Goal: Communication & Community: Answer question/provide support

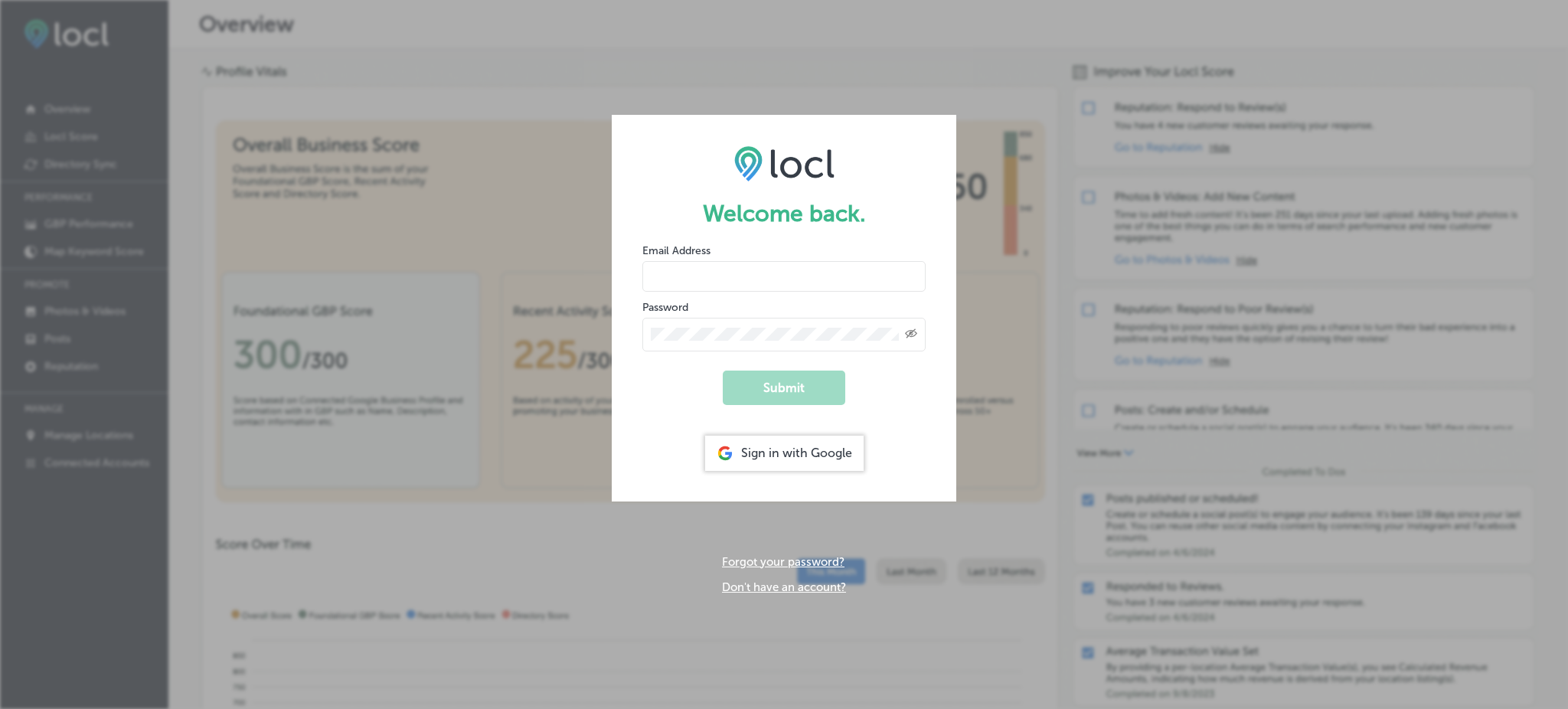
type input "Rabosa"
click at [804, 446] on div "Sign in with Google" at bounding box center [784, 453] width 158 height 35
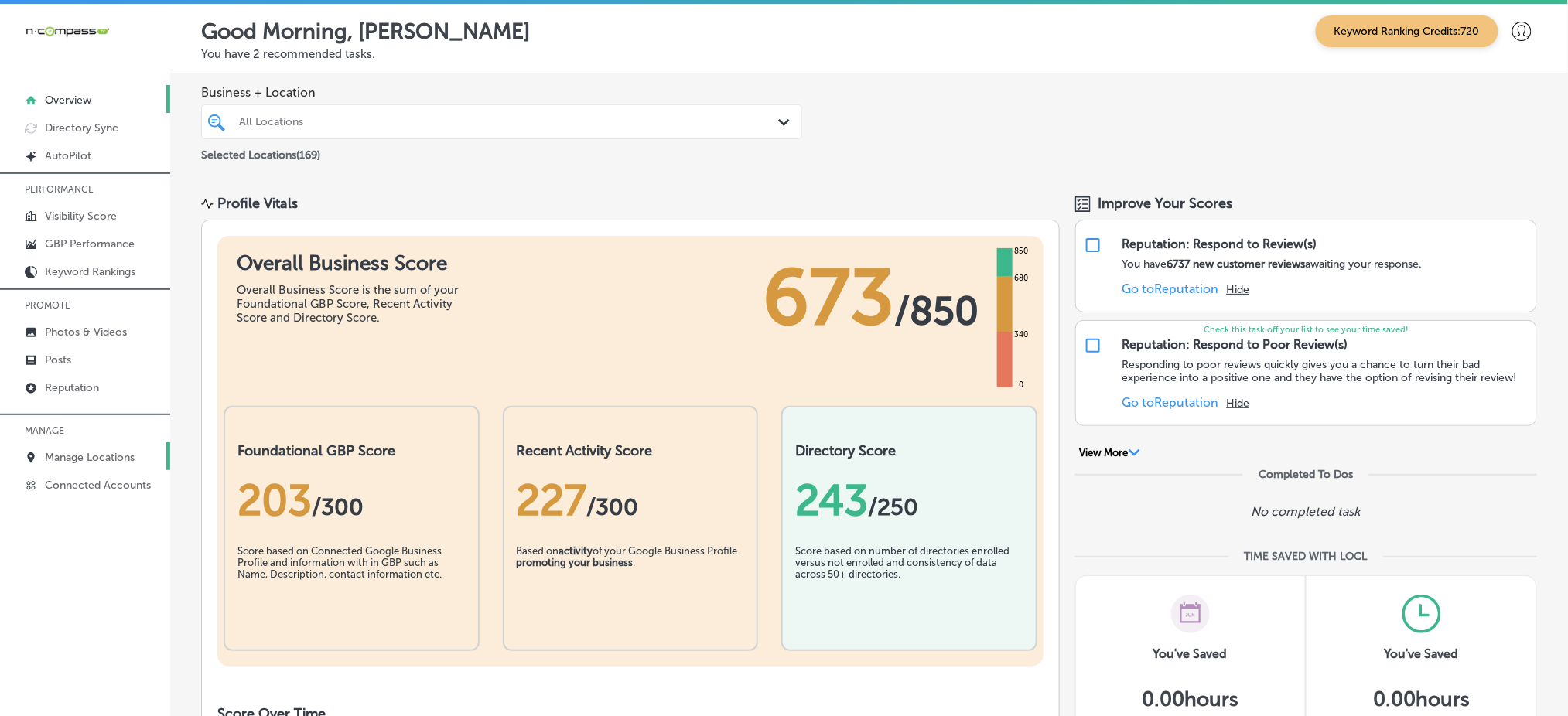
click at [145, 449] on link "Manage Locations" at bounding box center [85, 456] width 171 height 28
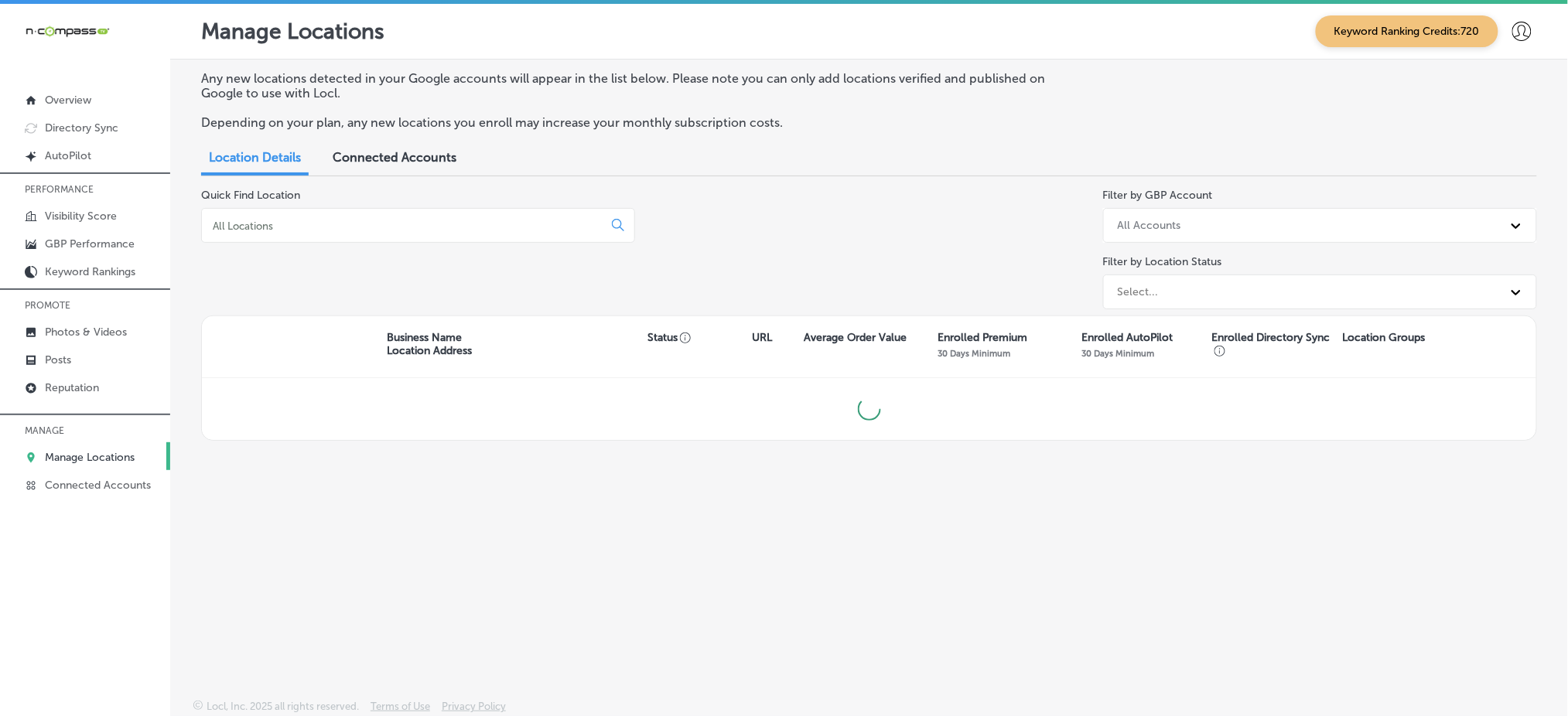
click at [292, 226] on input at bounding box center [406, 225] width 388 height 14
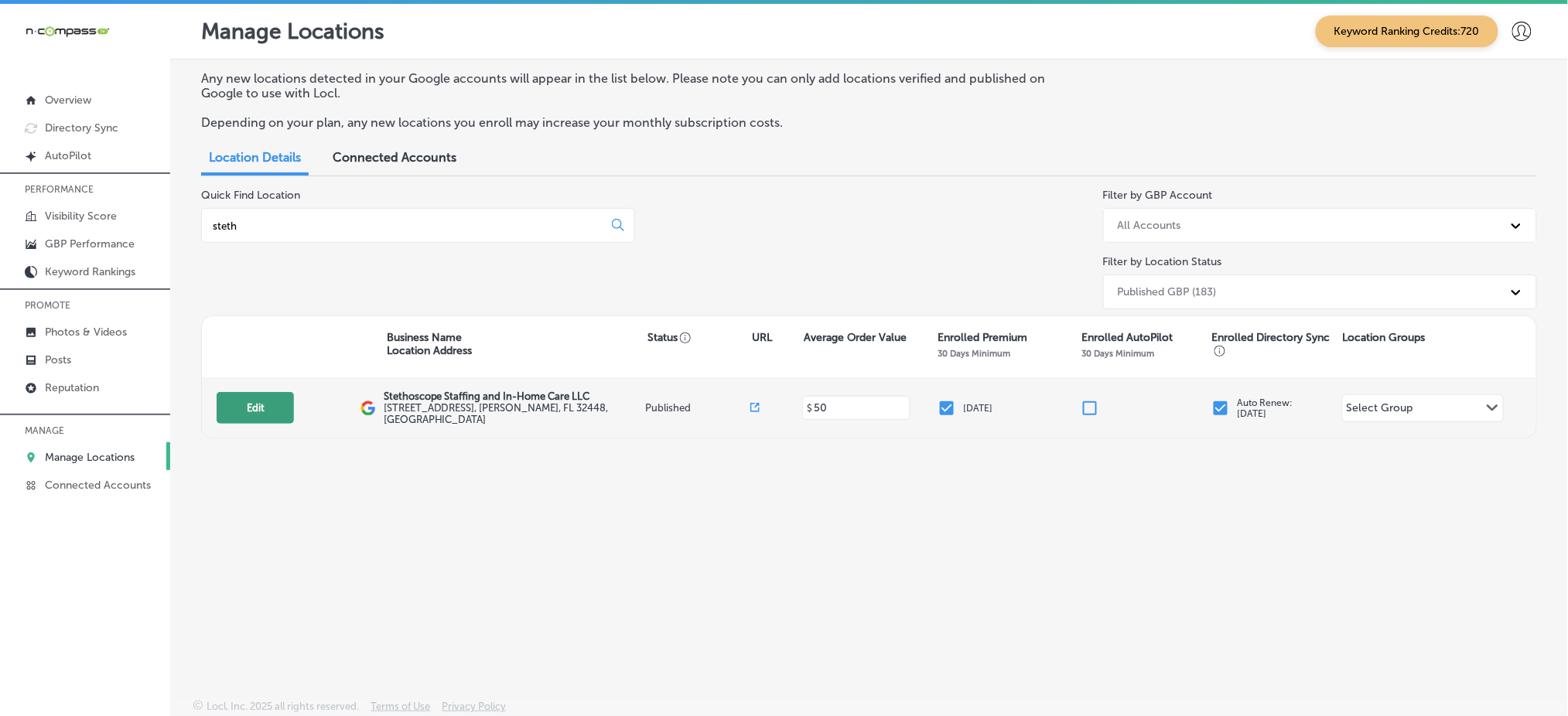
type input "steth"
click at [243, 402] on button "Edit" at bounding box center [255, 407] width 77 height 32
select select "US"
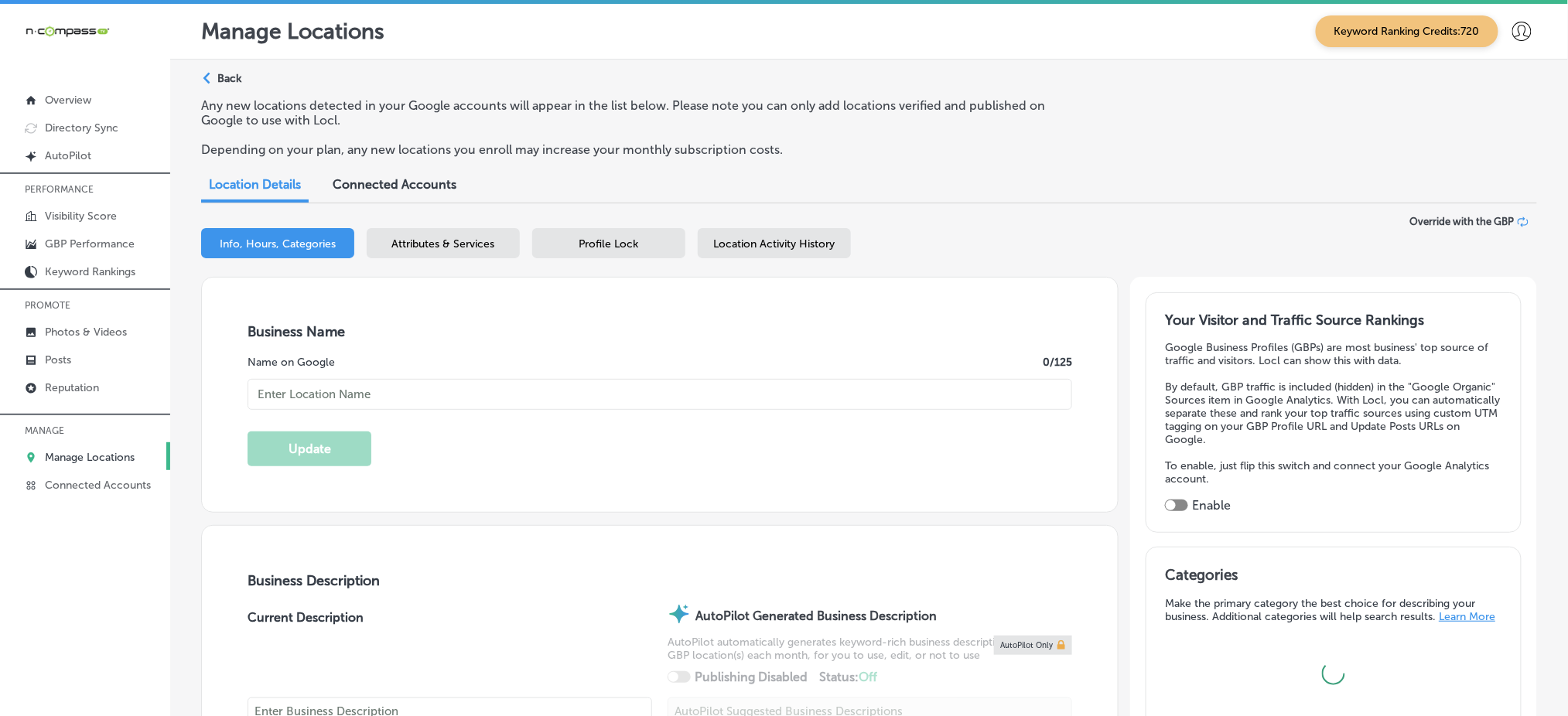
type input "Stethoscope Staffing and In-Home Care LLC"
type input "[STREET_ADDRESS]"
type input "[PERSON_NAME]"
type input "32448"
type input "US"
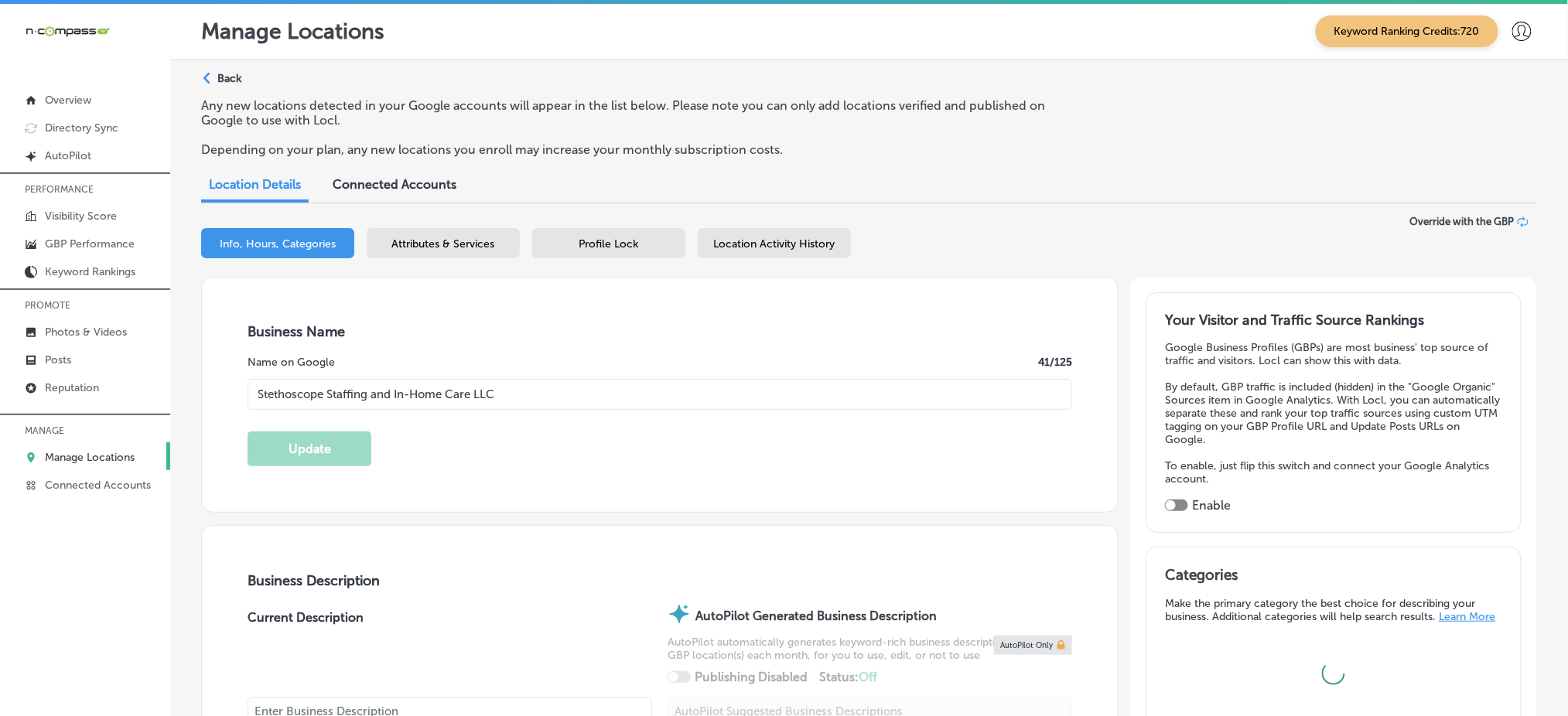
type input "[URL][DOMAIN_NAME]"
checkbox input "true"
type textarea "Stethoscope Staffing and In-Home Care is a trusted provider of high-quality car…"
type input "[PHONE_NUMBER]"
click at [738, 242] on span "Location Activity History" at bounding box center [775, 244] width 122 height 13
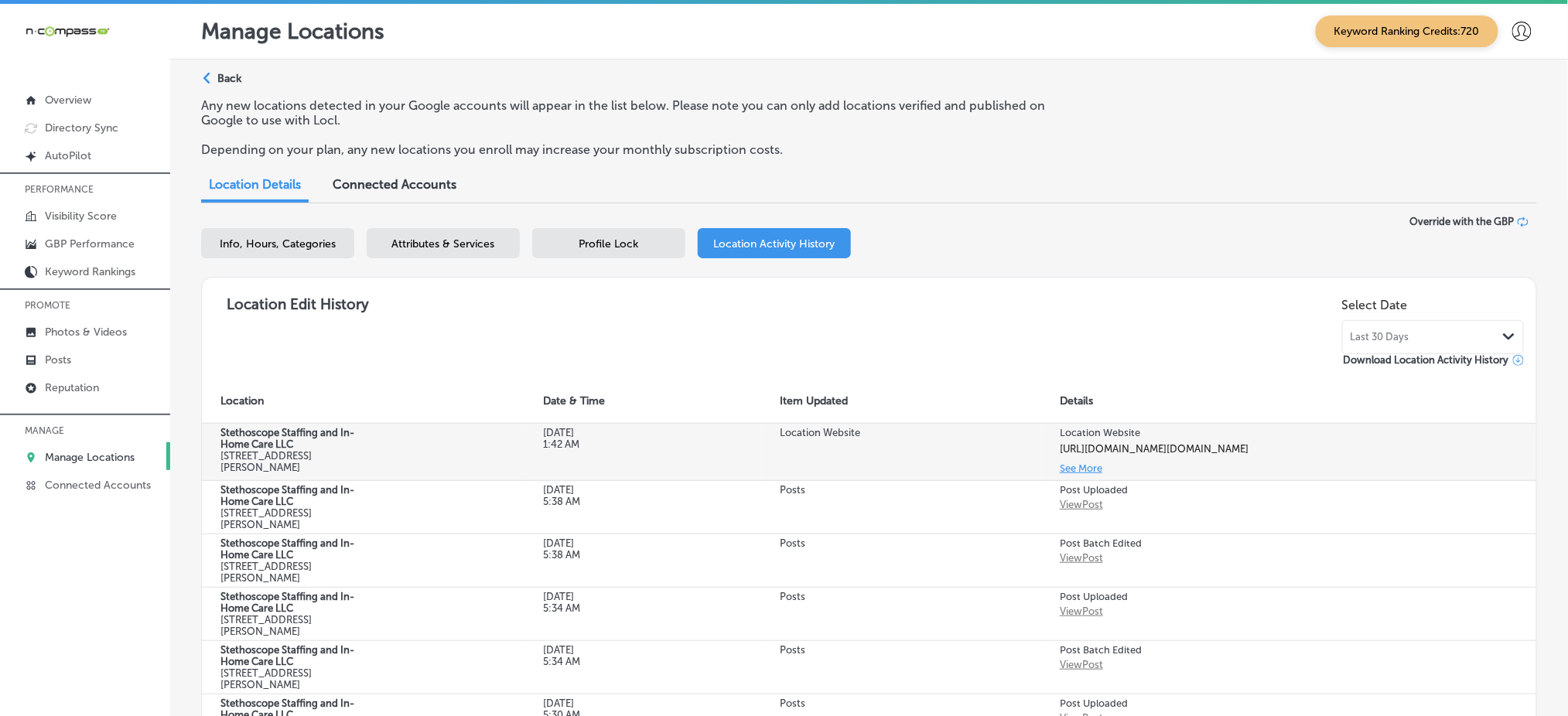
click at [1081, 477] on button "See More" at bounding box center [1081, 468] width 43 height 18
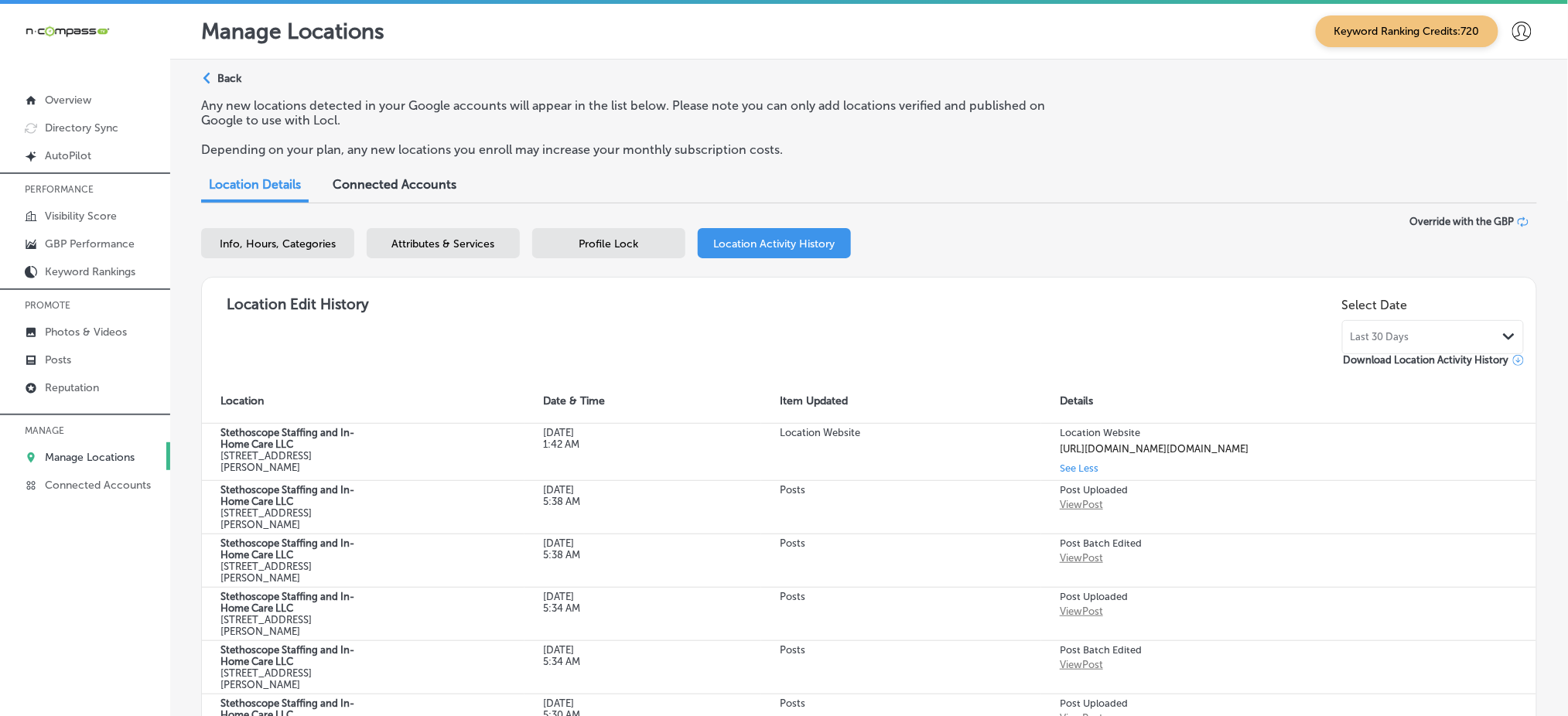
click at [291, 234] on div "Info, Hours, Categories" at bounding box center [278, 242] width 153 height 30
select select "US"
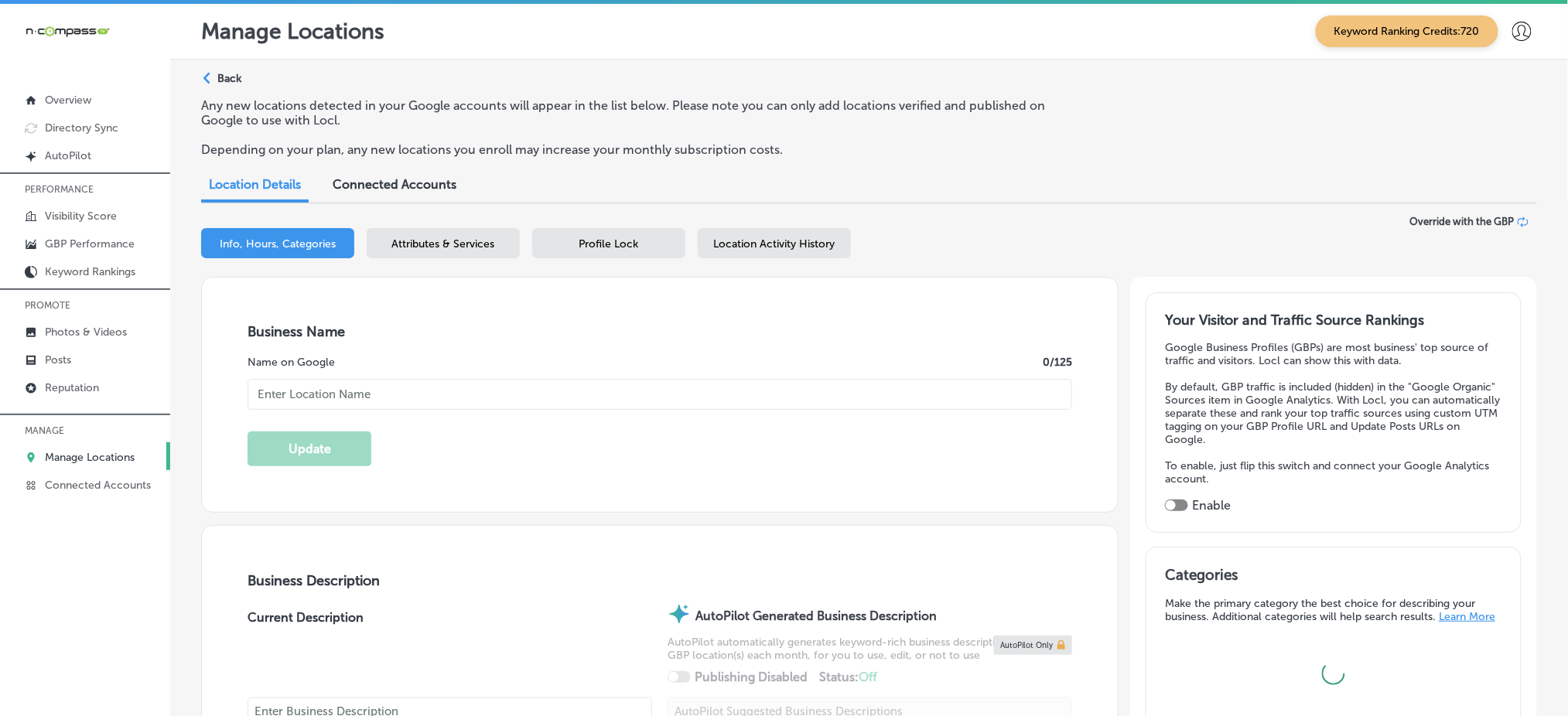
type input "Stethoscope Staffing and In-Home Care LLC"
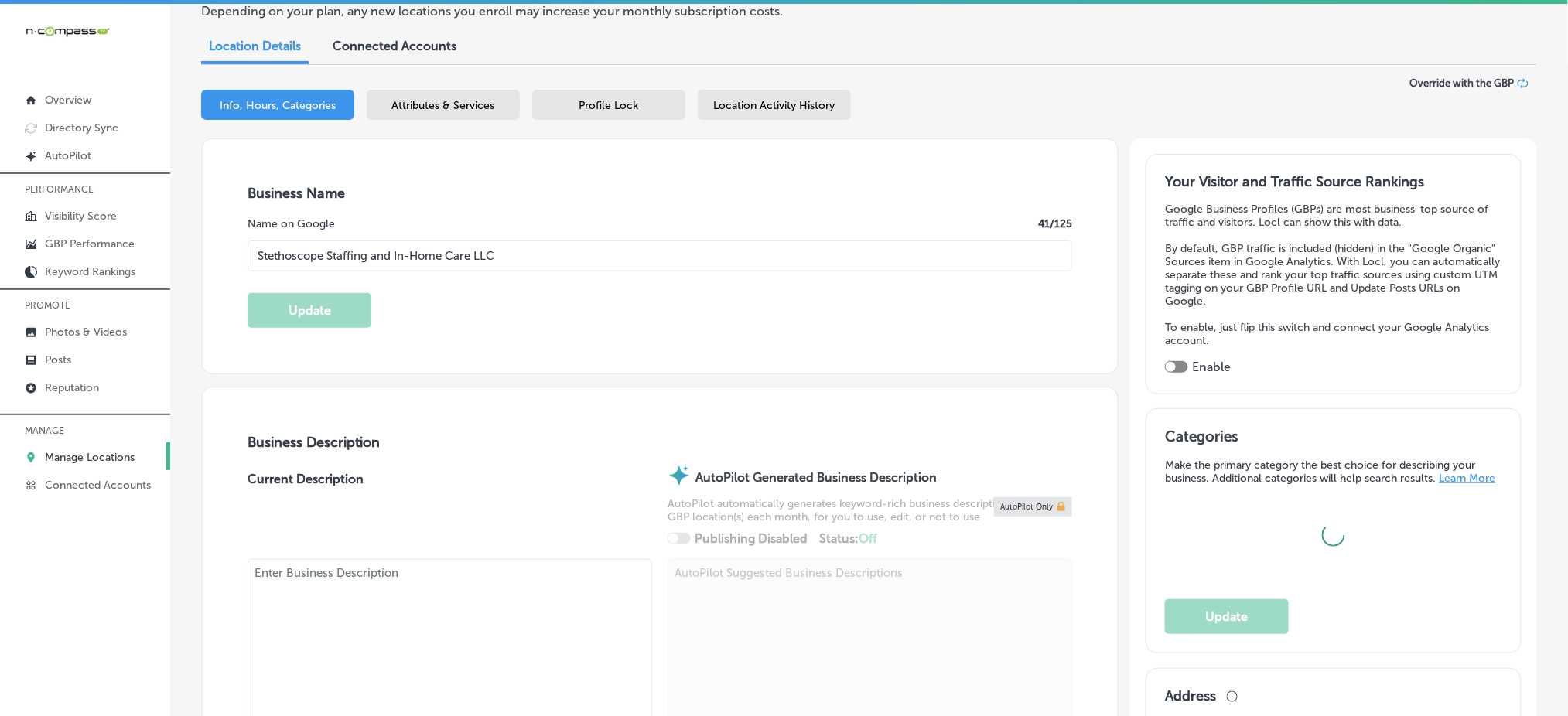
type input "[STREET_ADDRESS]"
type input "[PERSON_NAME]"
type input "32448"
type input "US"
type input "[URL][DOMAIN_NAME]"
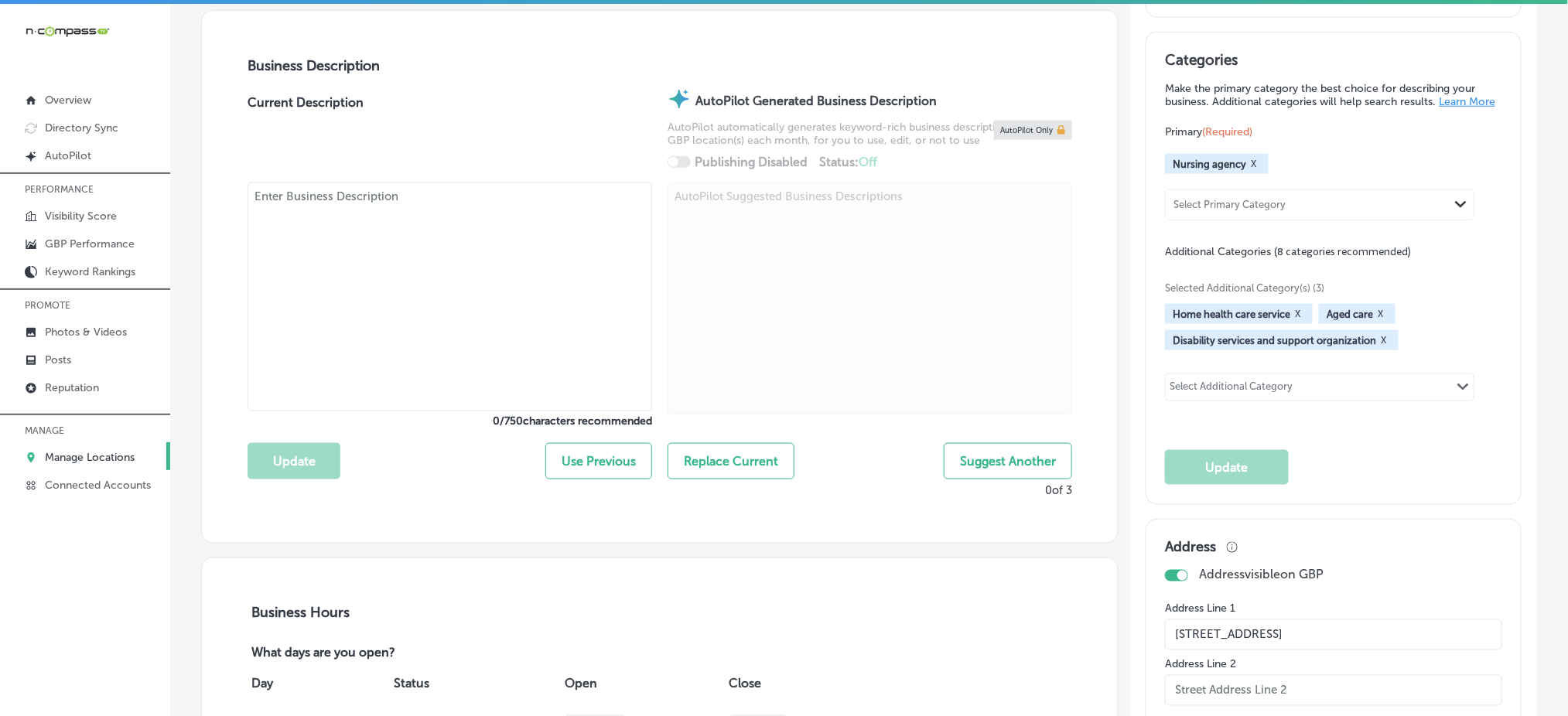
checkbox input "true"
type textarea "Stethoscope Staffing and In-Home Care is a trusted provider of high-quality car…"
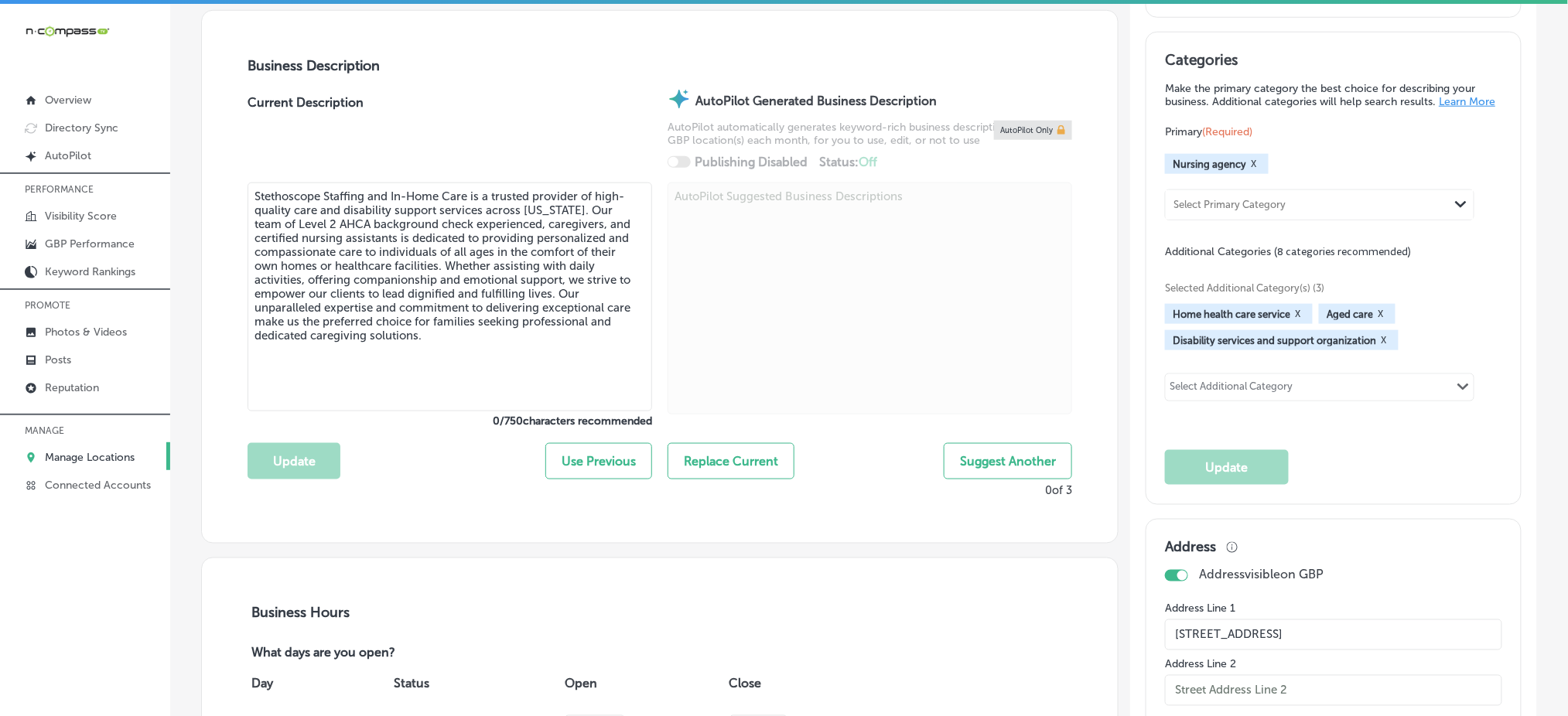
type input "[PHONE_NUMBER]"
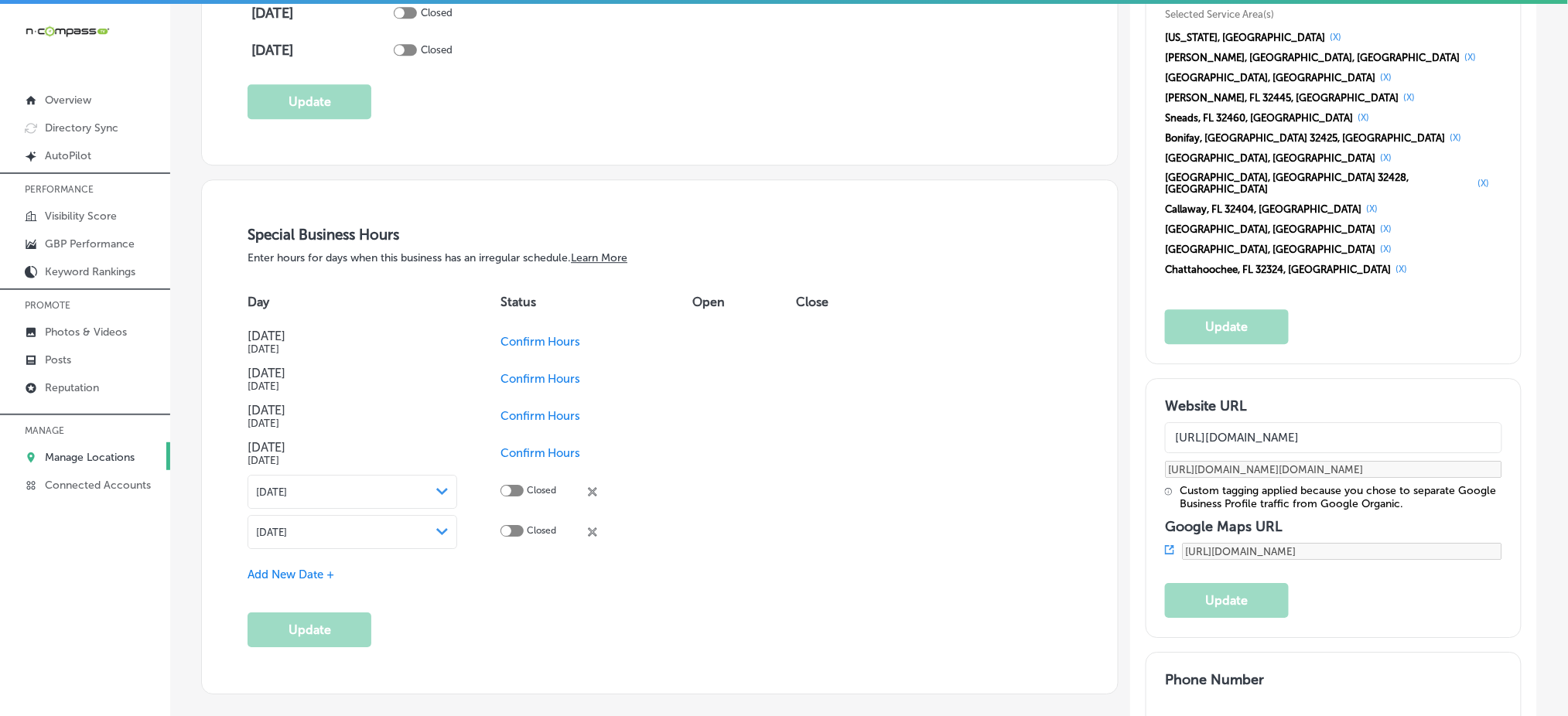
scroll to position [1547, 0]
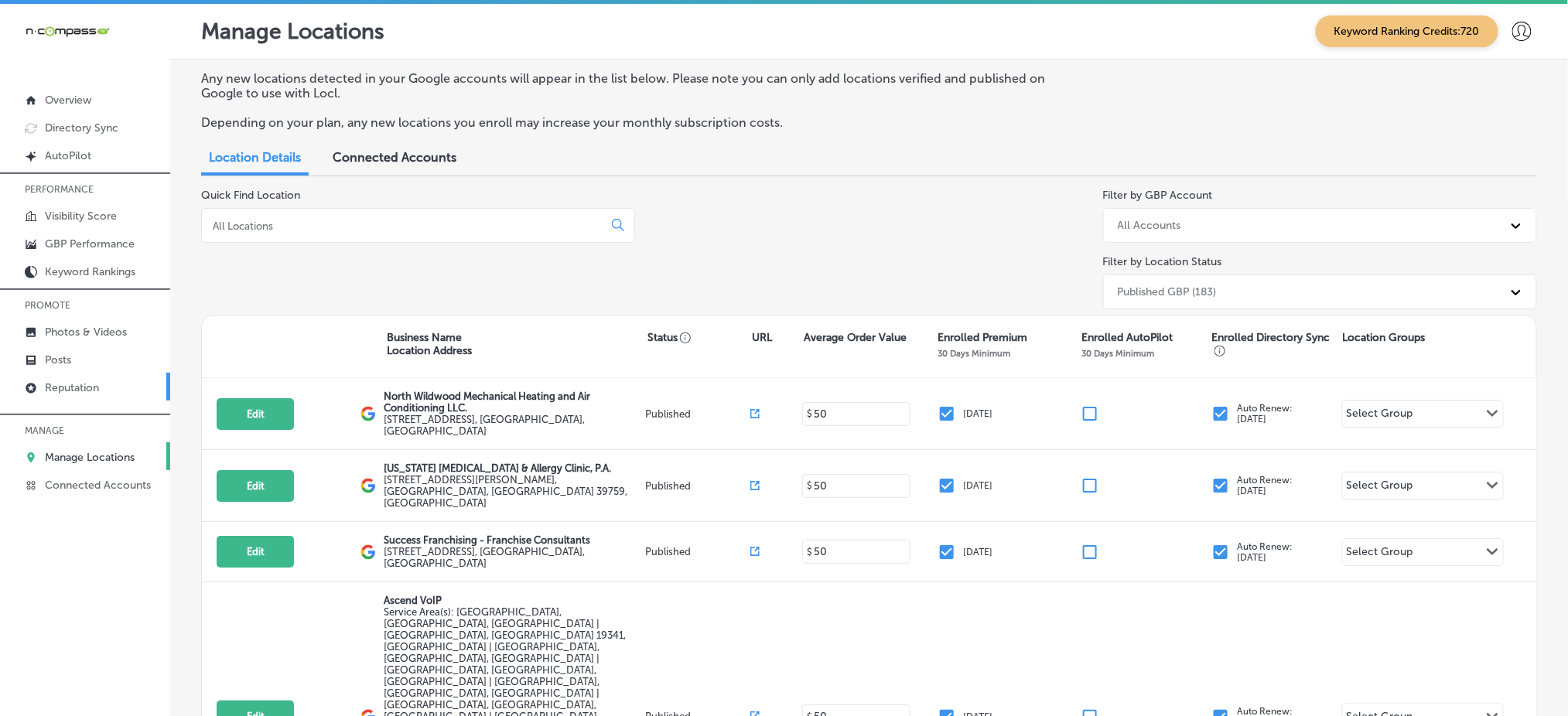
click at [103, 388] on link "Reputation" at bounding box center [85, 387] width 171 height 28
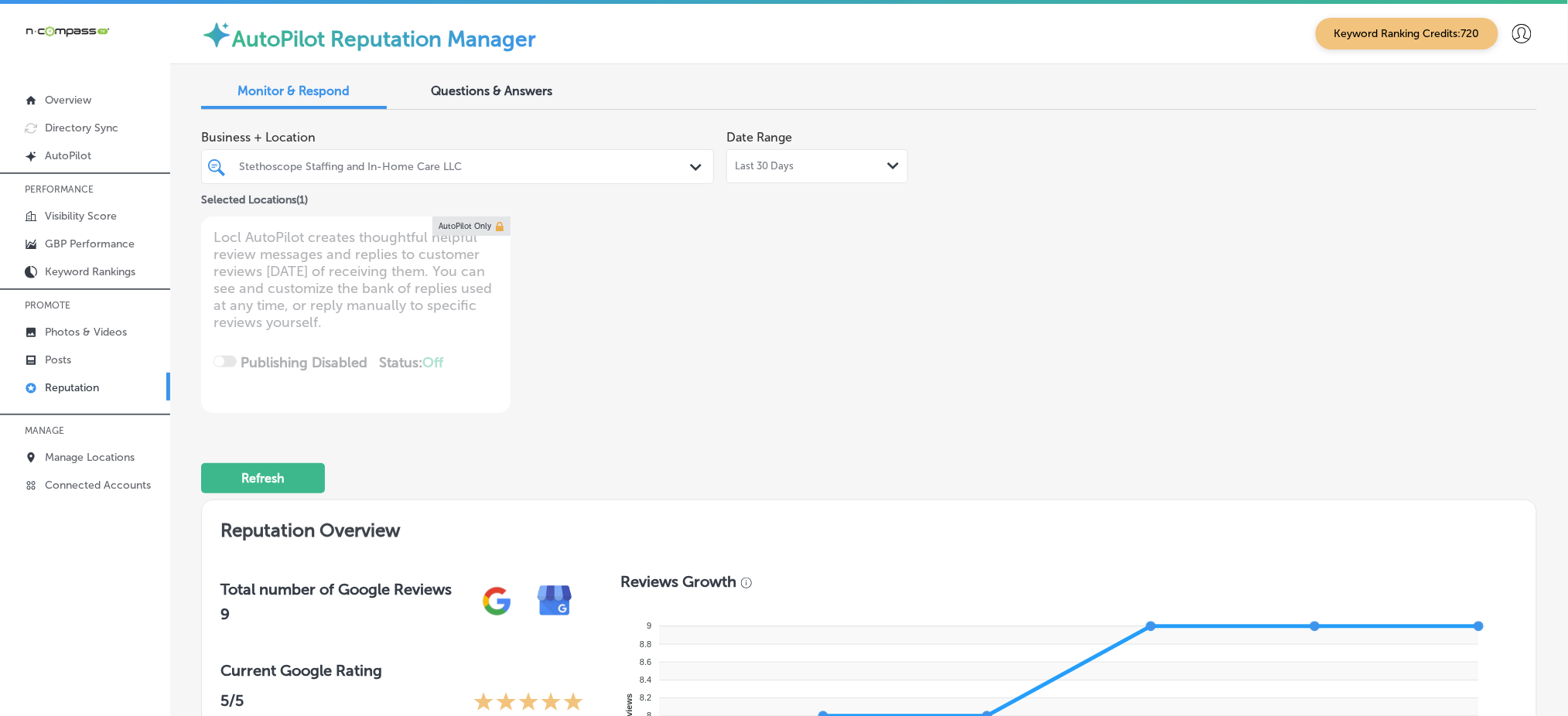
click at [501, 175] on div at bounding box center [436, 166] width 396 height 21
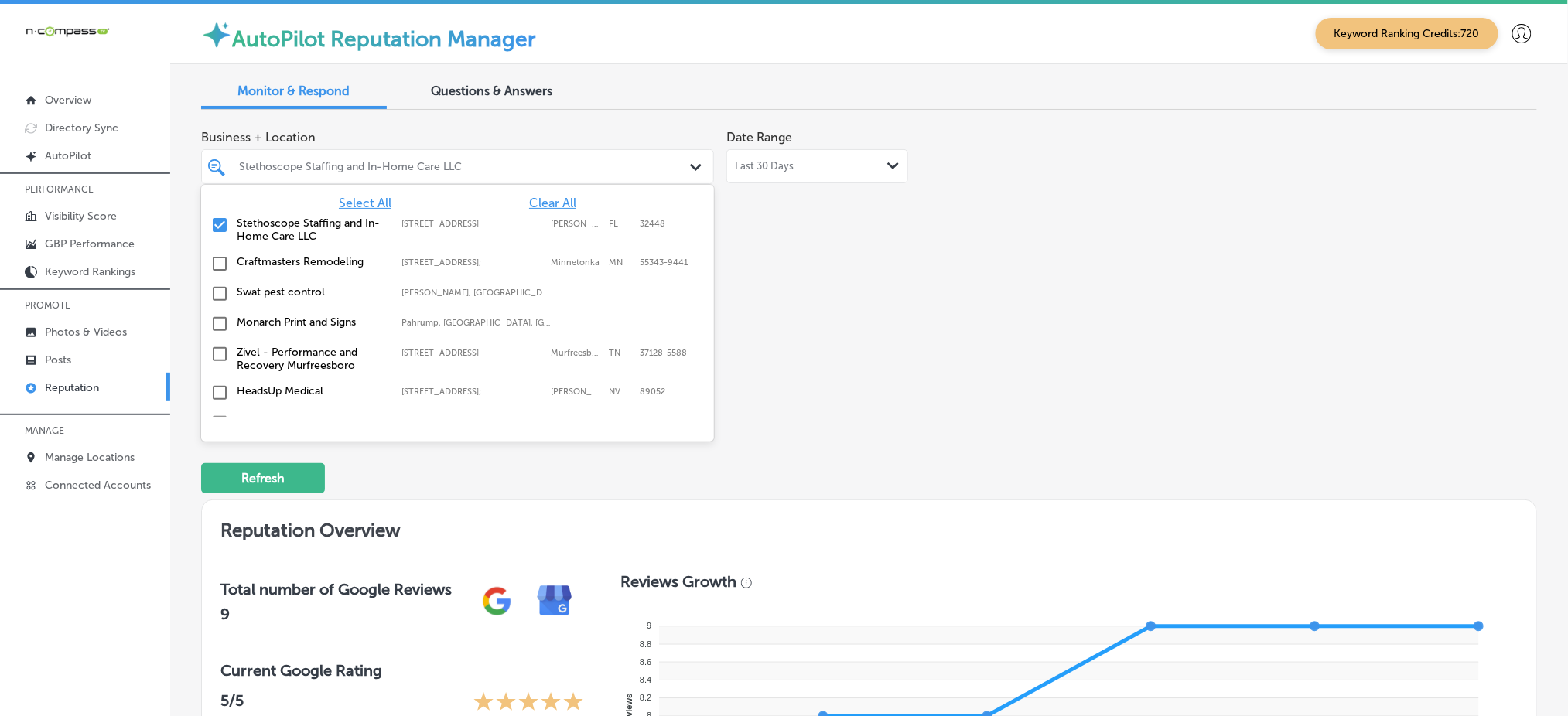
click at [552, 204] on span "Clear All" at bounding box center [553, 203] width 47 height 15
type textarea "x"
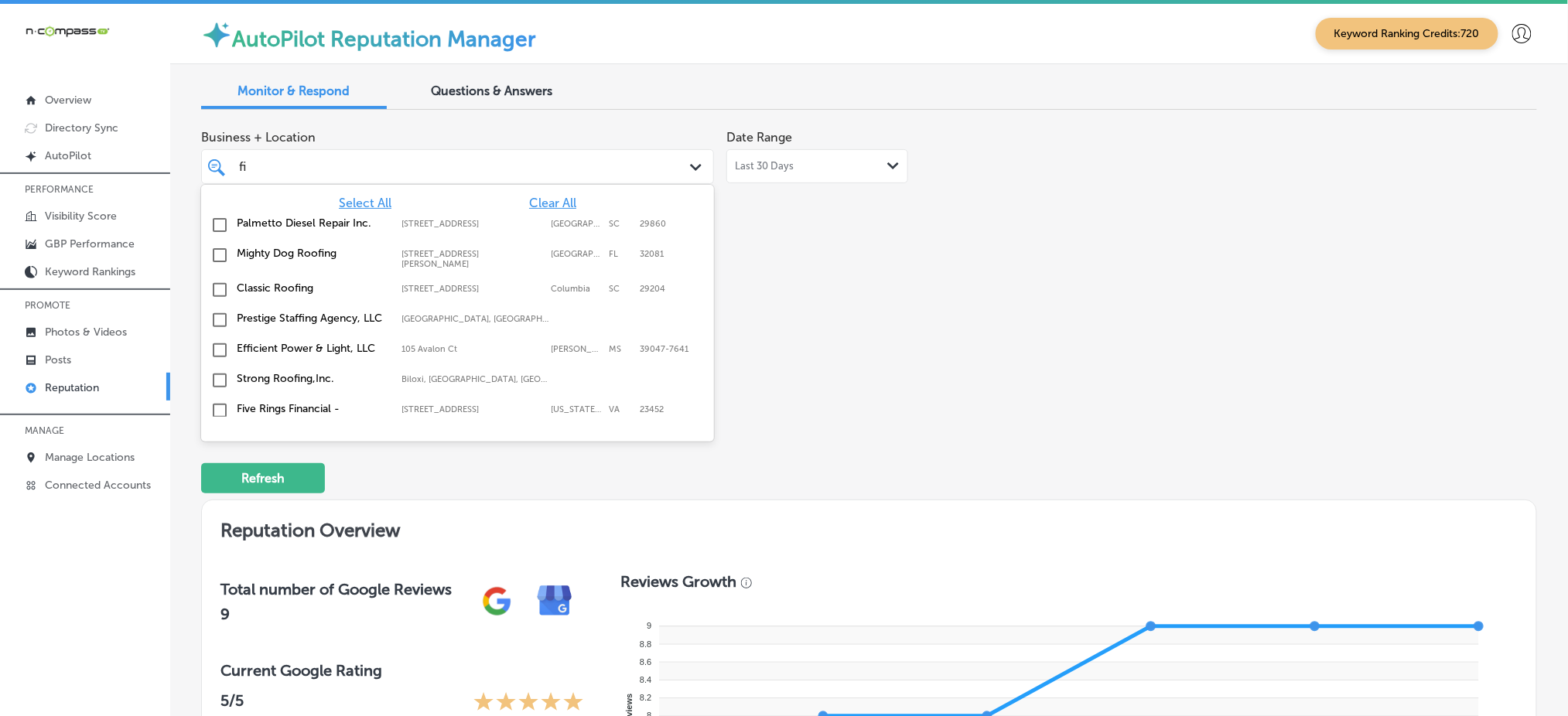
type input "fix"
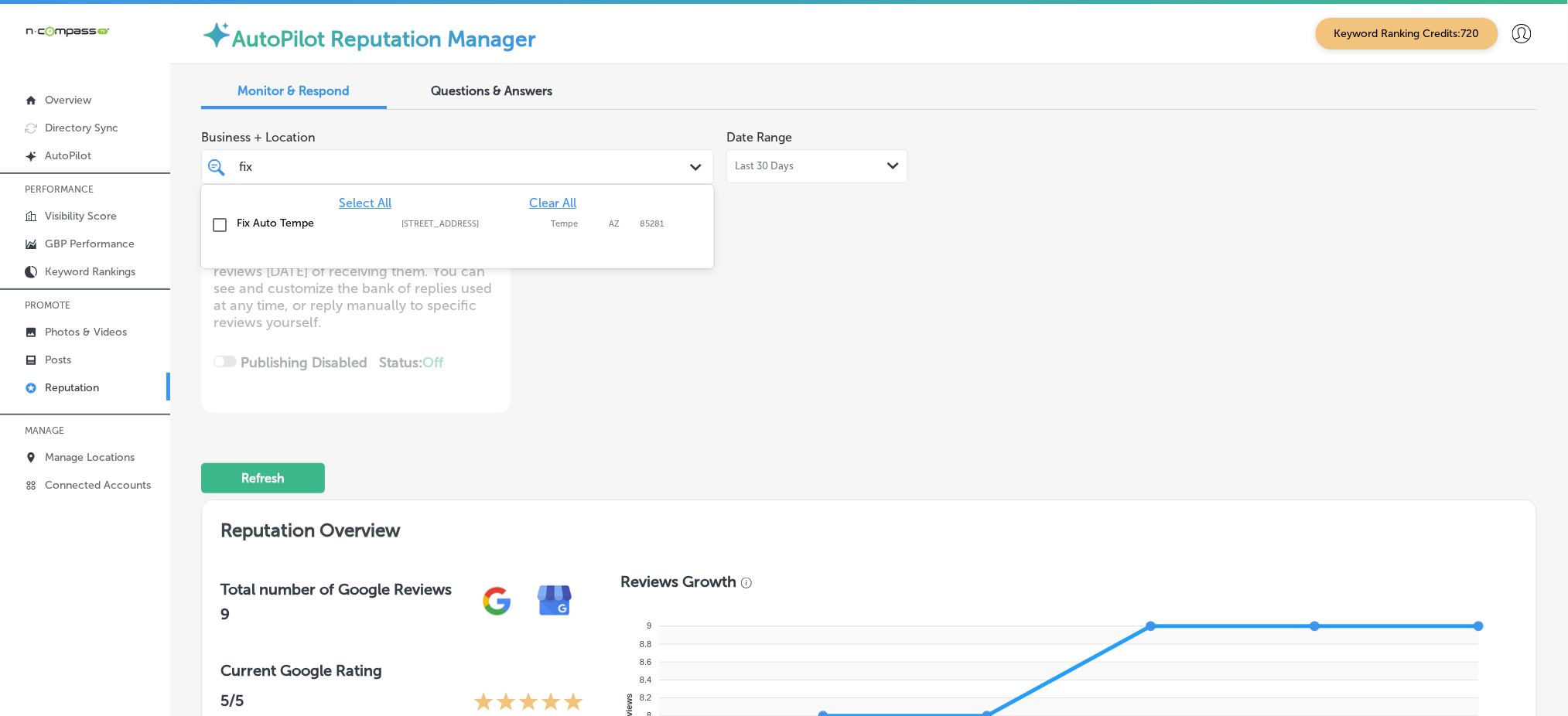
click at [535, 230] on div "Fix Auto Tempe [STREET_ADDRESS] [STREET_ADDRESS]" at bounding box center [457, 225] width 501 height 24
type textarea "x"
type input "fix"
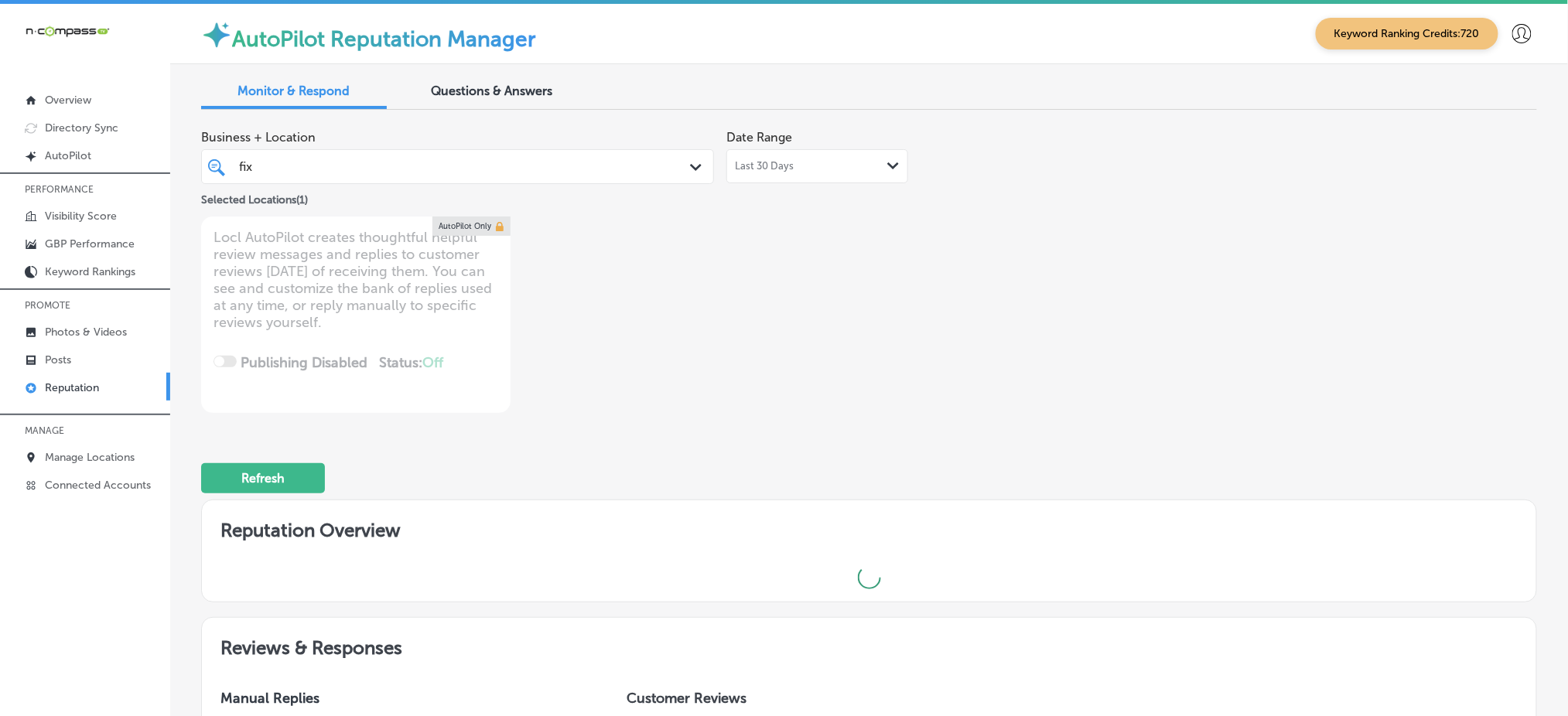
click at [887, 296] on div "Business + Location fix fix Path Created with Sketch. Selected Locations ( 1 ) …" at bounding box center [602, 268] width 801 height 291
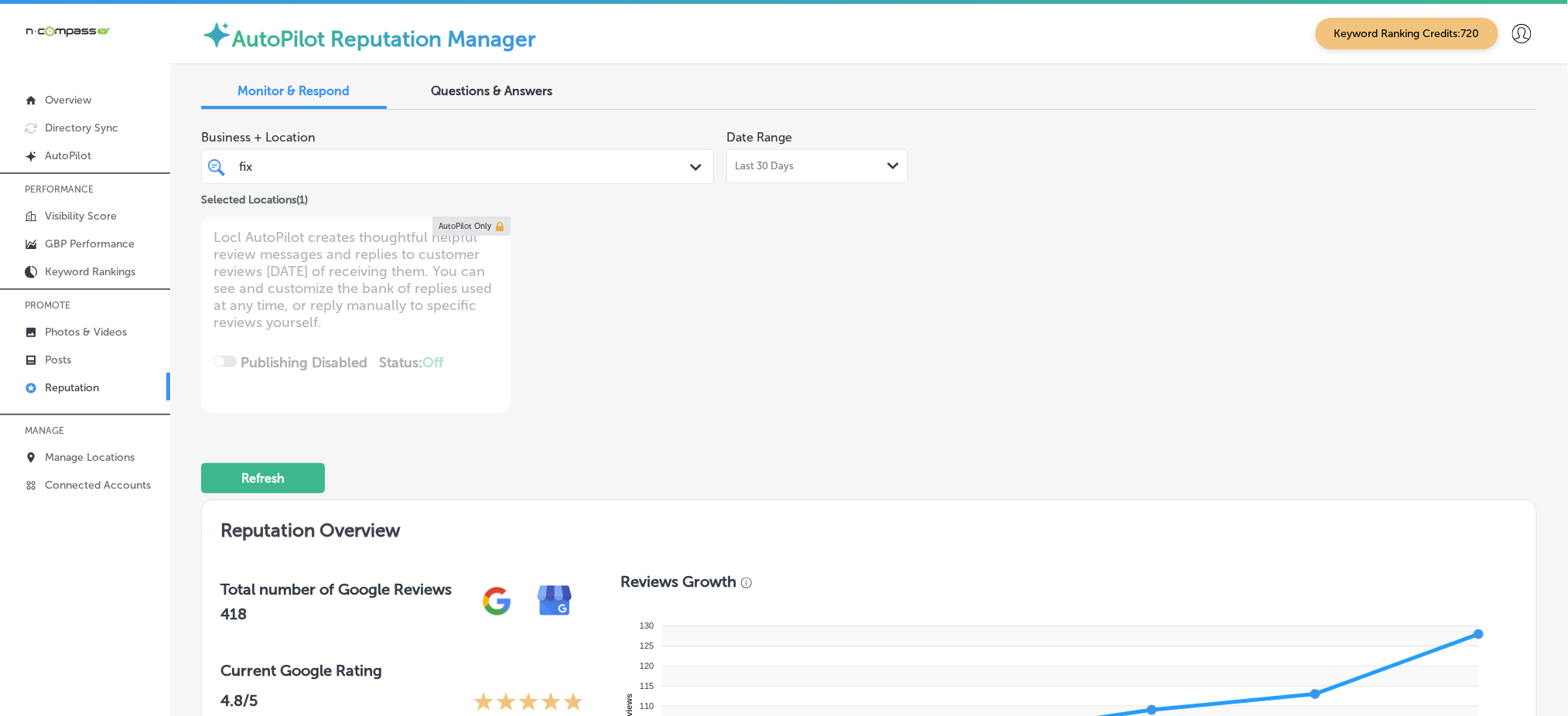
click at [622, 161] on div "fix fix" at bounding box center [436, 166] width 396 height 21
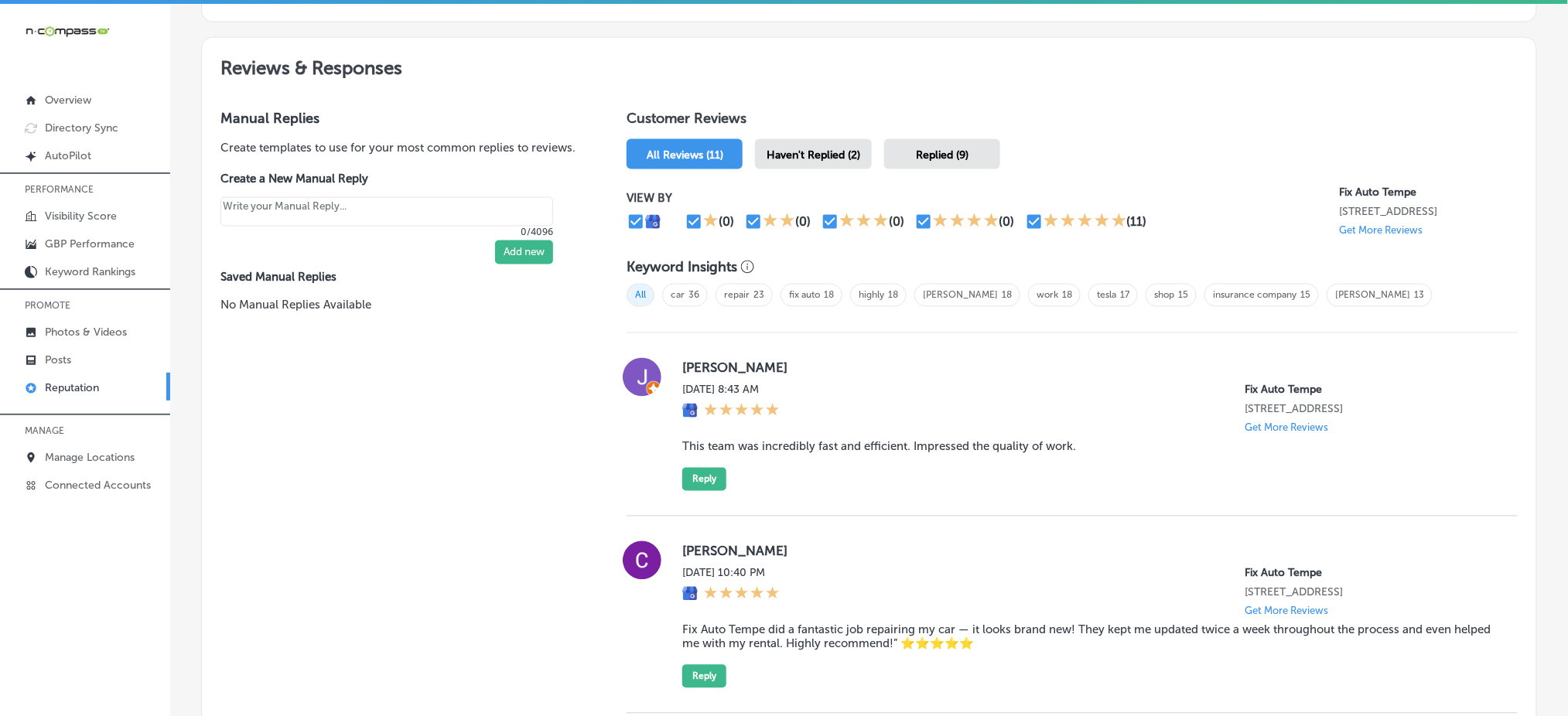
scroll to position [619, 0]
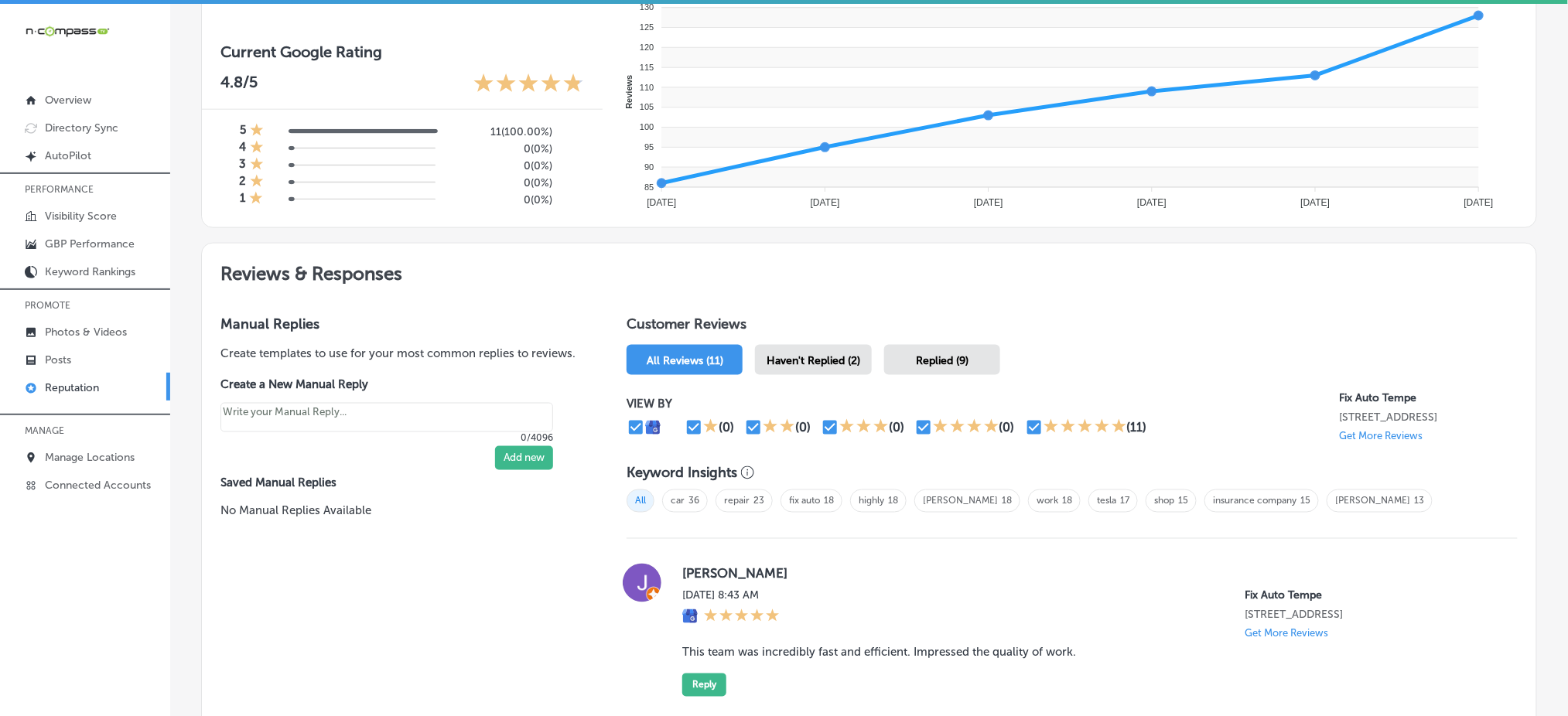
click at [835, 354] on span "Haven't Replied (2)" at bounding box center [813, 360] width 93 height 13
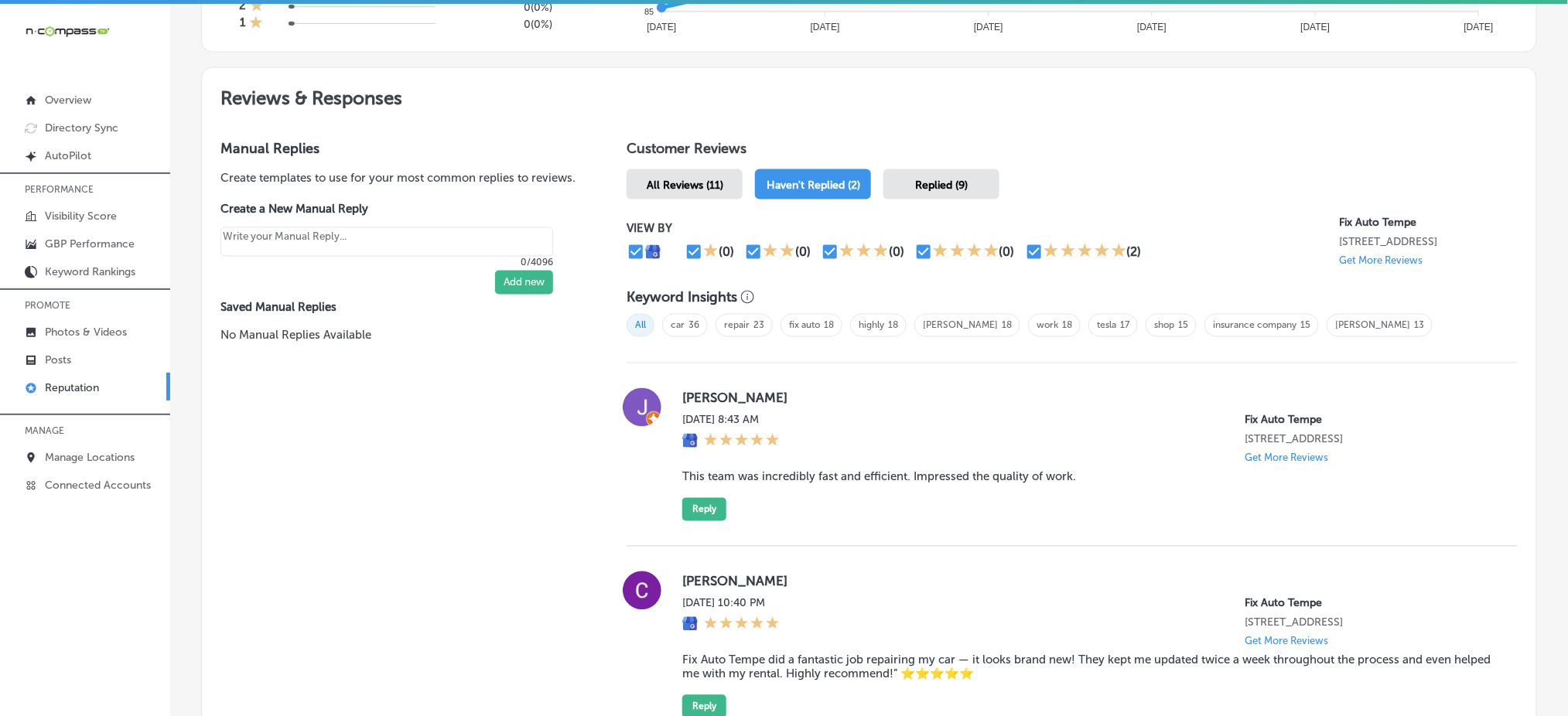
scroll to position [928, 0]
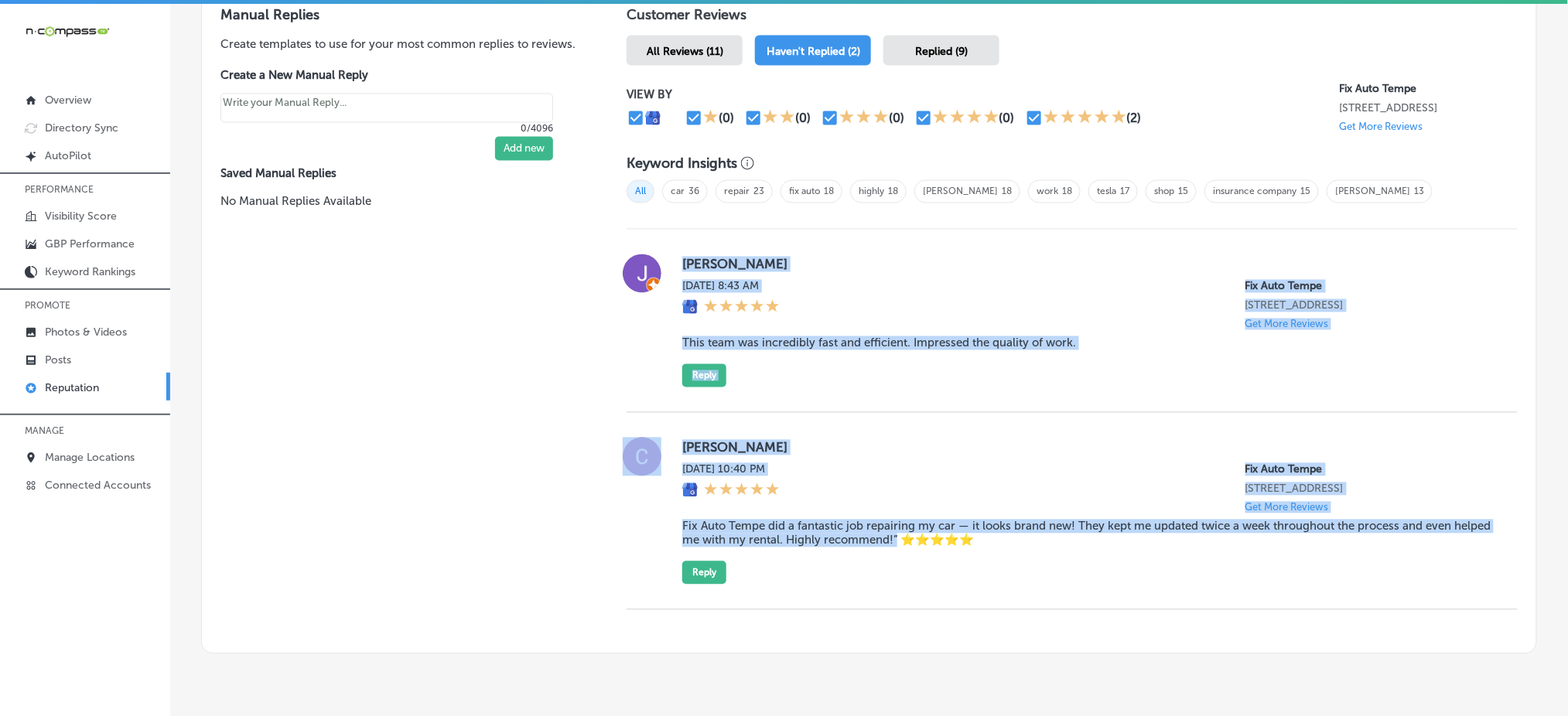
drag, startPoint x: 678, startPoint y: 254, endPoint x: 931, endPoint y: 545, distance: 385.6
click at [931, 545] on div "[PERSON_NAME][DATE] 8:43 AM Fix Auto Tempe [STREET_ADDRESS] Get More Reviews Th…" at bounding box center [1072, 419] width 891 height 380
copy div "[PERSON_NAME][DATE] 8:43 AM Fix Auto Tempe [STREET_ADDRESS] Get More Reviews Th…"
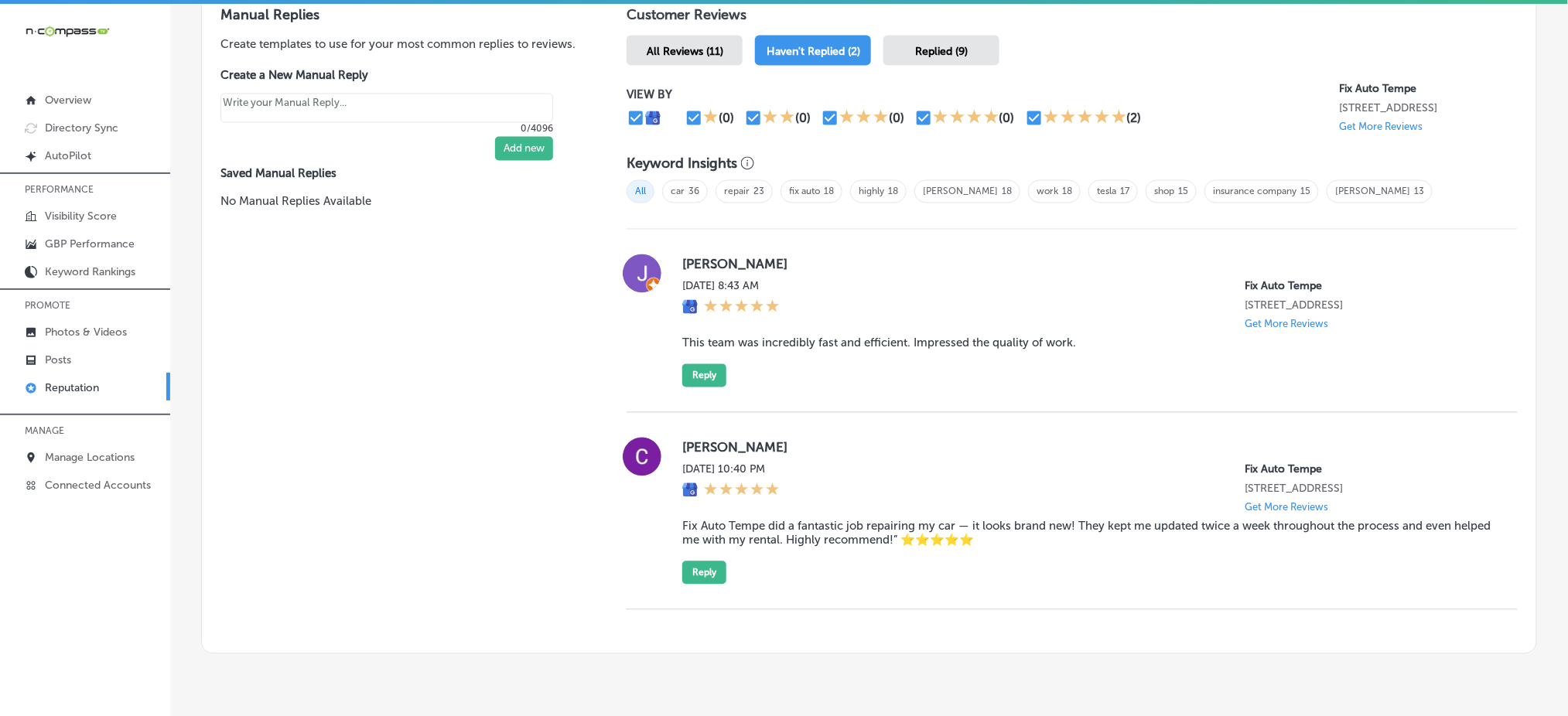
click at [916, 55] on div "Replied (9)" at bounding box center [941, 50] width 116 height 30
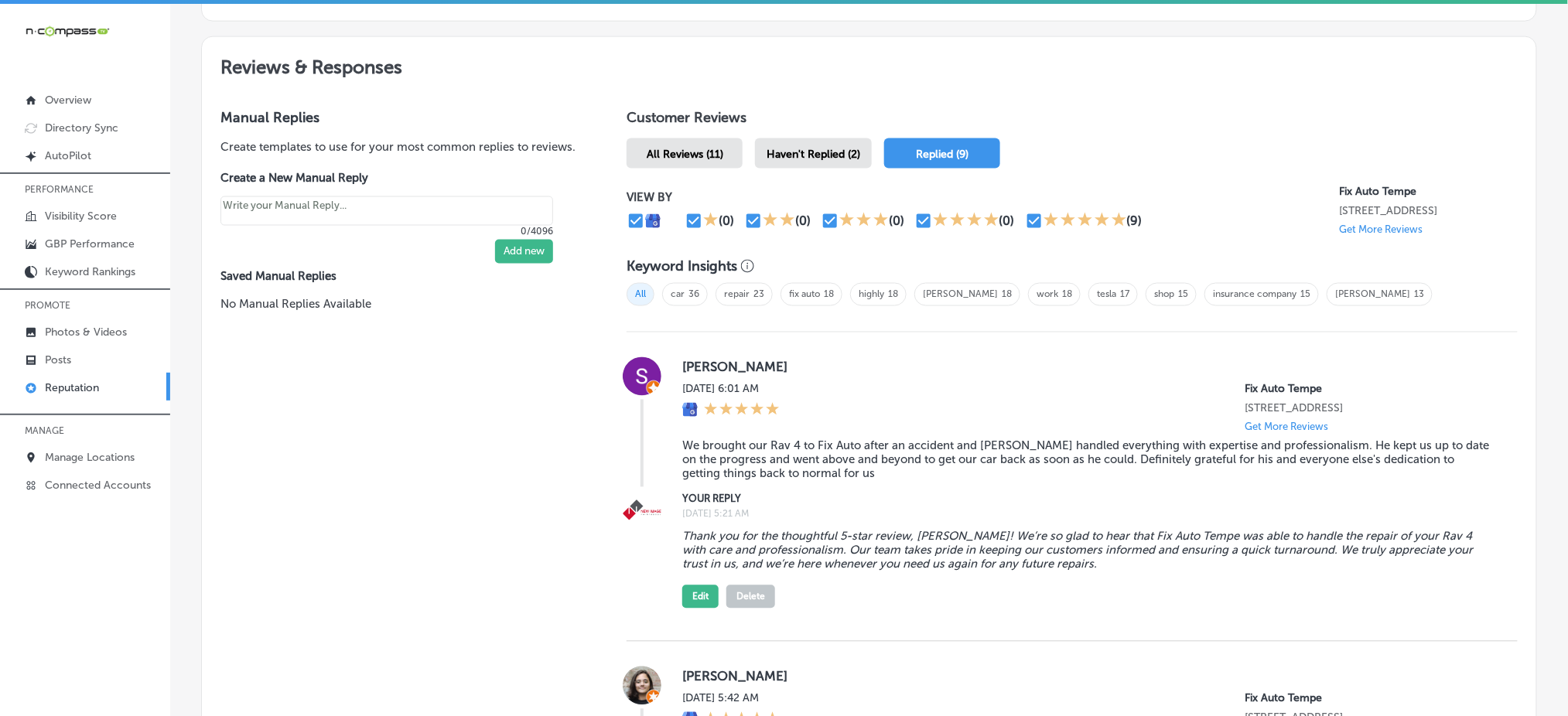
scroll to position [825, 0]
click at [799, 149] on span "Haven't Replied (2)" at bounding box center [813, 155] width 93 height 13
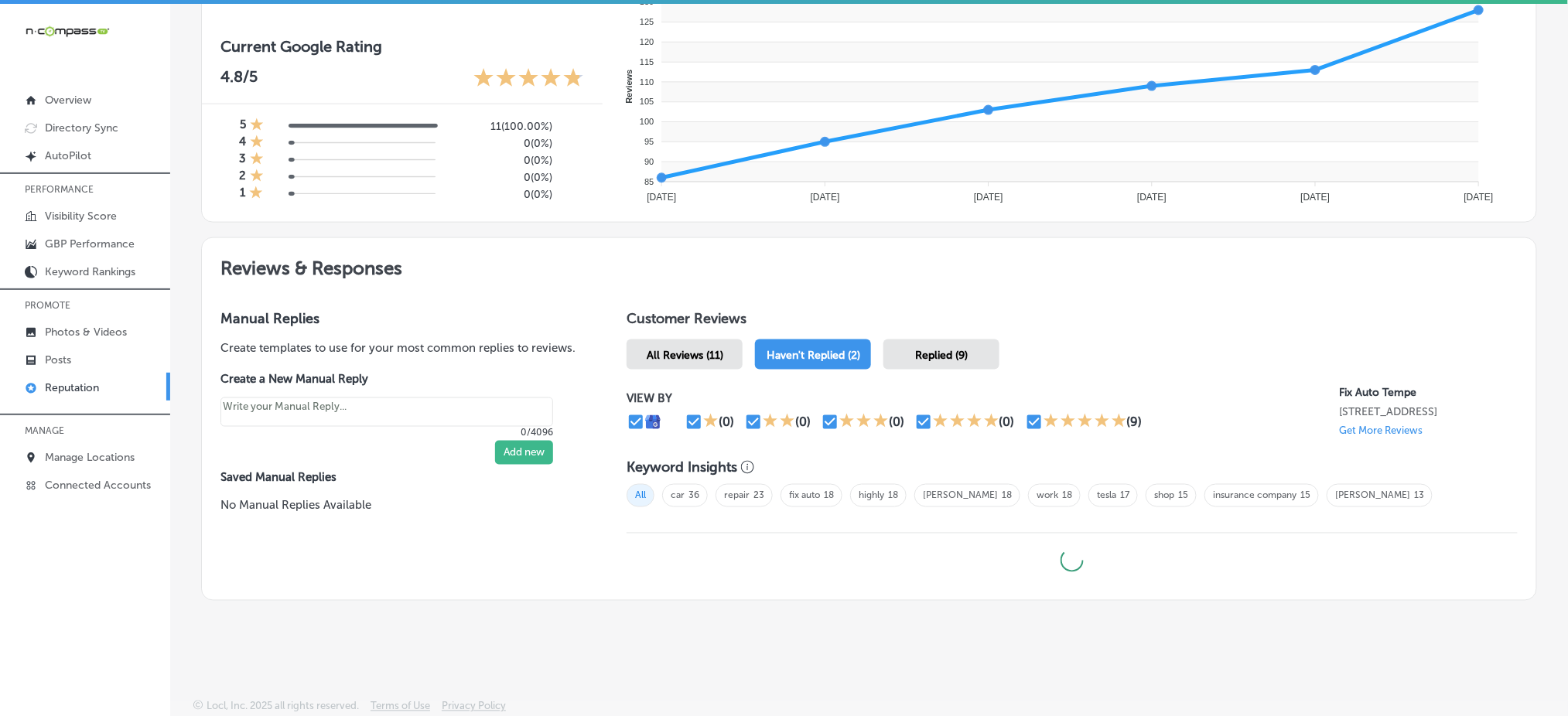
scroll to position [621, 0]
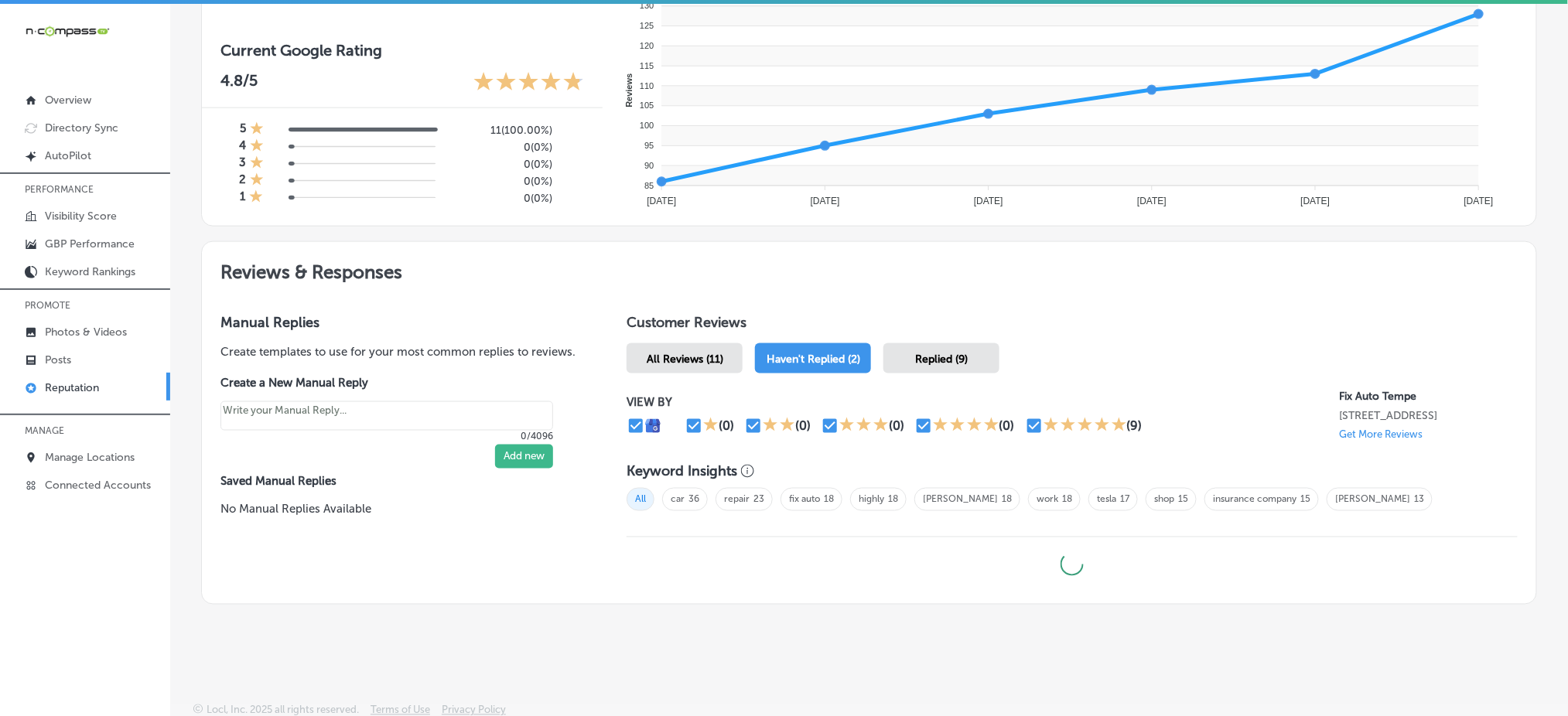
type textarea "x"
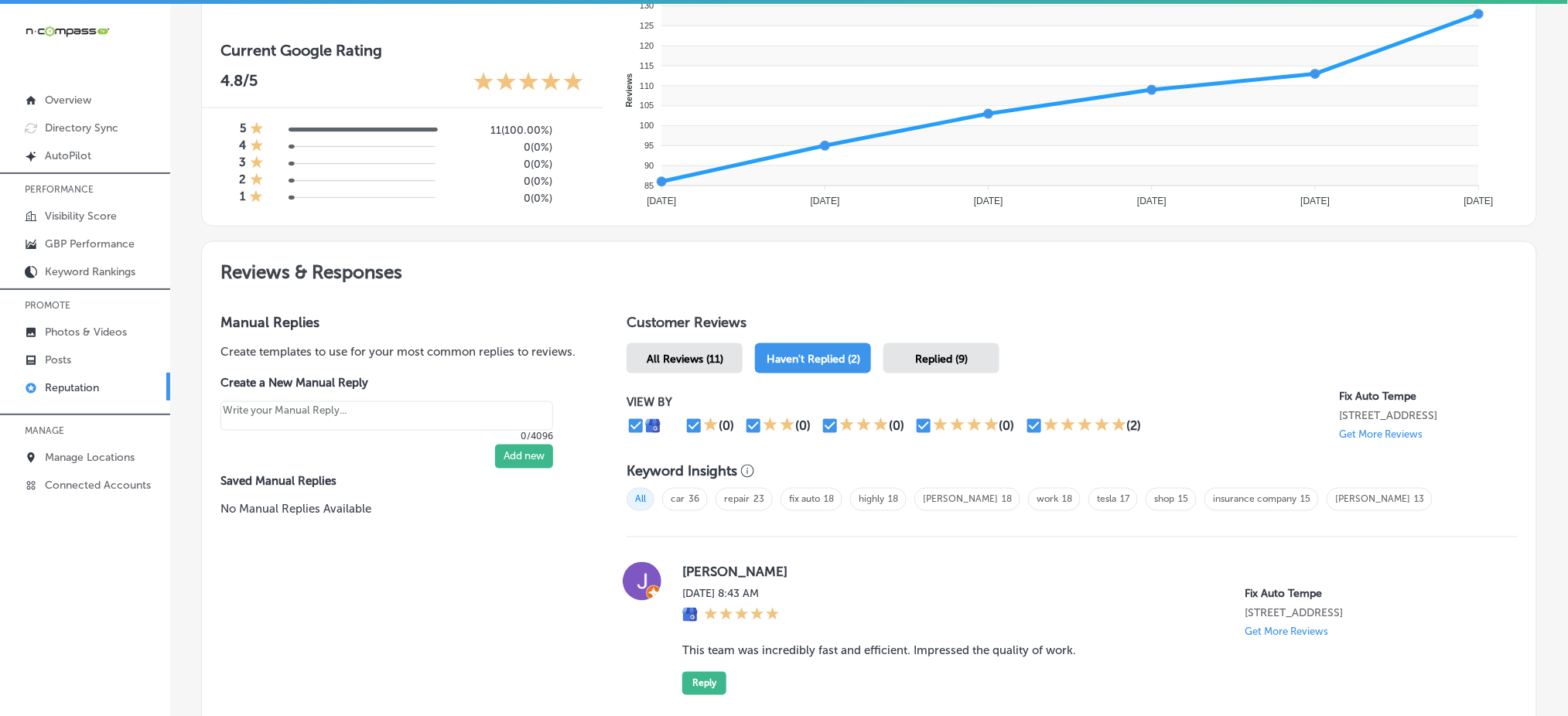
scroll to position [825, 0]
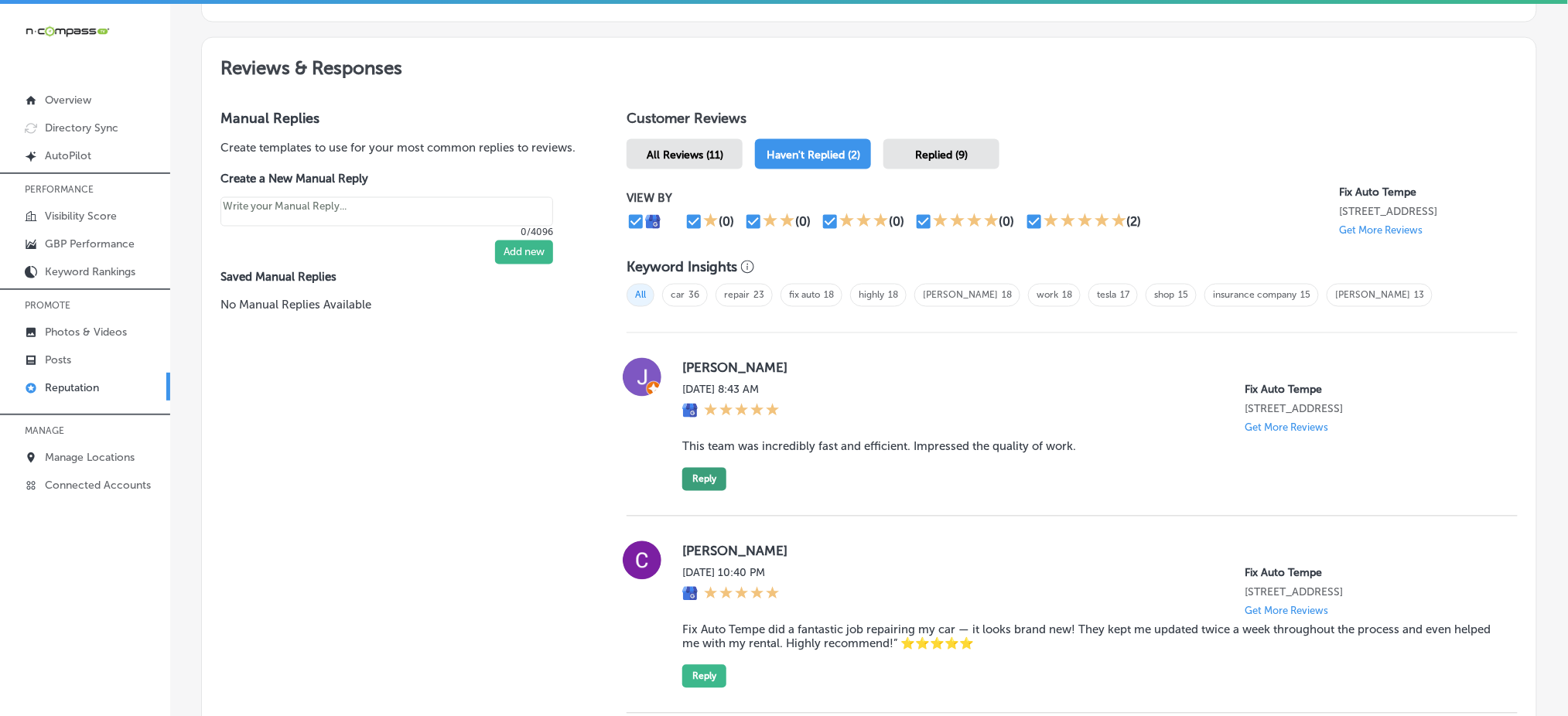
click at [713, 468] on button "Reply" at bounding box center [704, 480] width 44 height 24
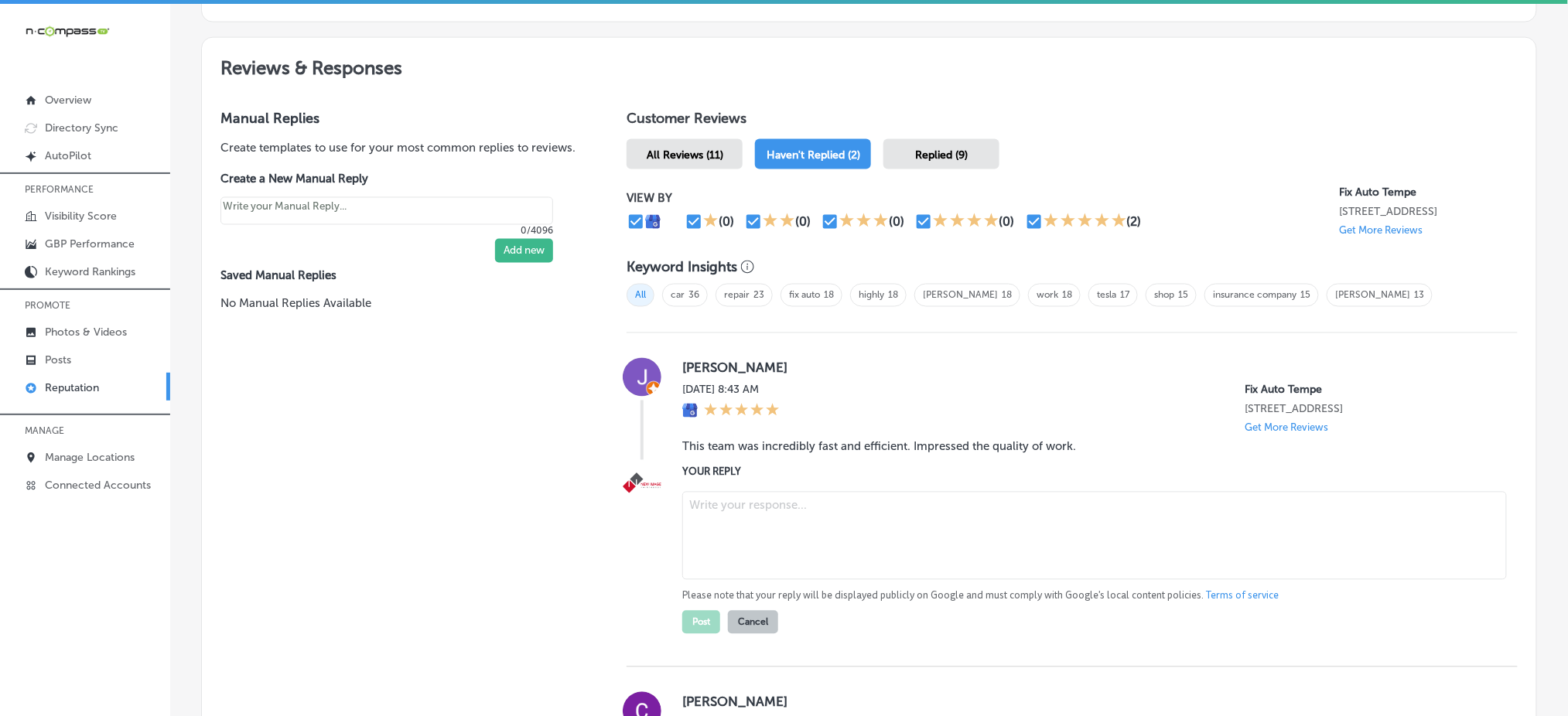
click at [743, 504] on textarea at bounding box center [1094, 535] width 825 height 88
paste textarea "Thank you so much for your kind 5-star review, [PERSON_NAME]! We’re happy to he…"
type textarea "Thank you so much for your kind 5-star review, [PERSON_NAME]! We’re happy to he…"
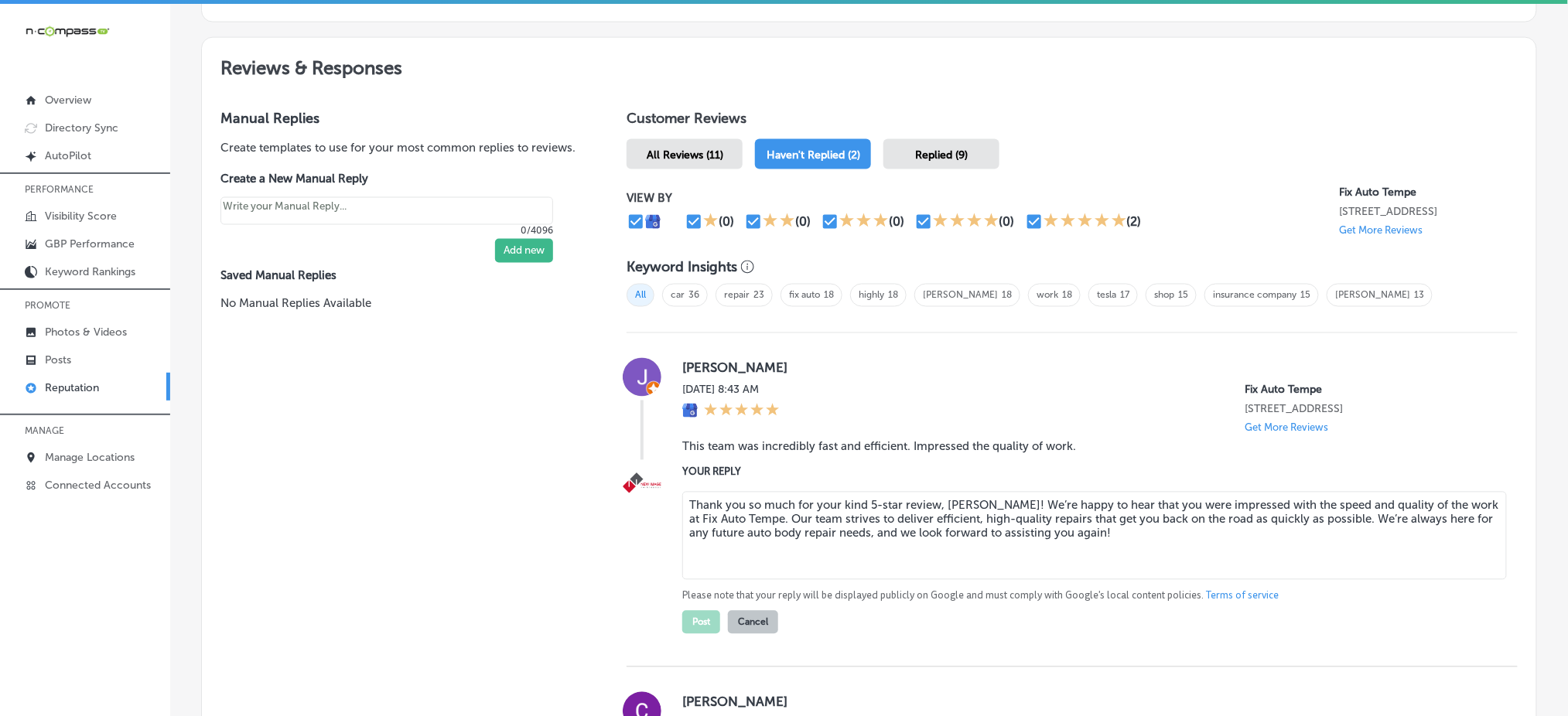
type textarea "x"
type textarea "Thank you so much for your kind 5-star review, [PERSON_NAME]! We’re happy to he…"
click at [694, 616] on button "Post" at bounding box center [701, 623] width 38 height 24
type textarea "x"
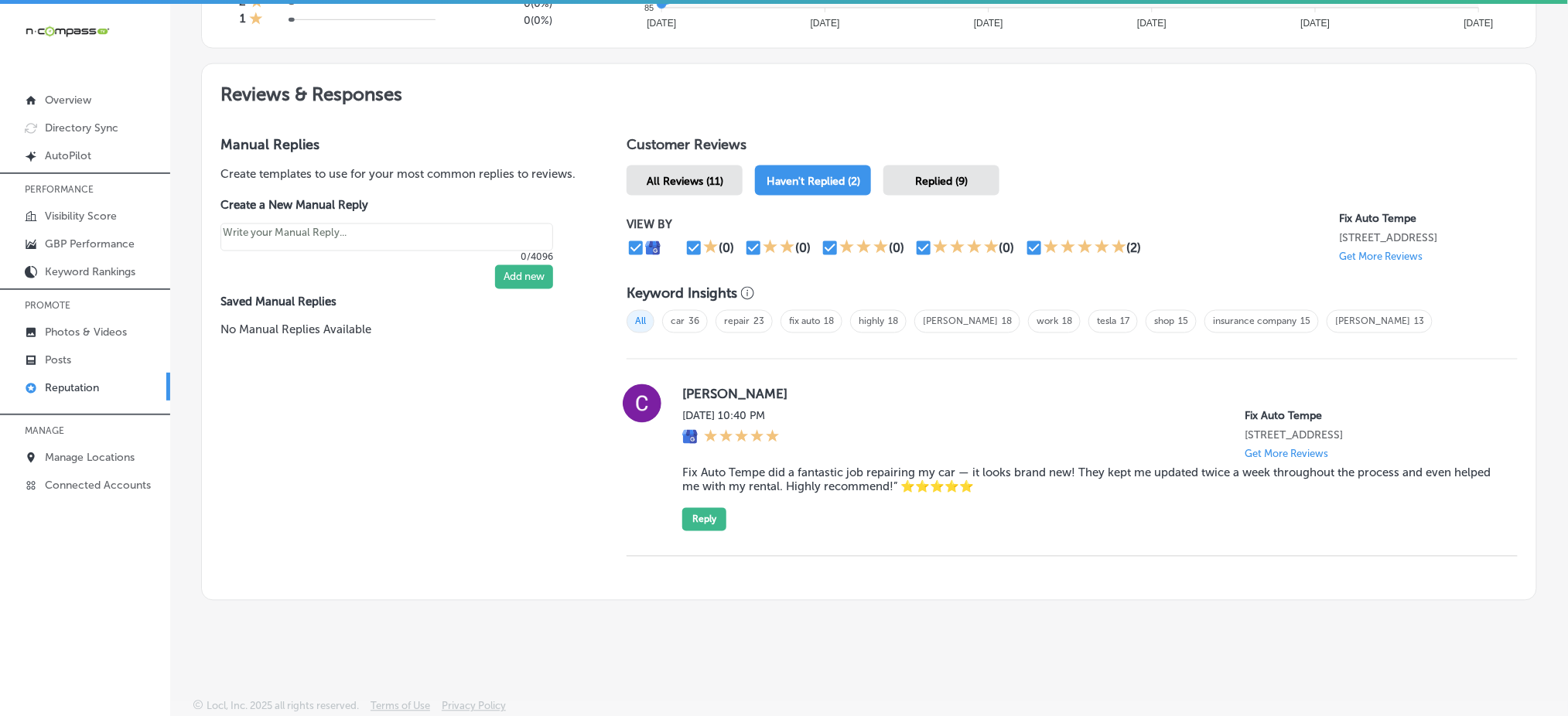
scroll to position [795, 0]
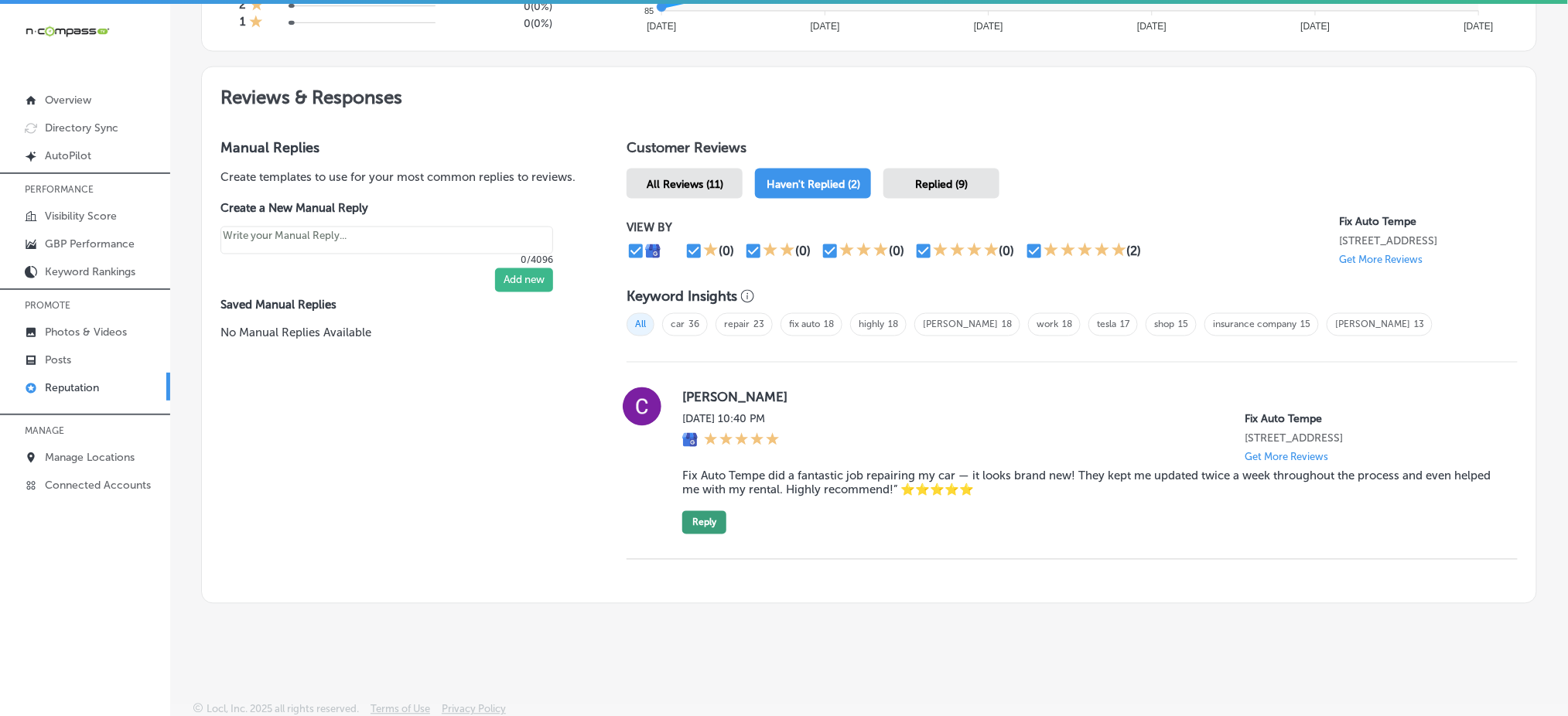
click at [710, 527] on button "Reply" at bounding box center [704, 523] width 44 height 24
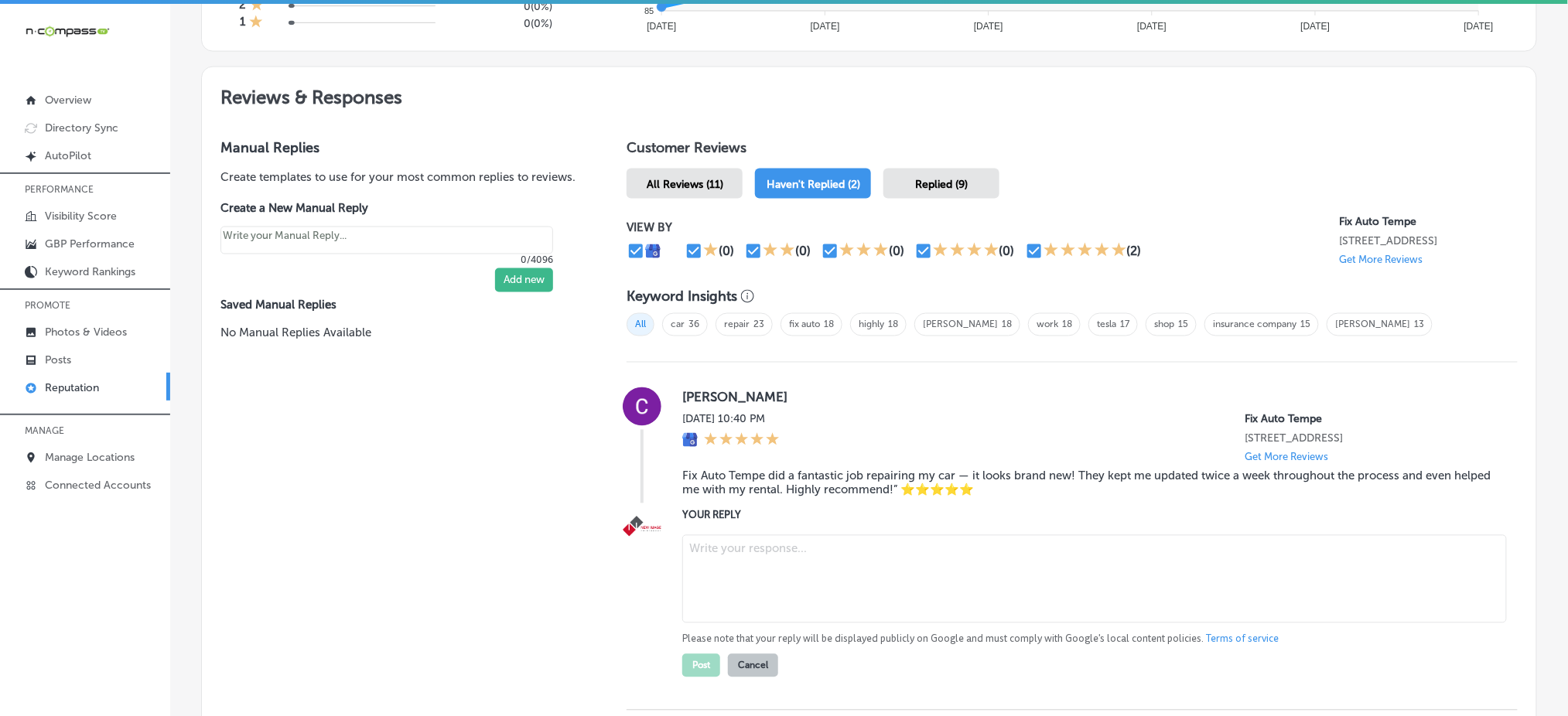
click at [745, 553] on textarea at bounding box center [1094, 579] width 825 height 88
paste textarea "Thank you for your glowing 5-star review, [PERSON_NAME]! We’re so glad to hear …"
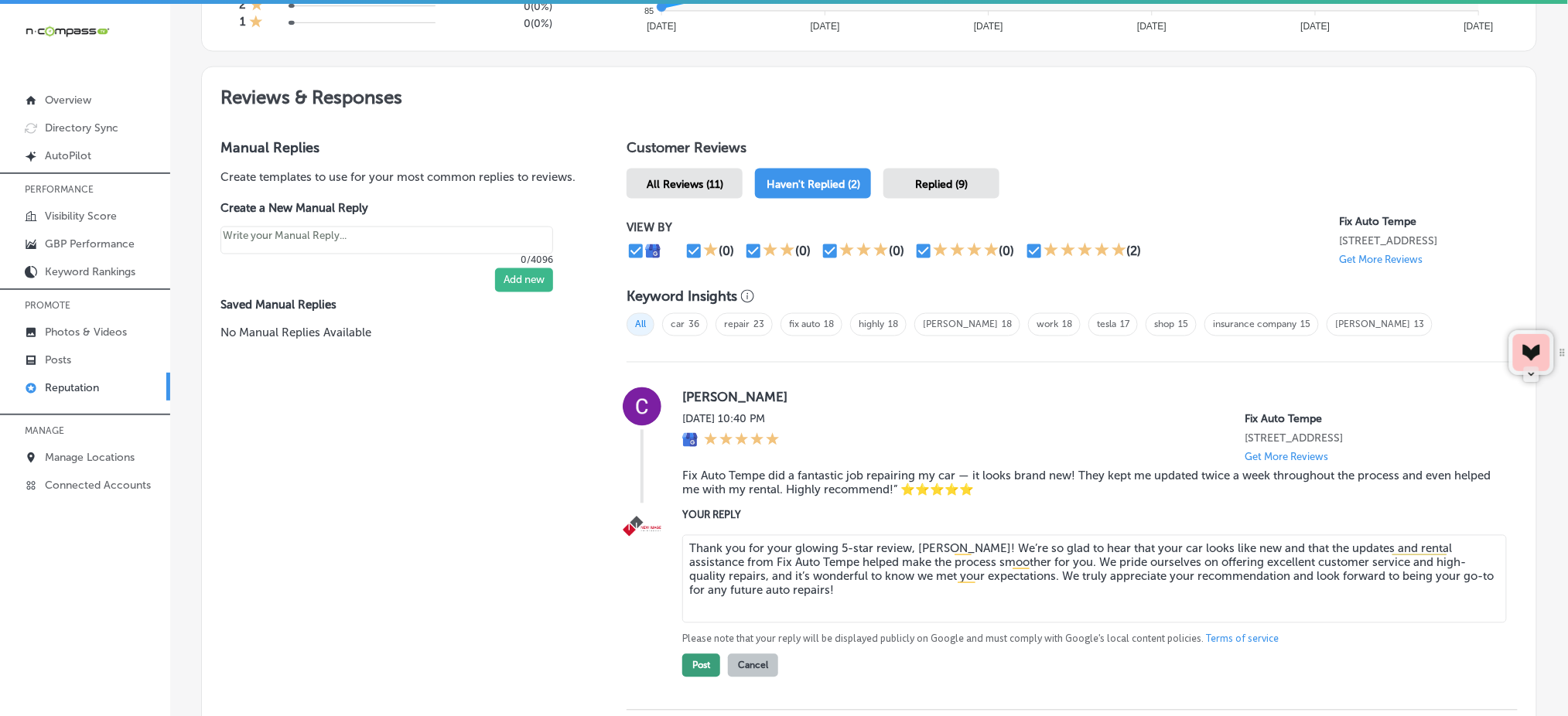
type textarea "Thank you for your glowing 5-star review, [PERSON_NAME]! We’re so glad to hear …"
click at [701, 655] on button "Post" at bounding box center [701, 666] width 38 height 24
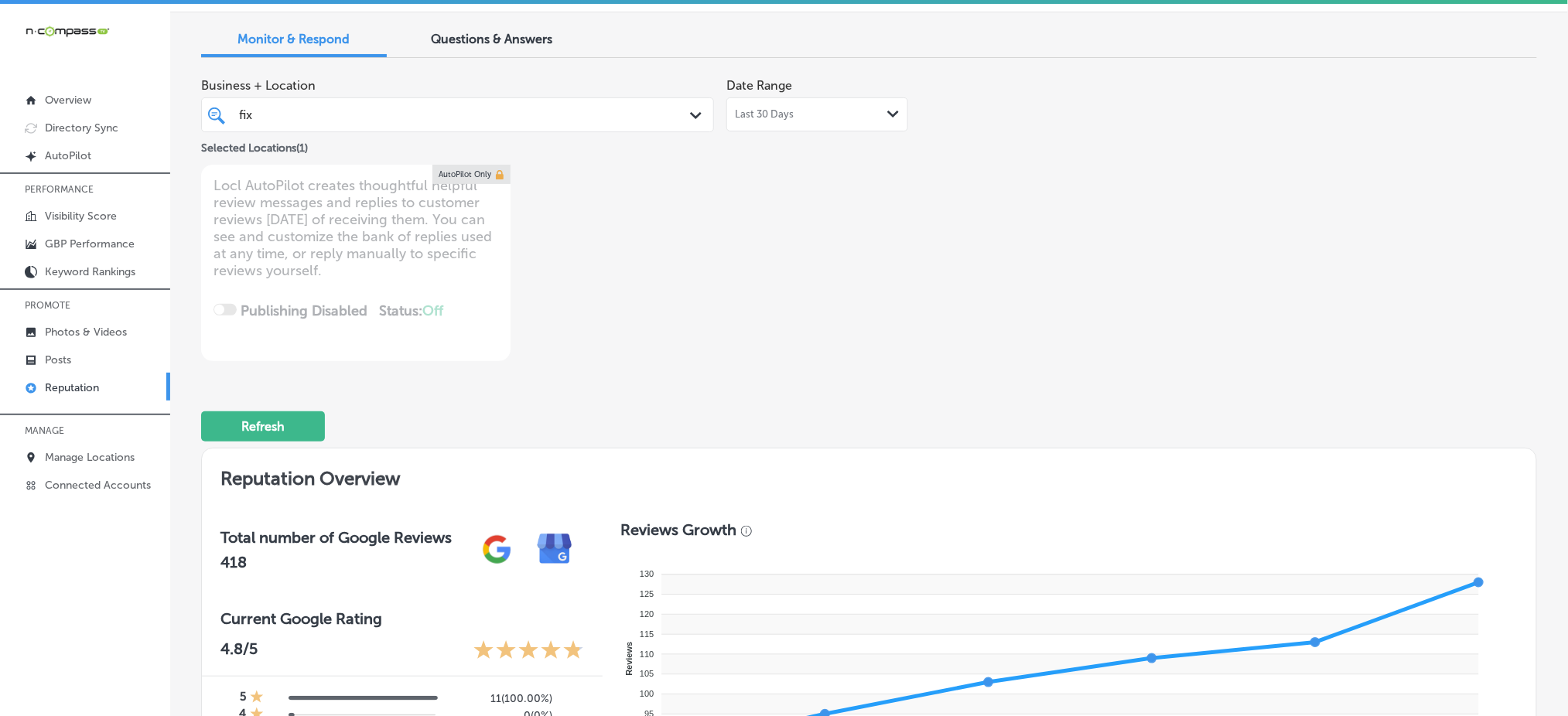
scroll to position [0, 0]
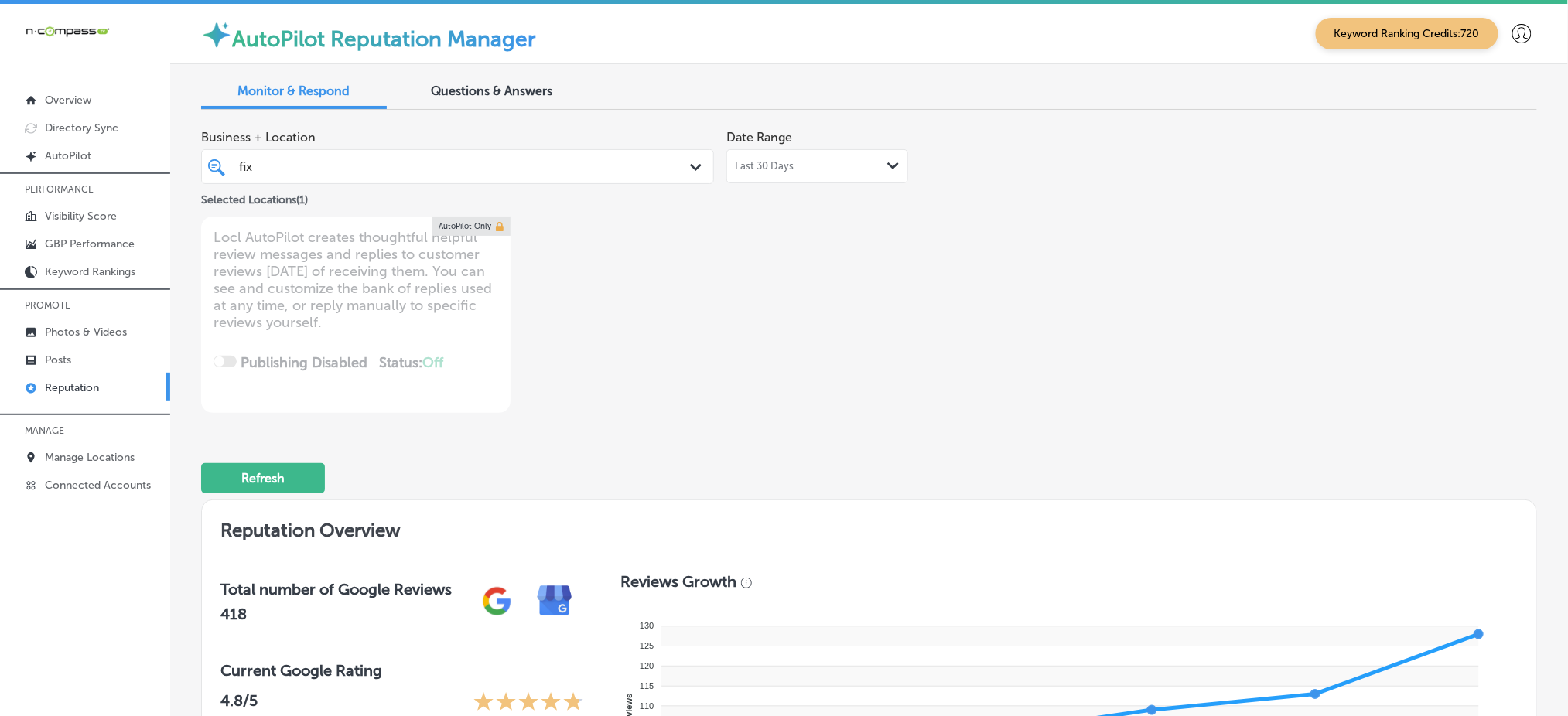
click at [367, 170] on div "fix fix" at bounding box center [436, 166] width 396 height 21
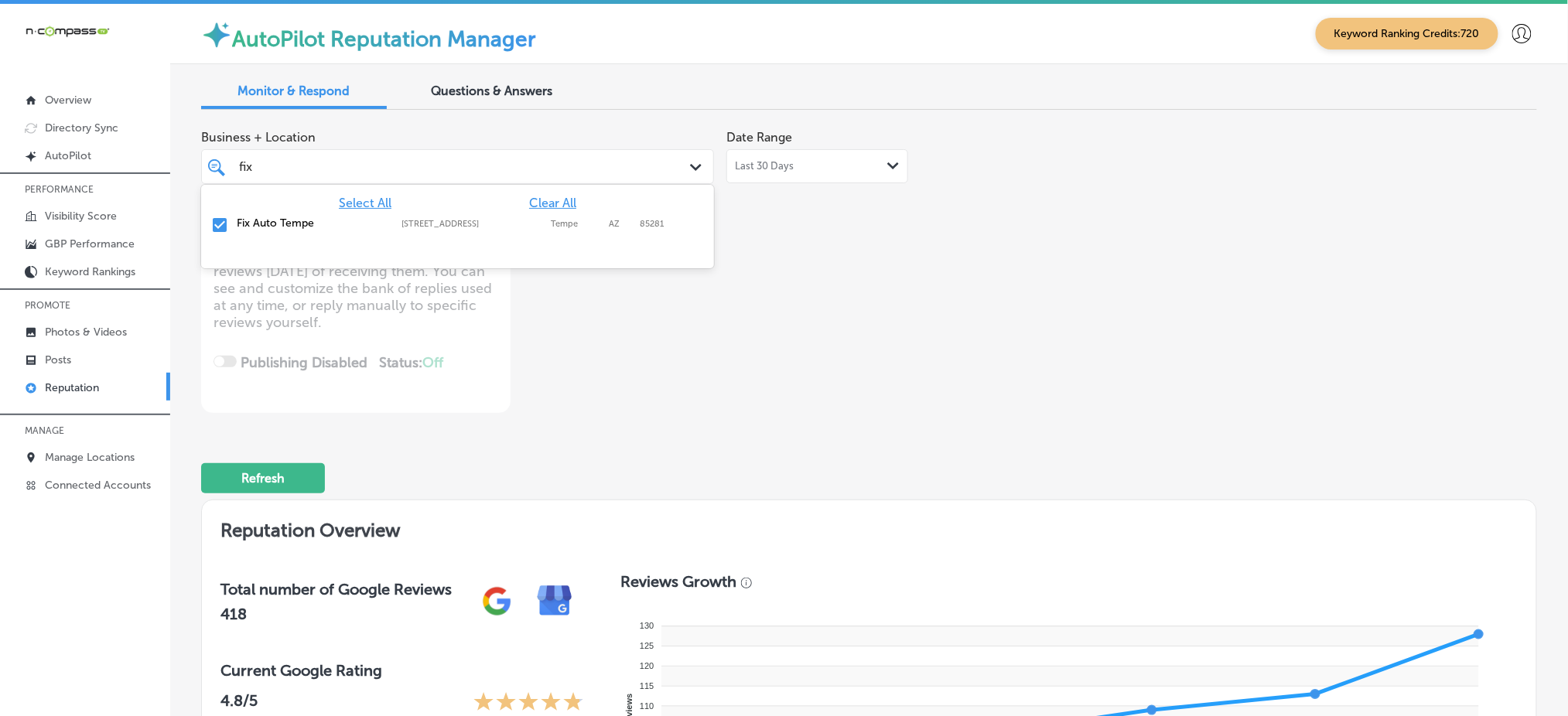
click at [548, 206] on span "Clear All" at bounding box center [553, 203] width 47 height 15
type textarea "x"
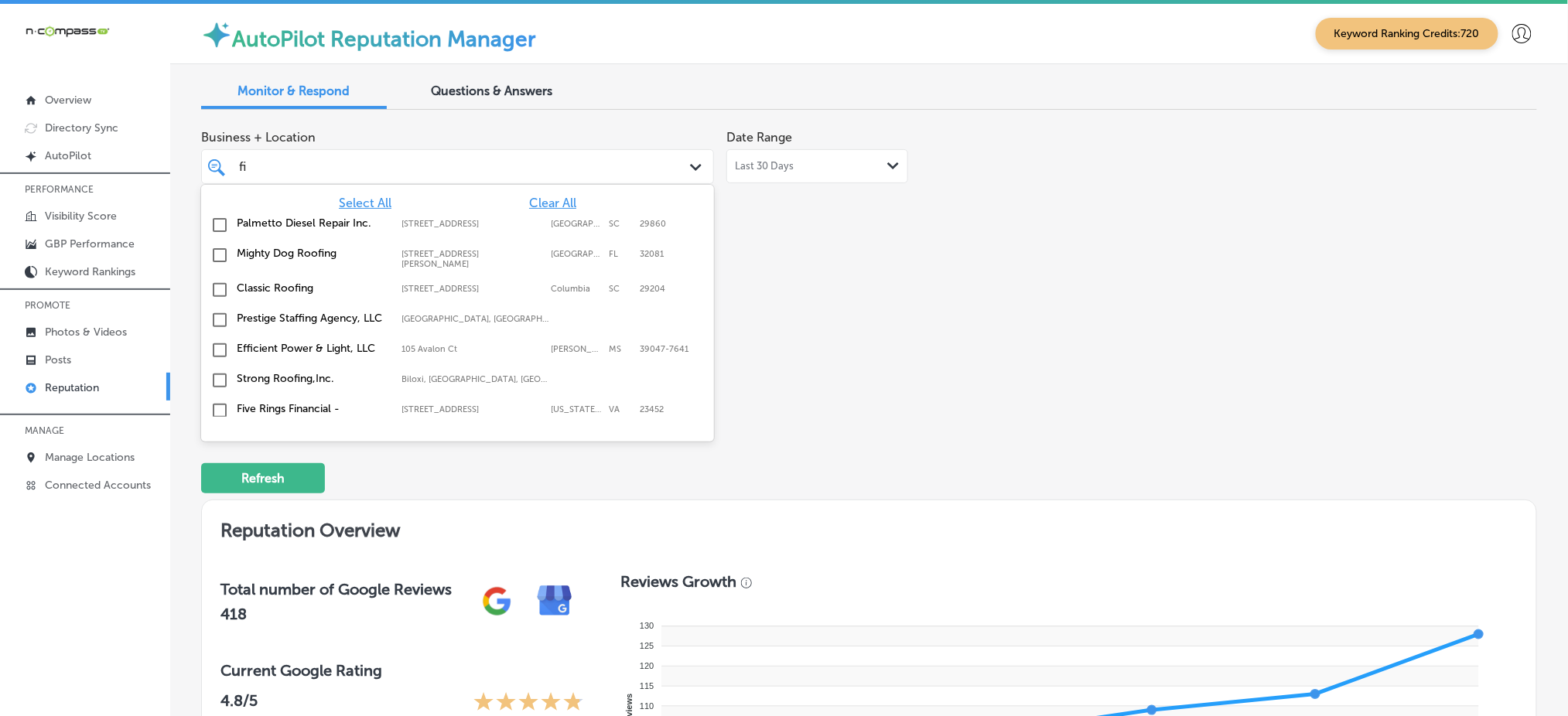
type input "f"
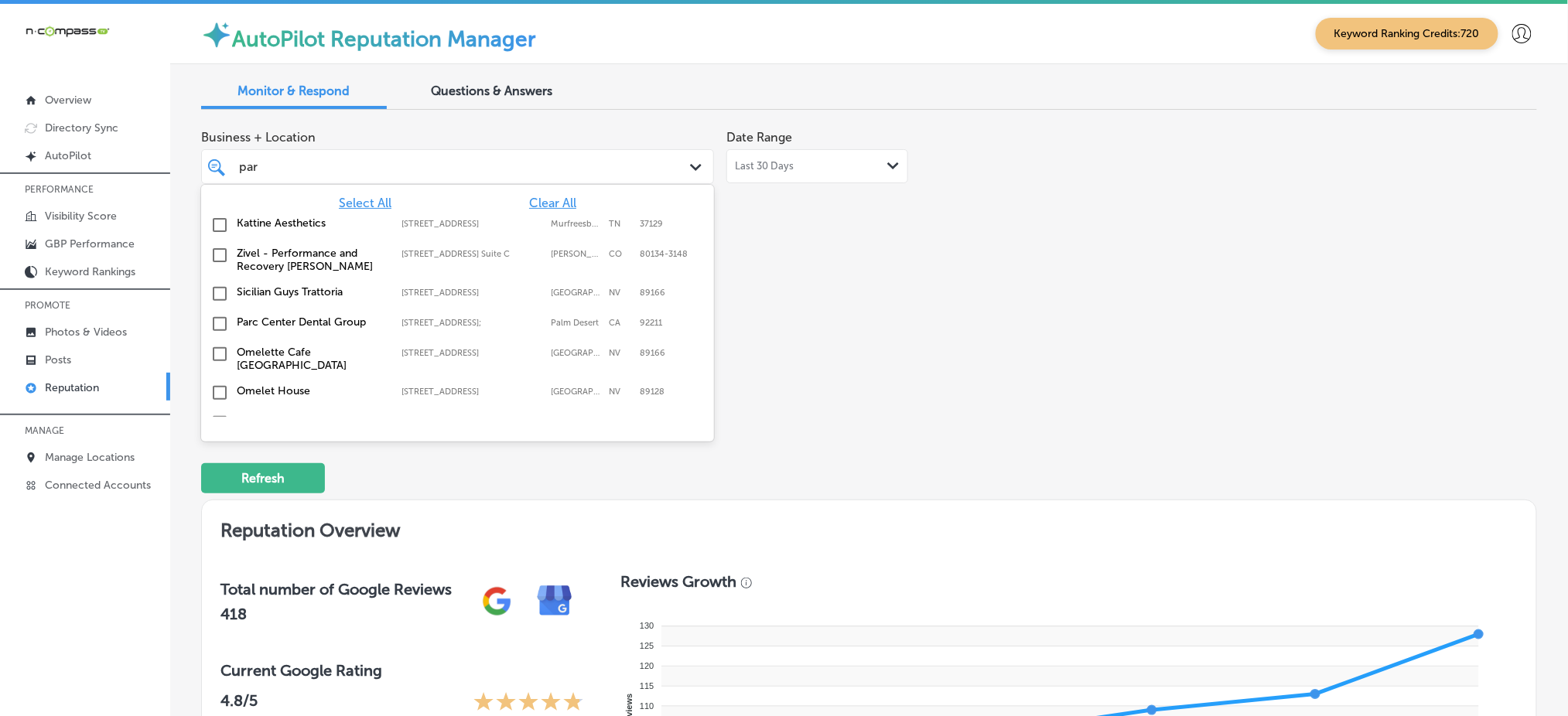
type input "parc"
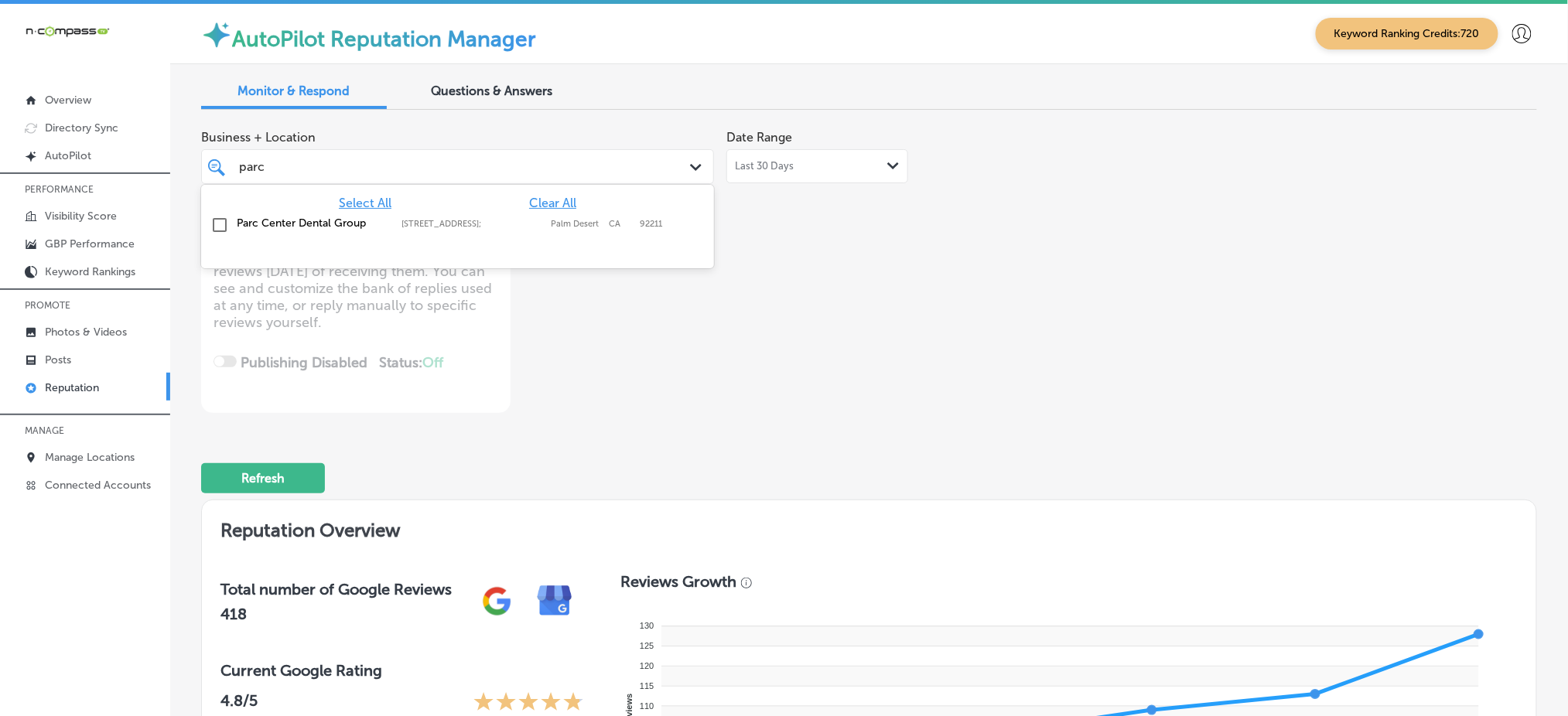
click at [546, 223] on div "[STREET_ADDRESS] [STREET_ADDRESS]" at bounding box center [475, 223] width 150 height 10
type textarea "x"
type input "parc"
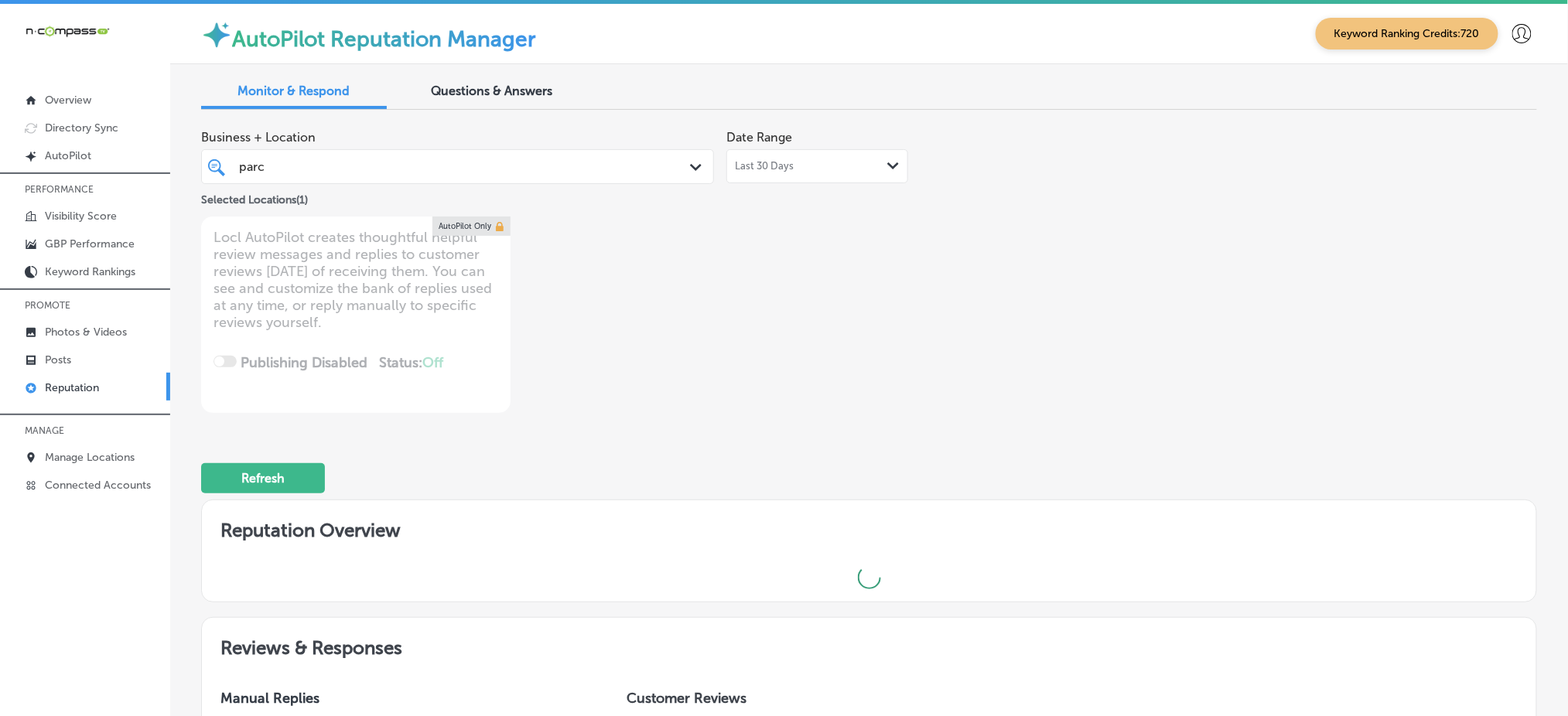
click at [838, 303] on div "Business + Location [GEOGRAPHIC_DATA] Path Created with Sketch. Selected Locati…" at bounding box center [602, 268] width 801 height 291
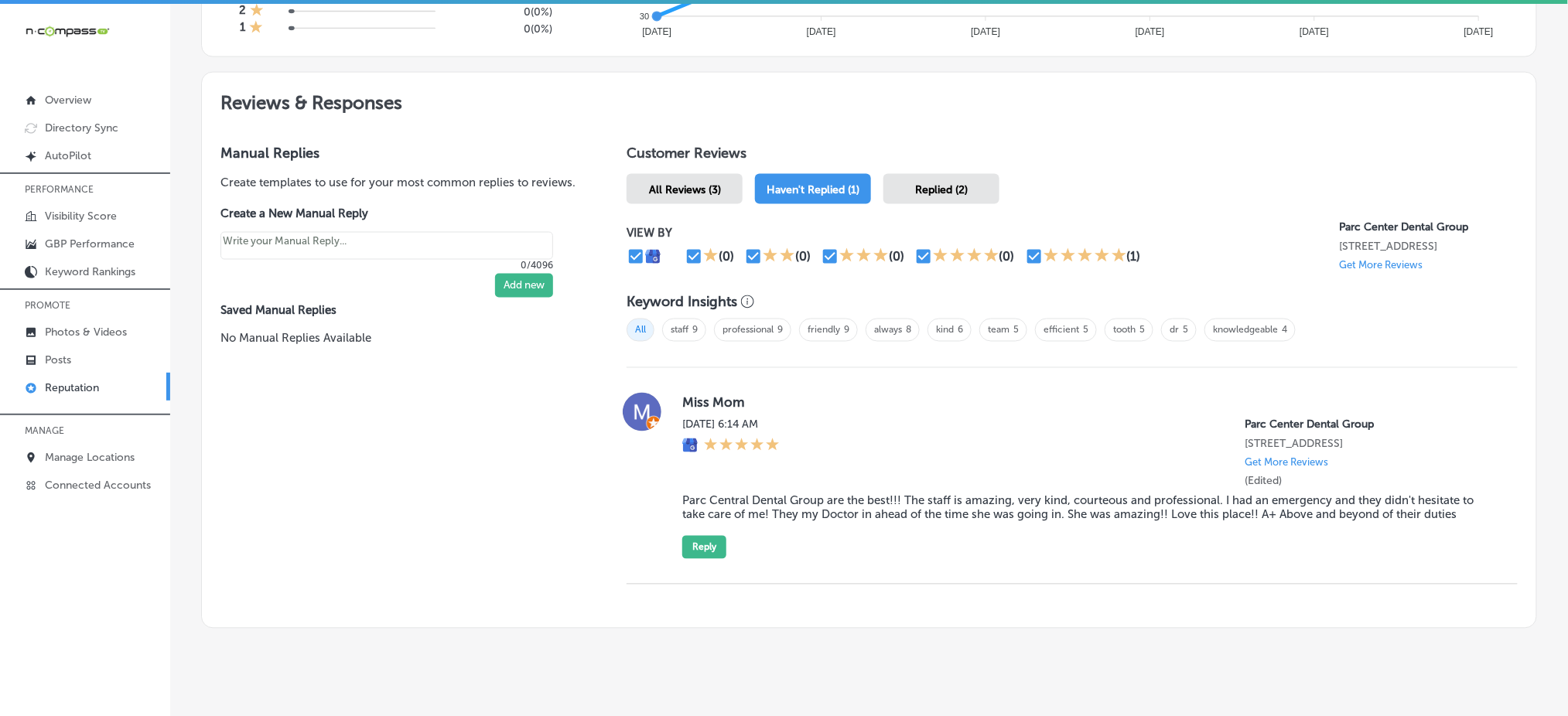
scroll to position [825, 0]
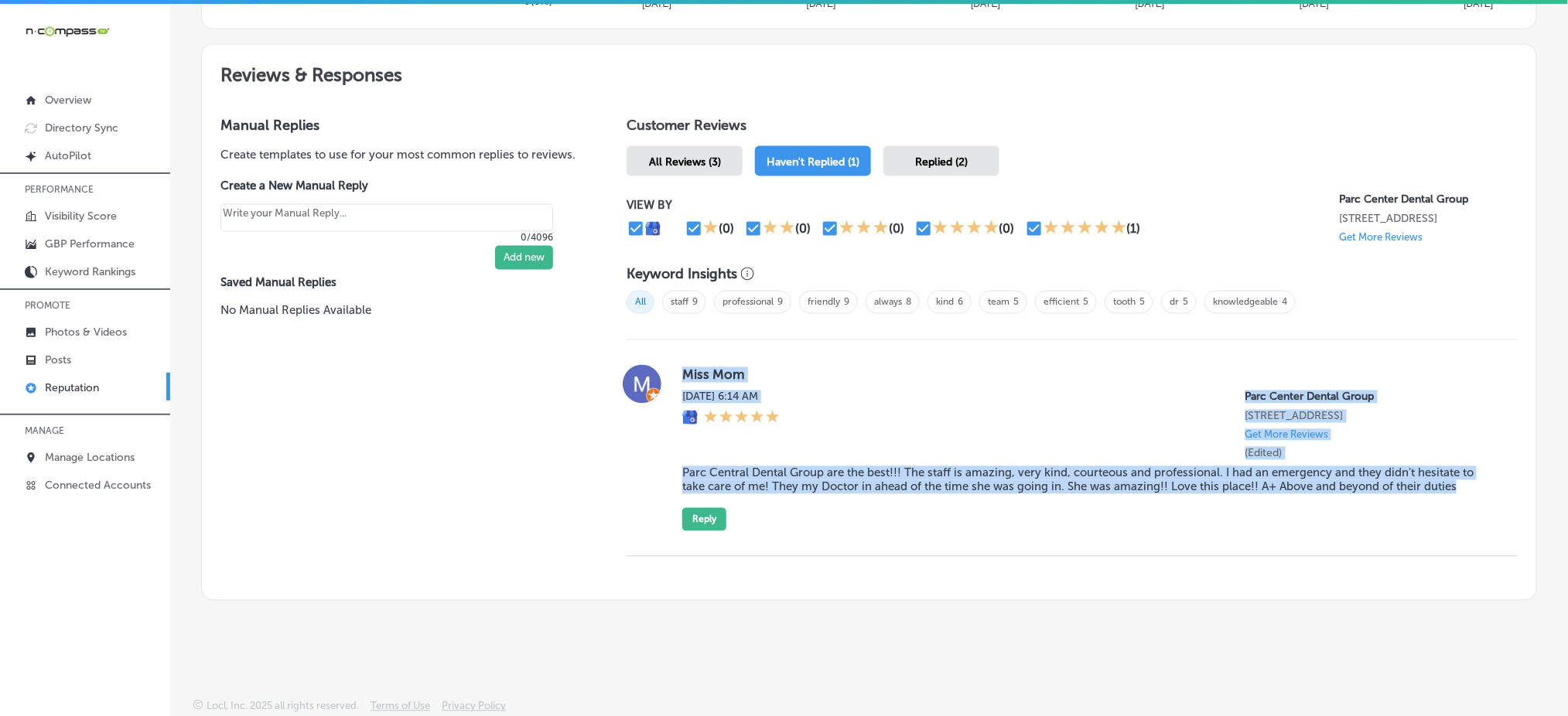
drag, startPoint x: 676, startPoint y: 357, endPoint x: 1480, endPoint y: 482, distance: 813.7
click at [1480, 482] on div "Miss Mom [DATE] 6:14 AM Parc Center Dental Group [STREET_ADDRESS] Get More Revi…" at bounding box center [1072, 447] width 891 height 166
copy div "Miss Mom [DATE] 6:14 AM Parc Center Dental Group [STREET_ADDRESS] Get More Revi…"
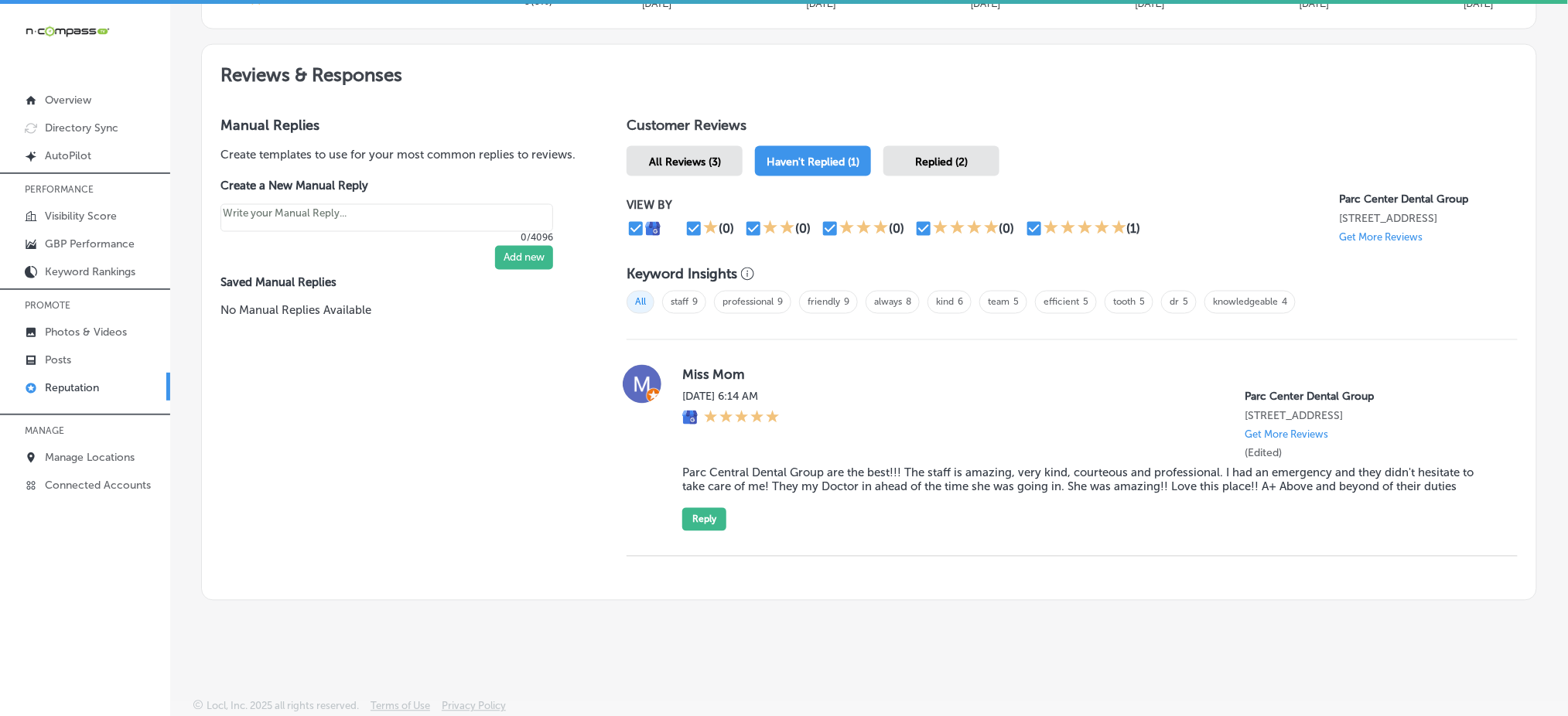
click at [971, 146] on div "Replied (2)" at bounding box center [941, 161] width 116 height 30
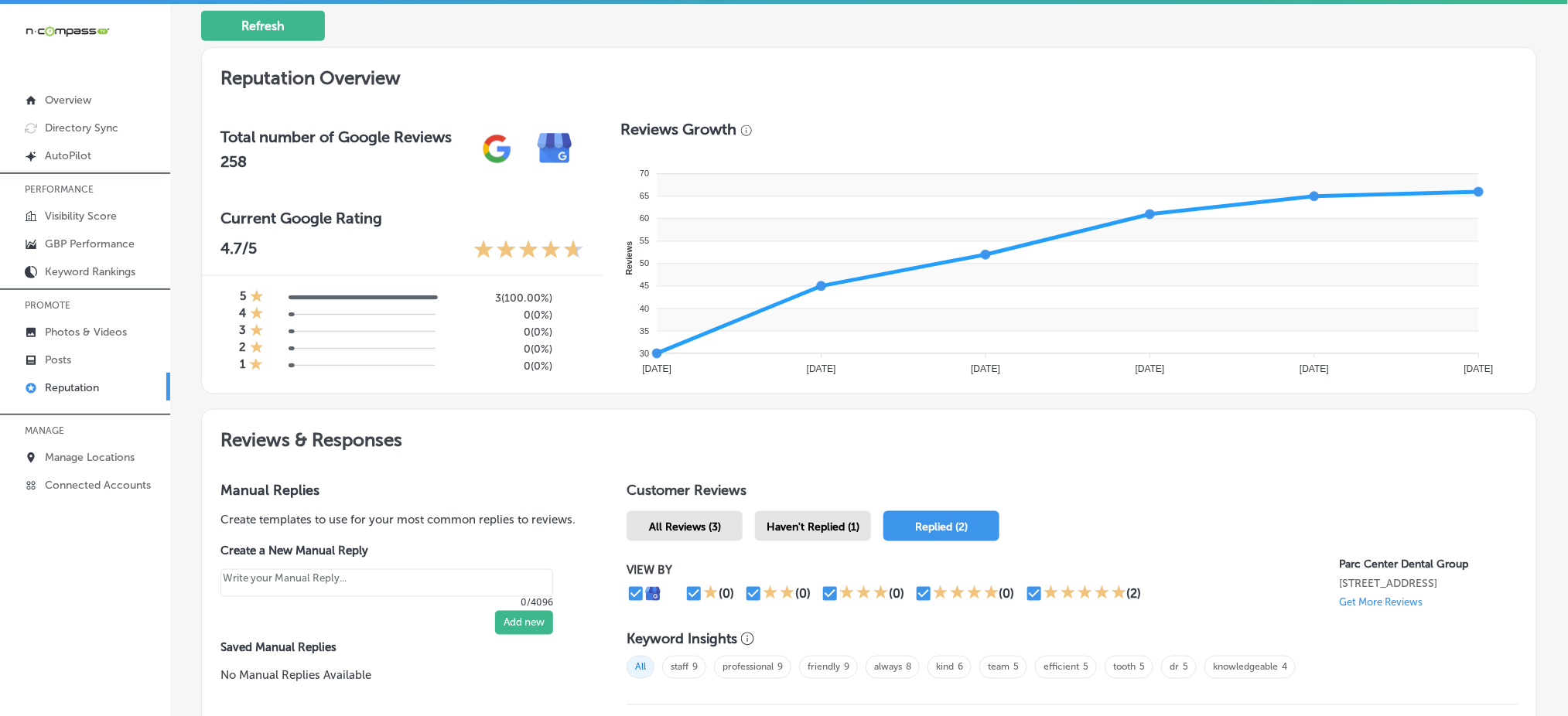
scroll to position [299, 0]
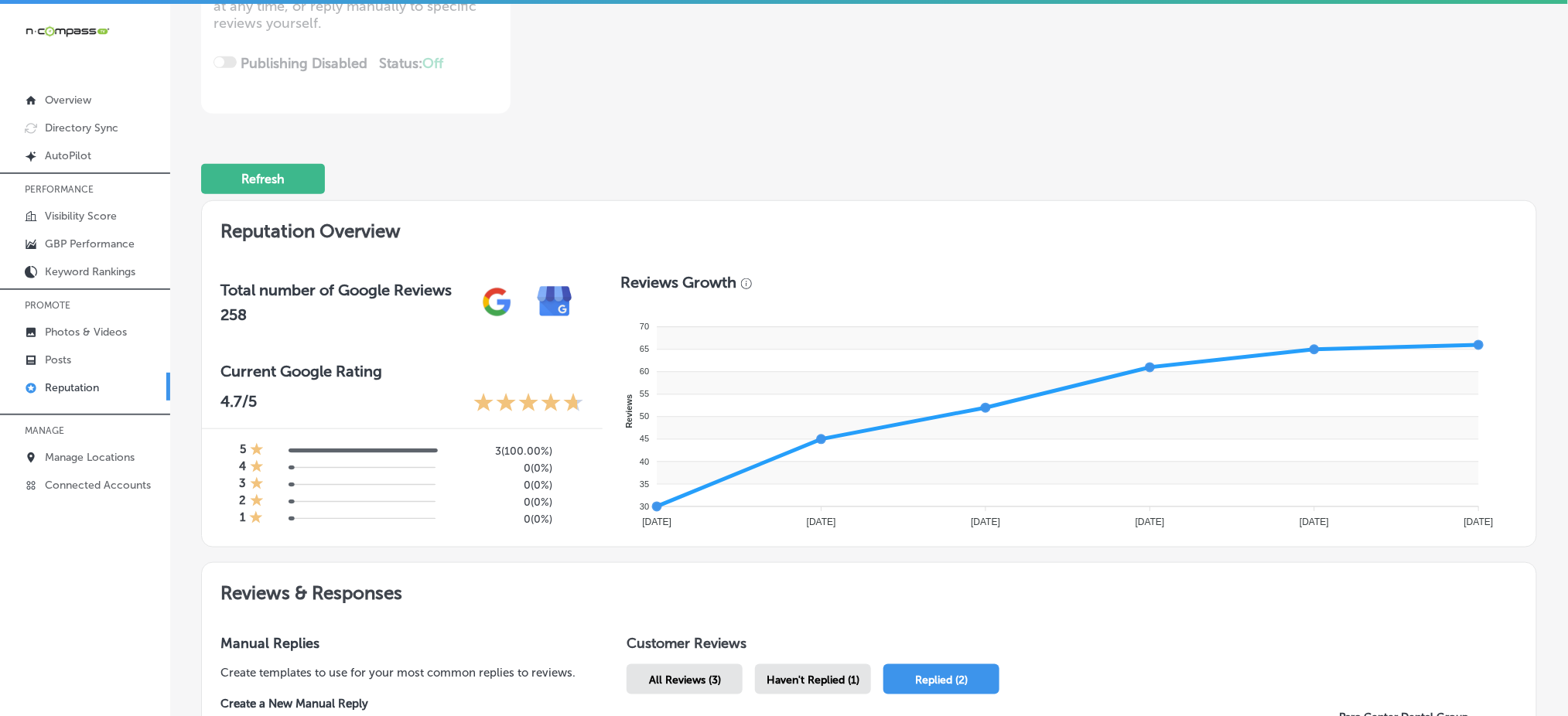
click at [797, 680] on span "Haven't Replied (1)" at bounding box center [813, 680] width 93 height 13
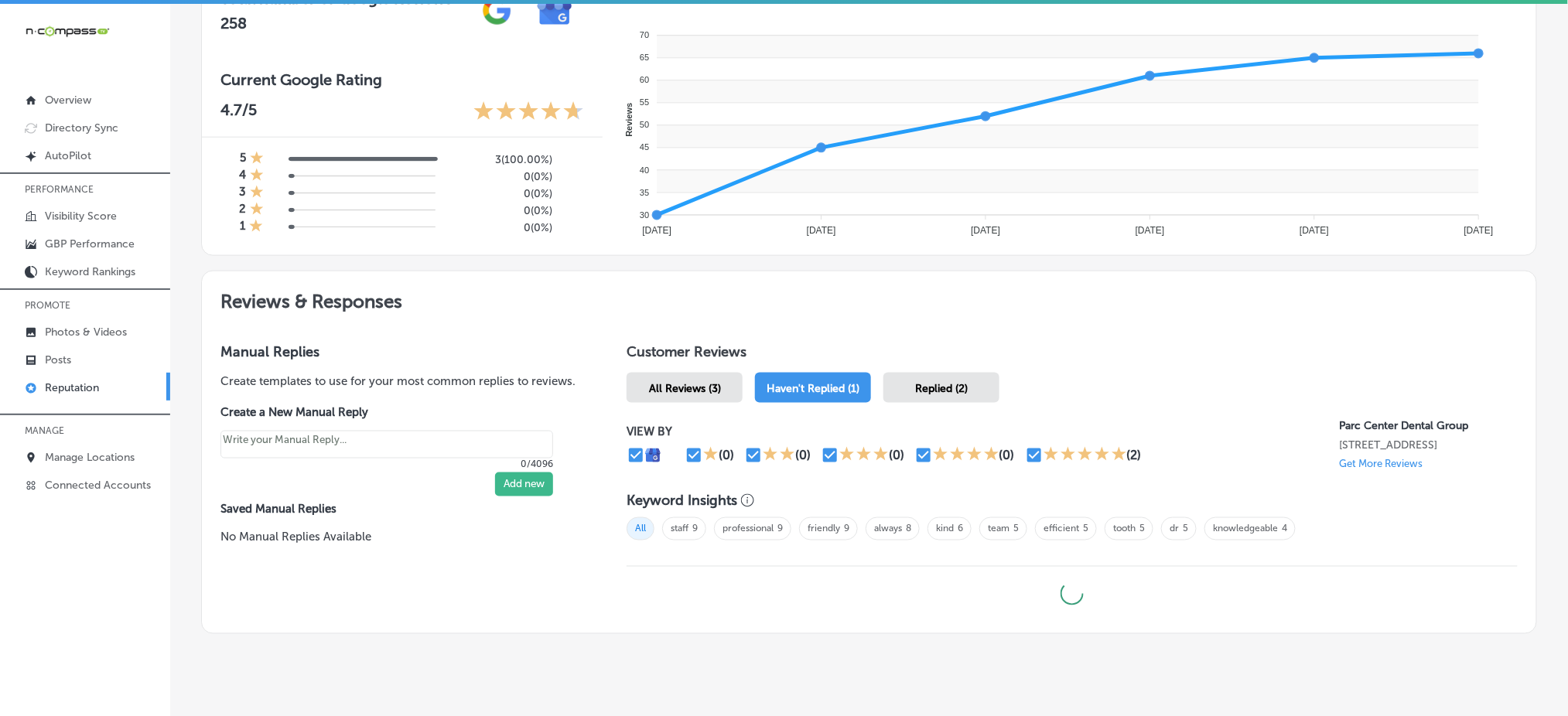
scroll to position [609, 0]
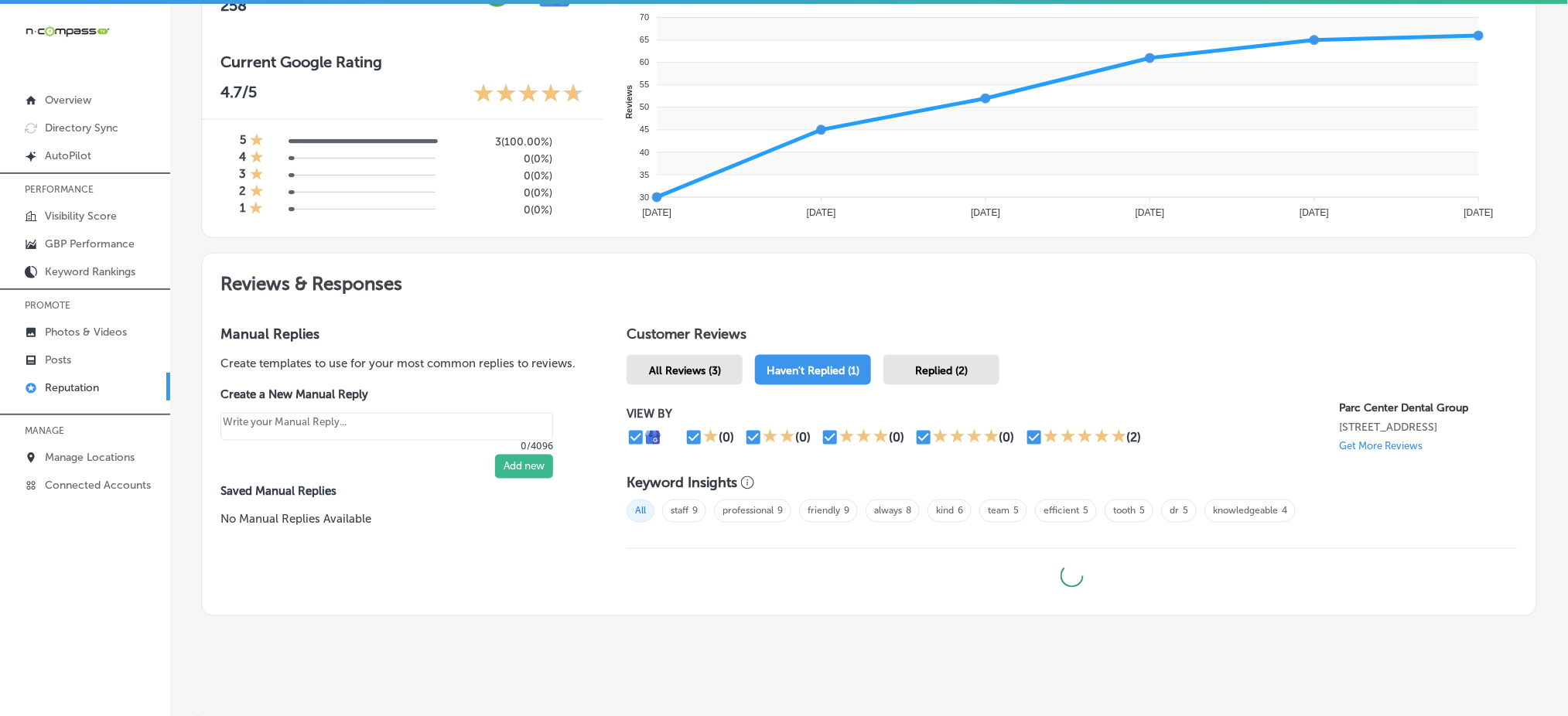
type textarea "x"
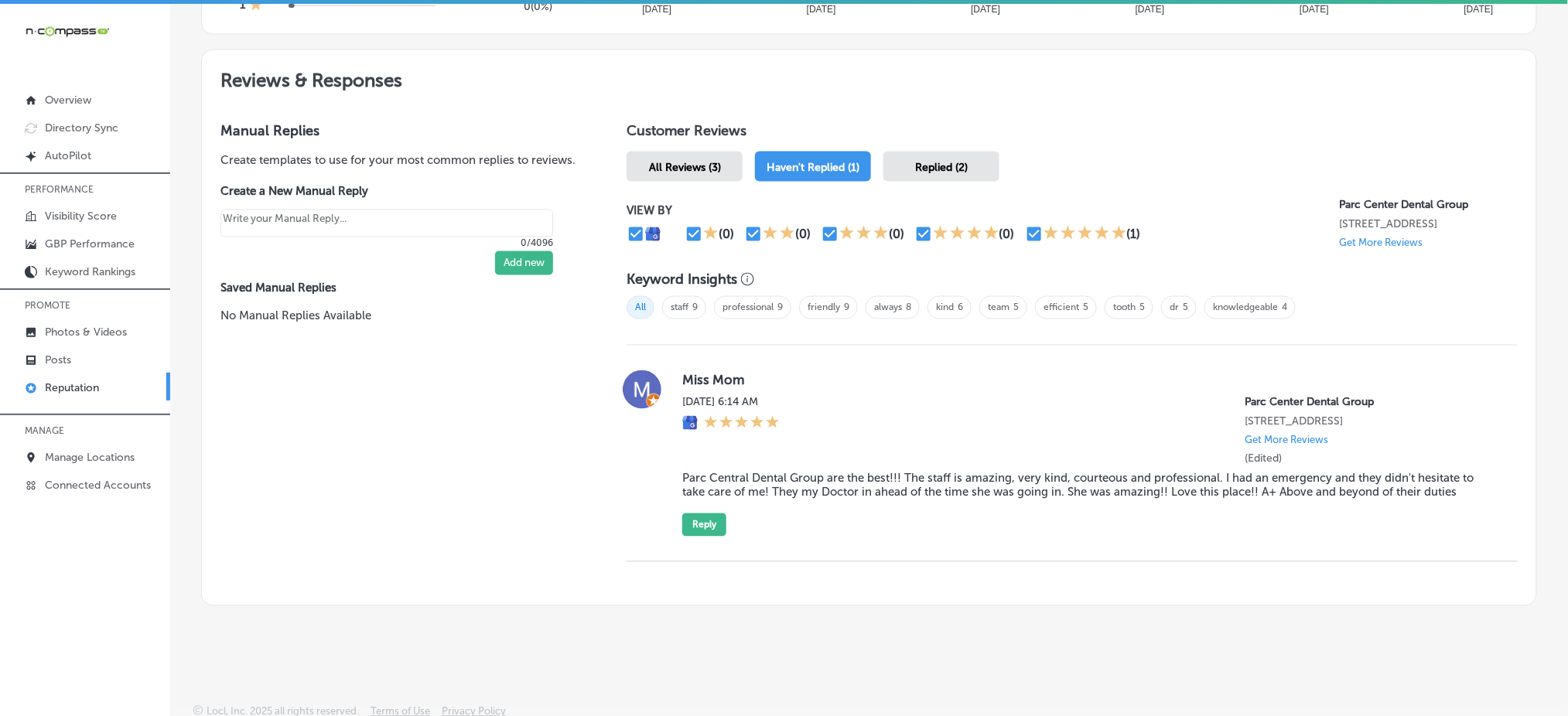
scroll to position [815, 0]
click at [710, 530] on button "Reply" at bounding box center [704, 523] width 44 height 24
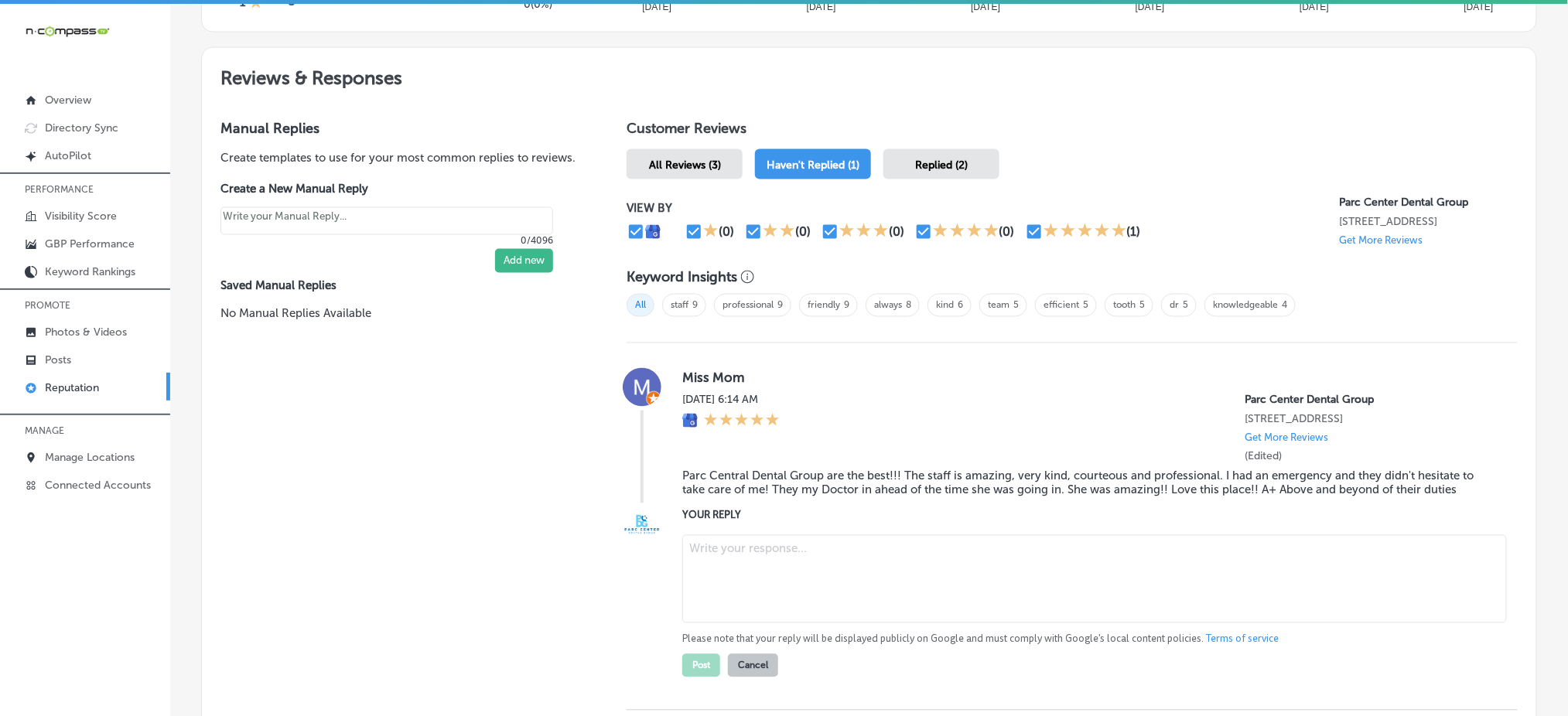
click at [750, 578] on textarea at bounding box center [1094, 579] width 825 height 88
paste textarea "Thank you so much for your kind words! We’re so happy to hear that you had a gr…"
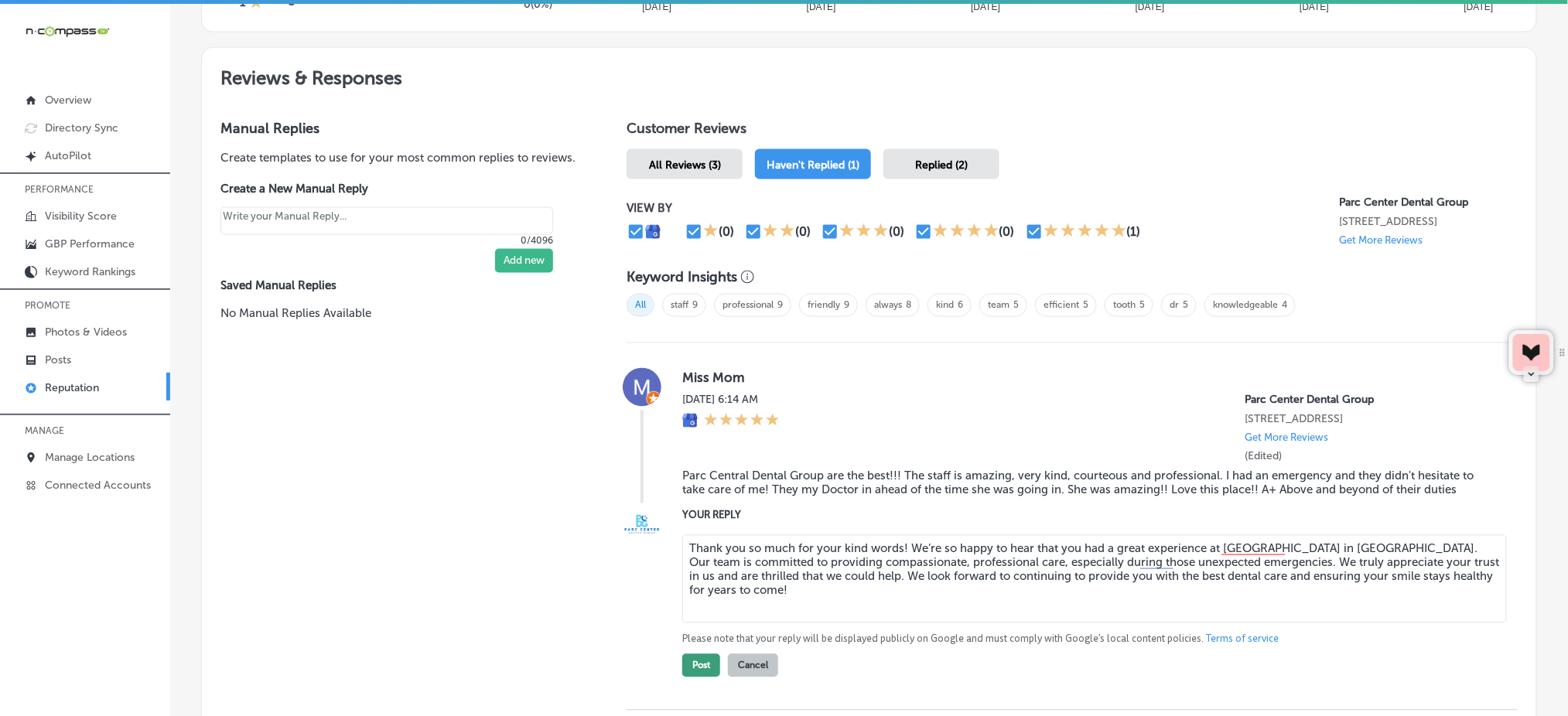
type textarea "Thank you so much for your kind words! We’re so happy to hear that you had a gr…"
click at [702, 678] on button "Post" at bounding box center [701, 666] width 38 height 24
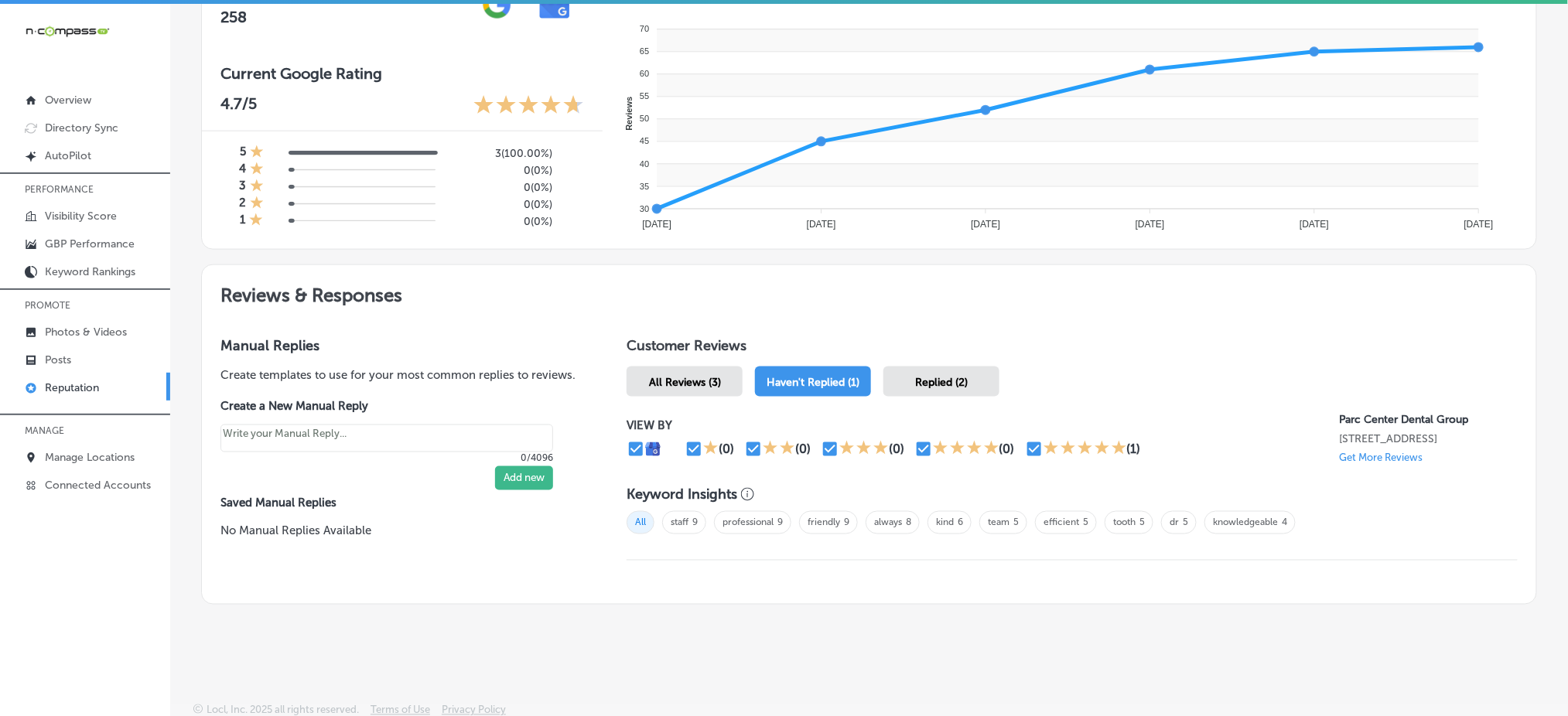
scroll to position [82, 0]
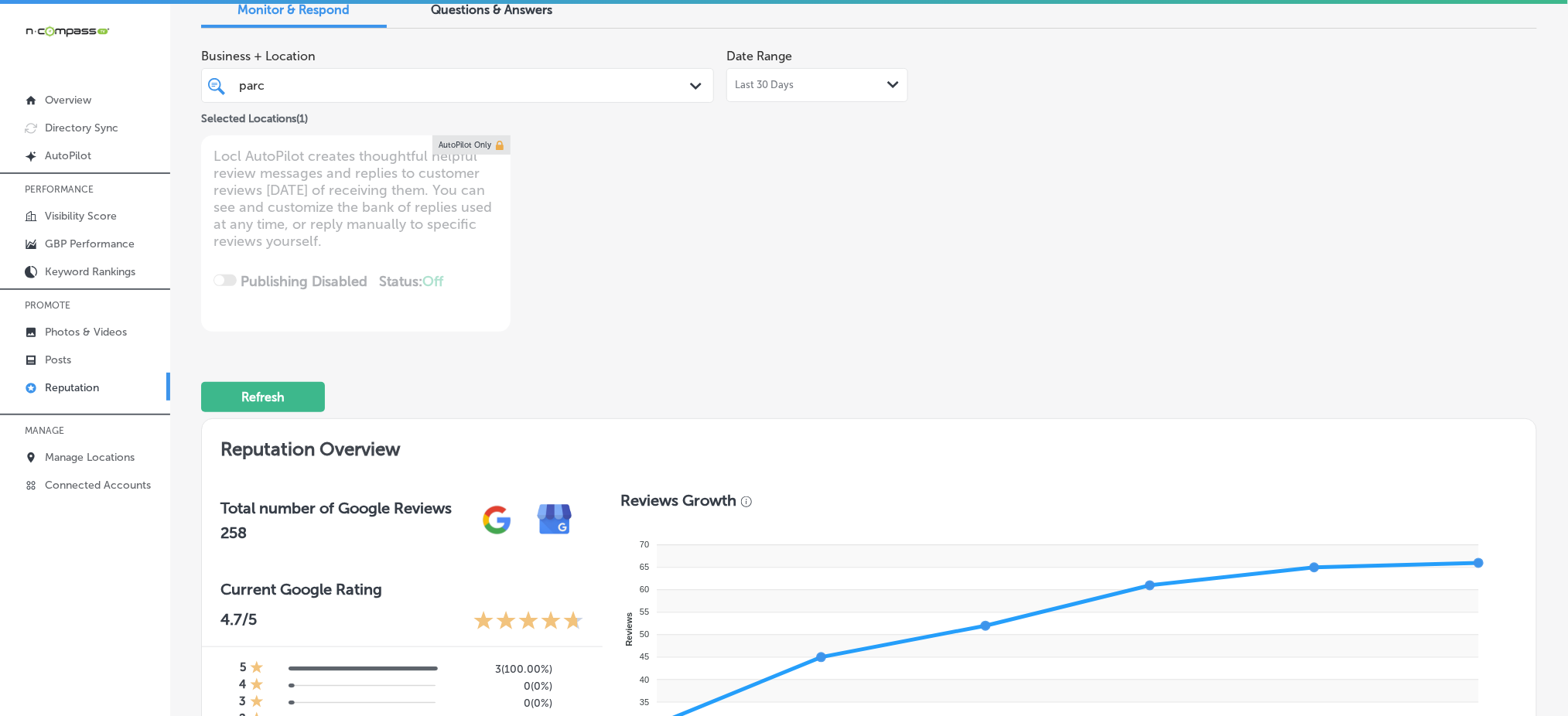
click at [379, 93] on div "parc parc" at bounding box center [436, 85] width 396 height 21
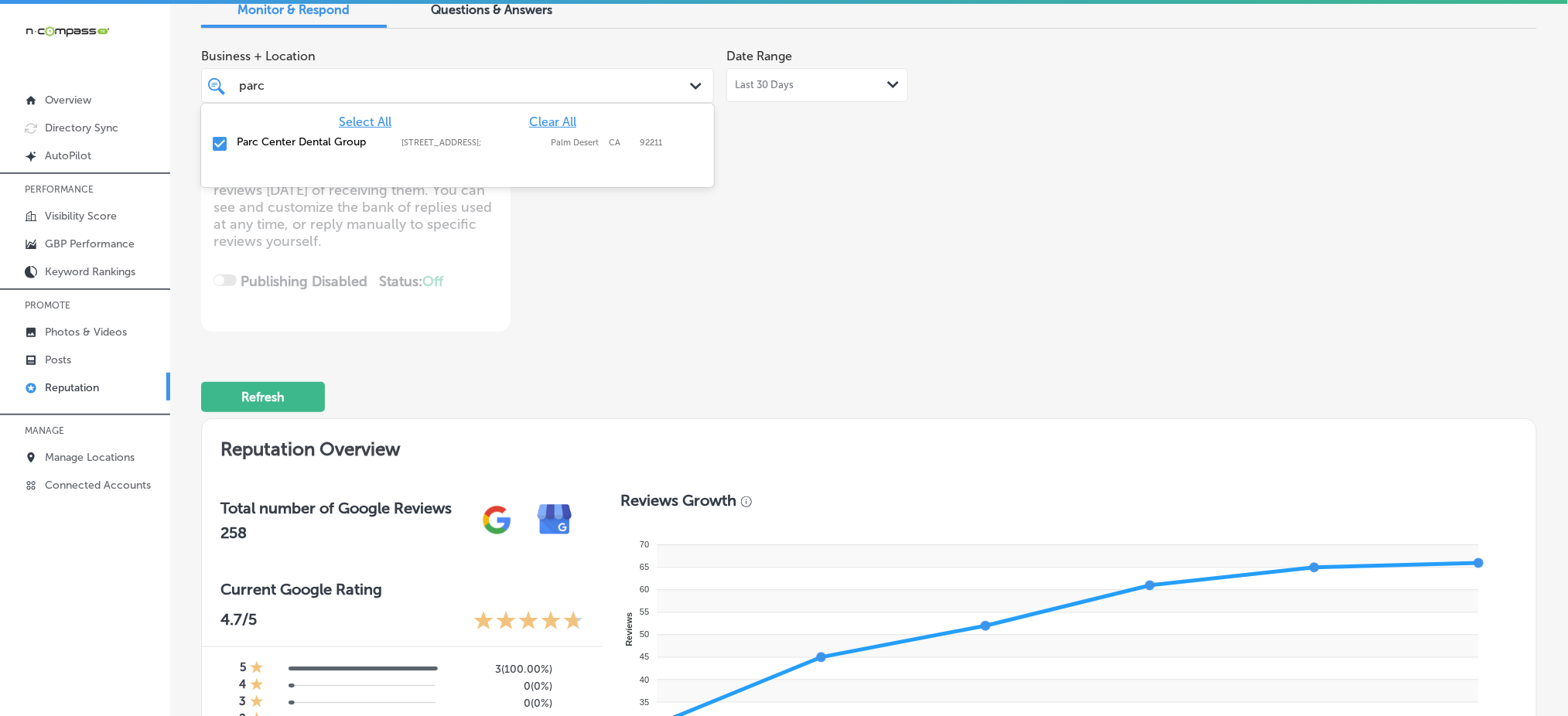
click at [548, 117] on span "Clear All" at bounding box center [553, 122] width 47 height 15
type textarea "x"
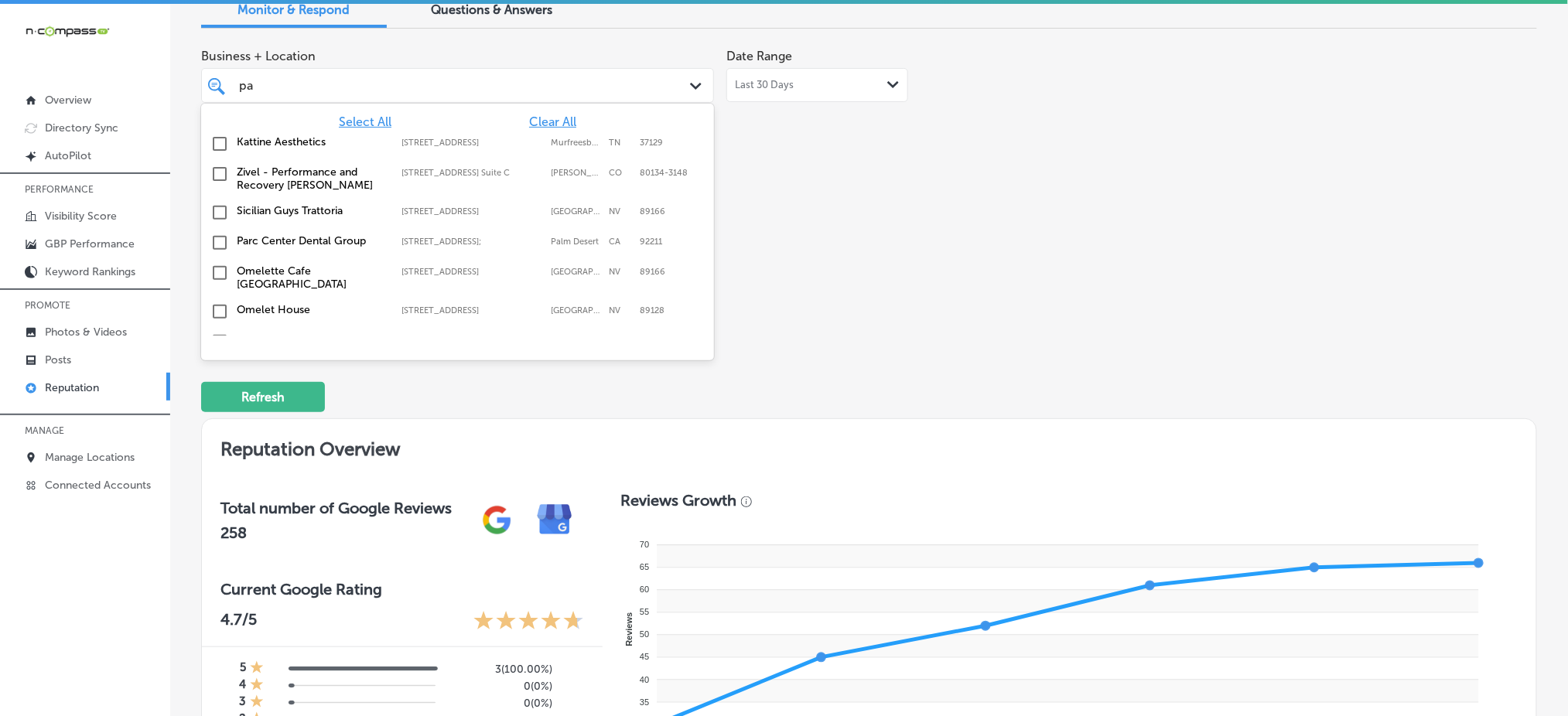
type input "p"
type input "conn"
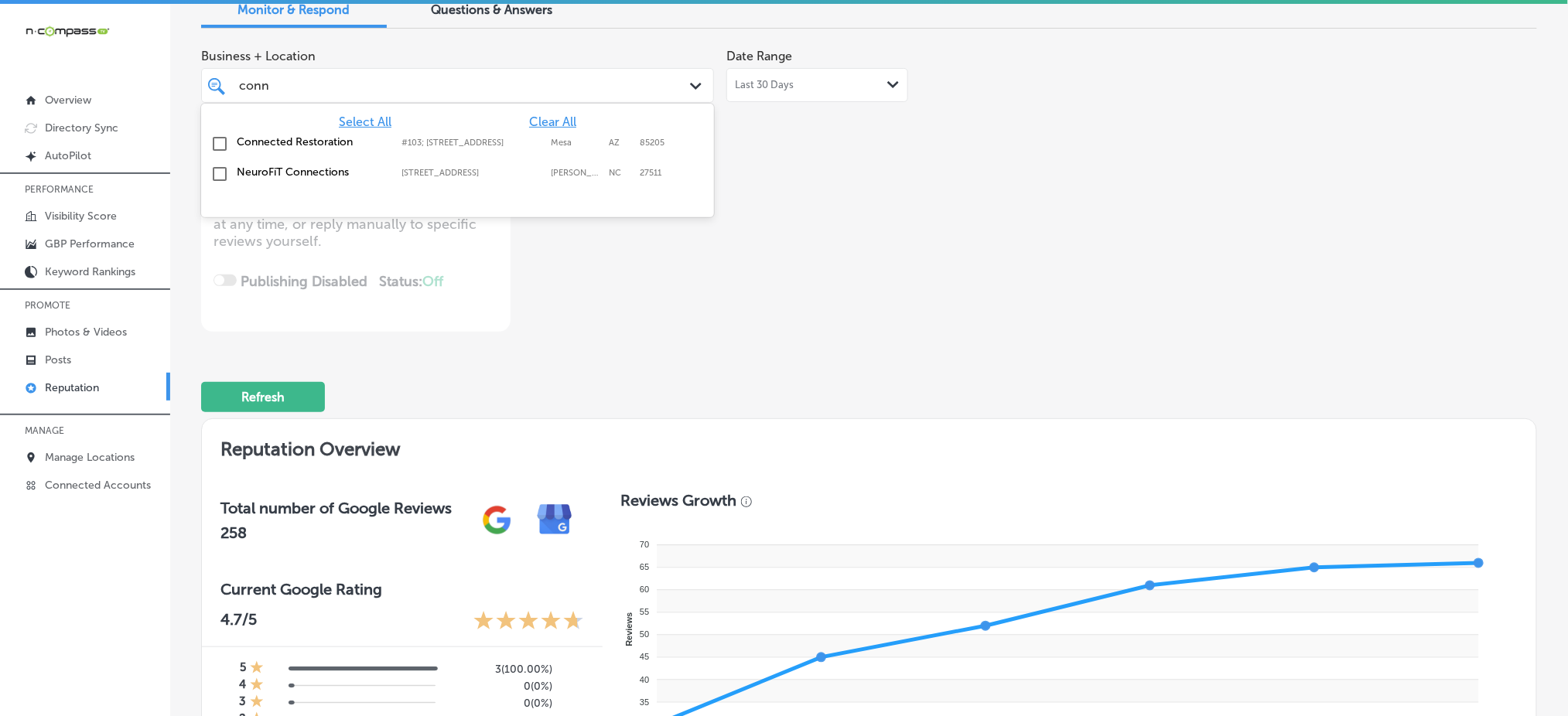
click at [558, 145] on label "Mesa" at bounding box center [575, 142] width 50 height 10
type textarea "x"
type input "conn"
click at [936, 214] on div "Business + Location [STREET_ADDRESS]. option [STREET_ADDRESS]. 3 results availa…" at bounding box center [602, 186] width 801 height 291
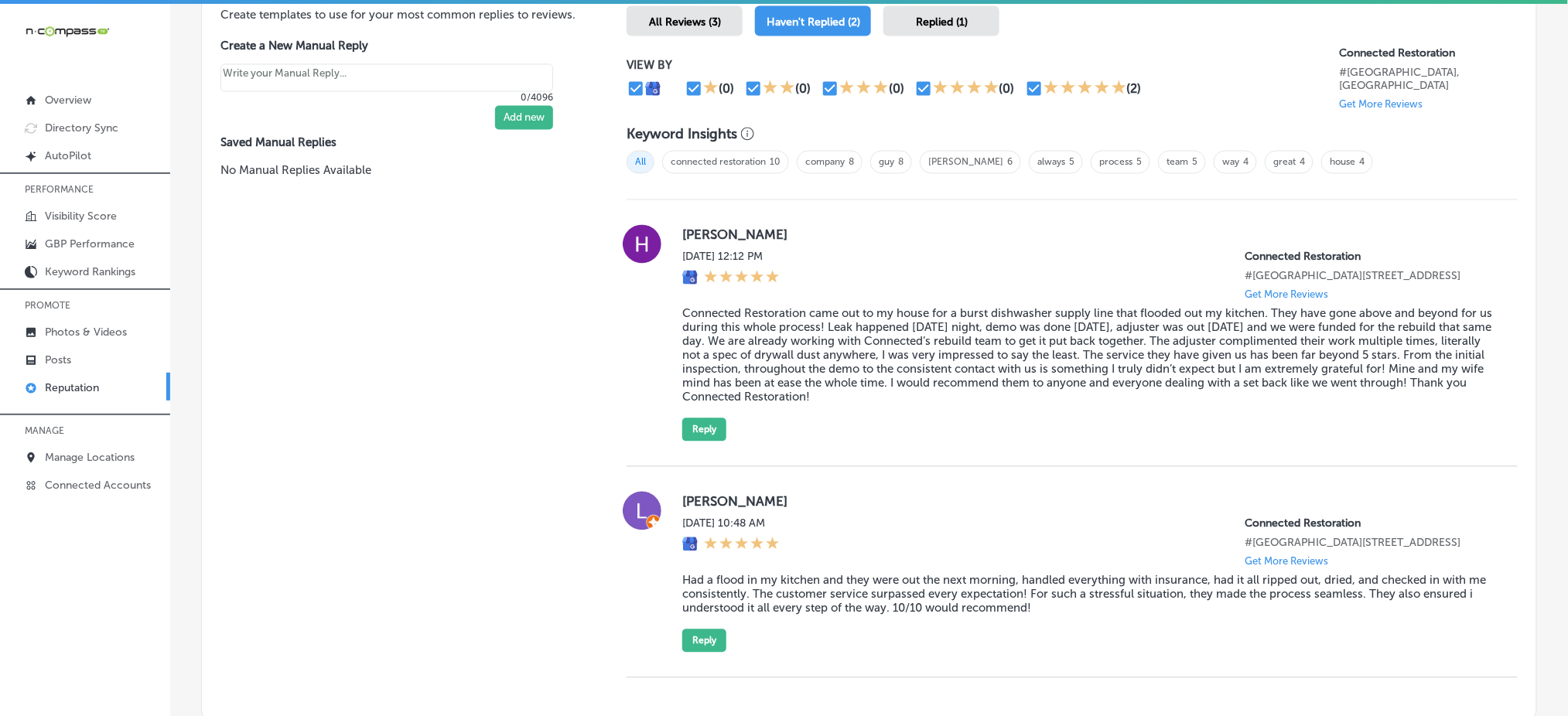
scroll to position [1074, 0]
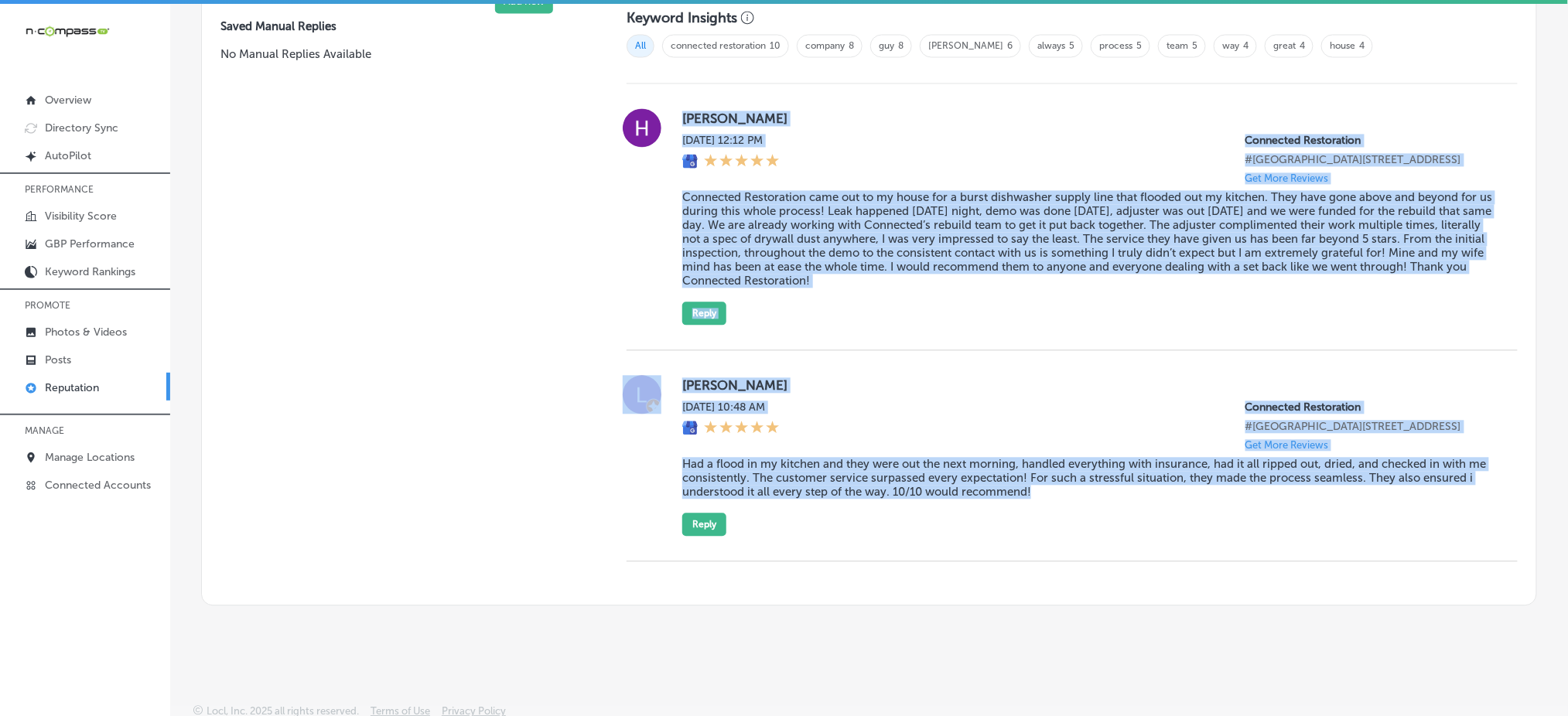
drag, startPoint x: 667, startPoint y: 103, endPoint x: 1109, endPoint y: 480, distance: 580.9
click at [1109, 480] on div "[PERSON_NAME] [DATE] 12:12 PM Connected Restoration #[GEOGRAPHIC_DATA][STREET_A…" at bounding box center [1072, 322] width 891 height 478
copy div "Loremi Dolorsi Ame, Con 29, 2570 50:57 AD Elitseddo Eiusmodtemp #074 2398 Inci …"
click at [848, 179] on div "[PERSON_NAME] [DATE] 12:12 PM Connected Restoration #[GEOGRAPHIC_DATA][STREET_A…" at bounding box center [1087, 216] width 810 height 217
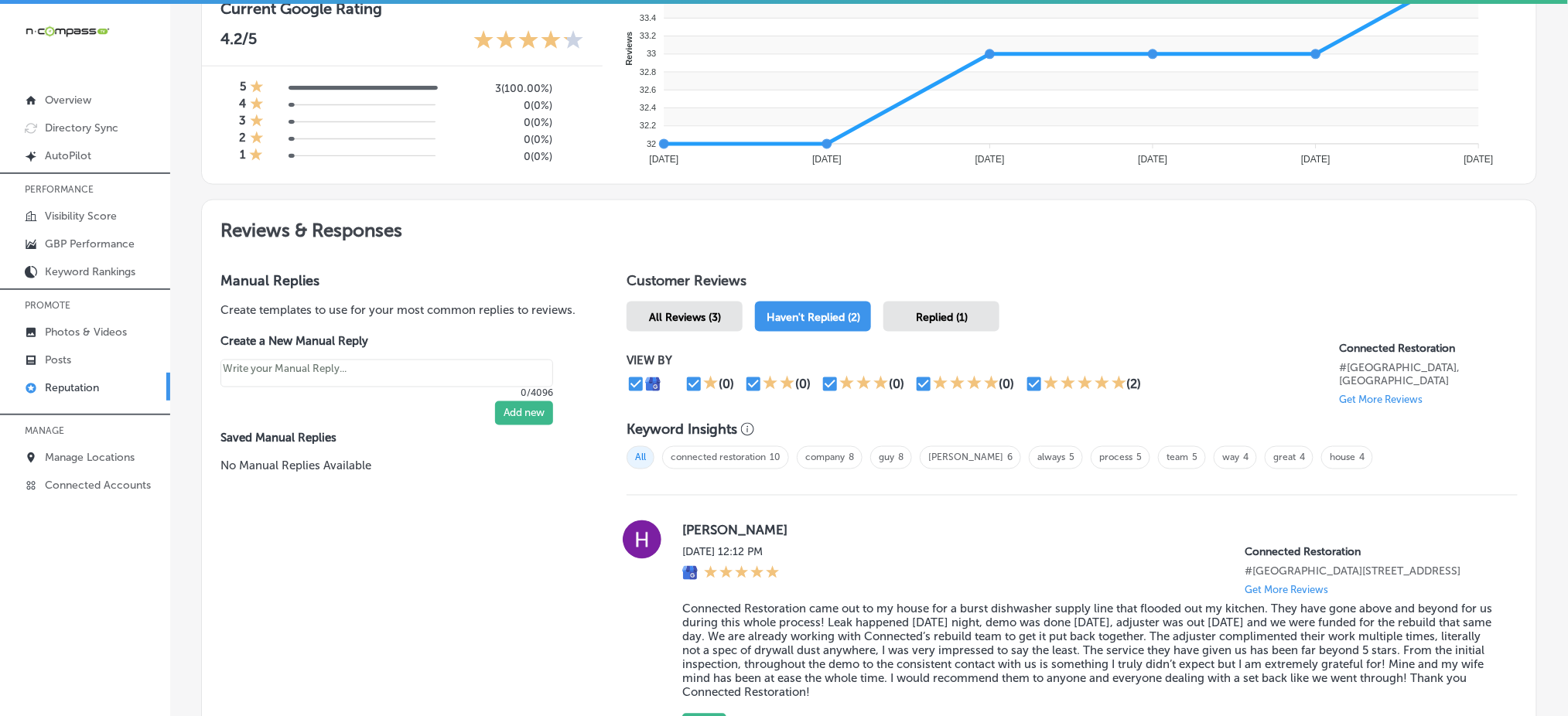
click at [909, 306] on div "Replied (1)" at bounding box center [941, 316] width 116 height 30
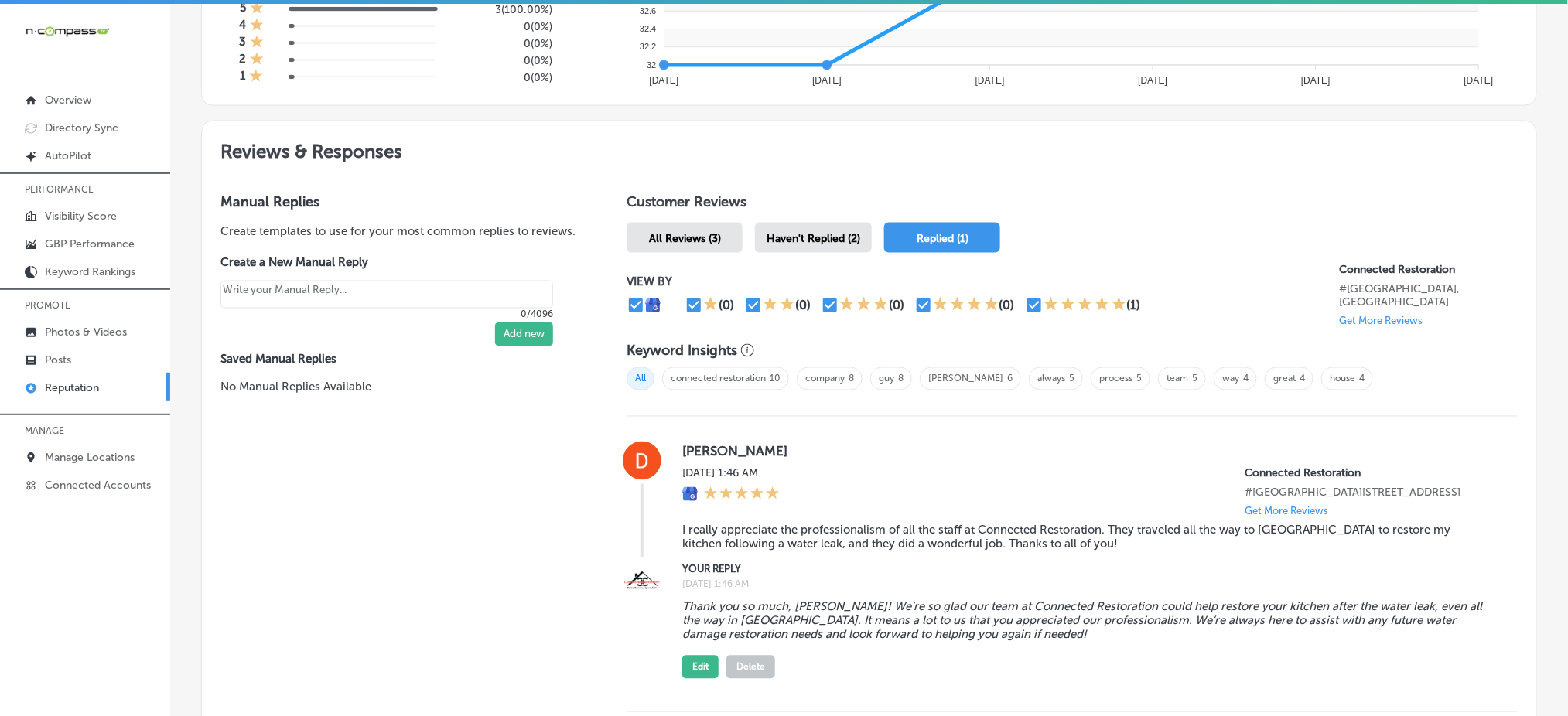
scroll to position [868, 0]
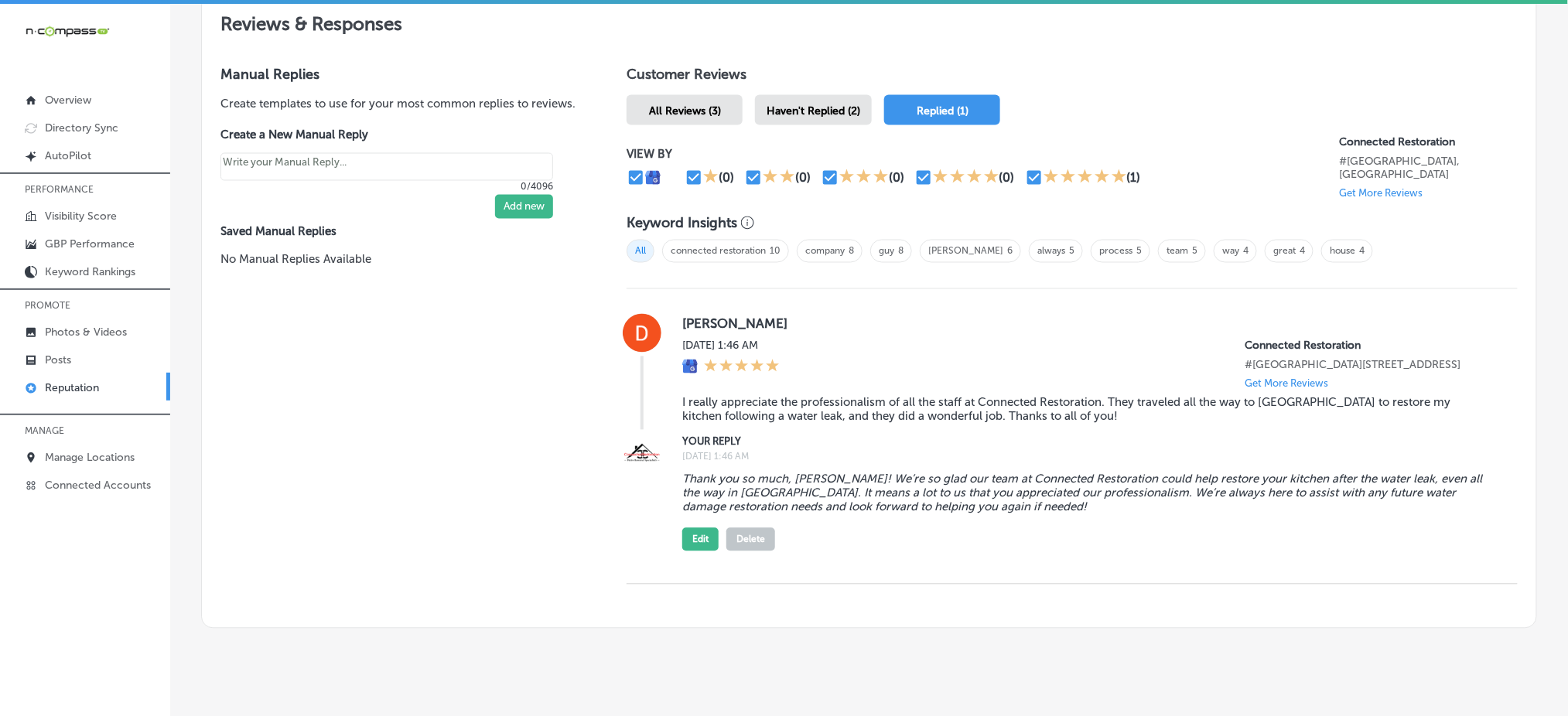
click at [838, 95] on div "Haven't Replied (2)" at bounding box center [813, 110] width 117 height 30
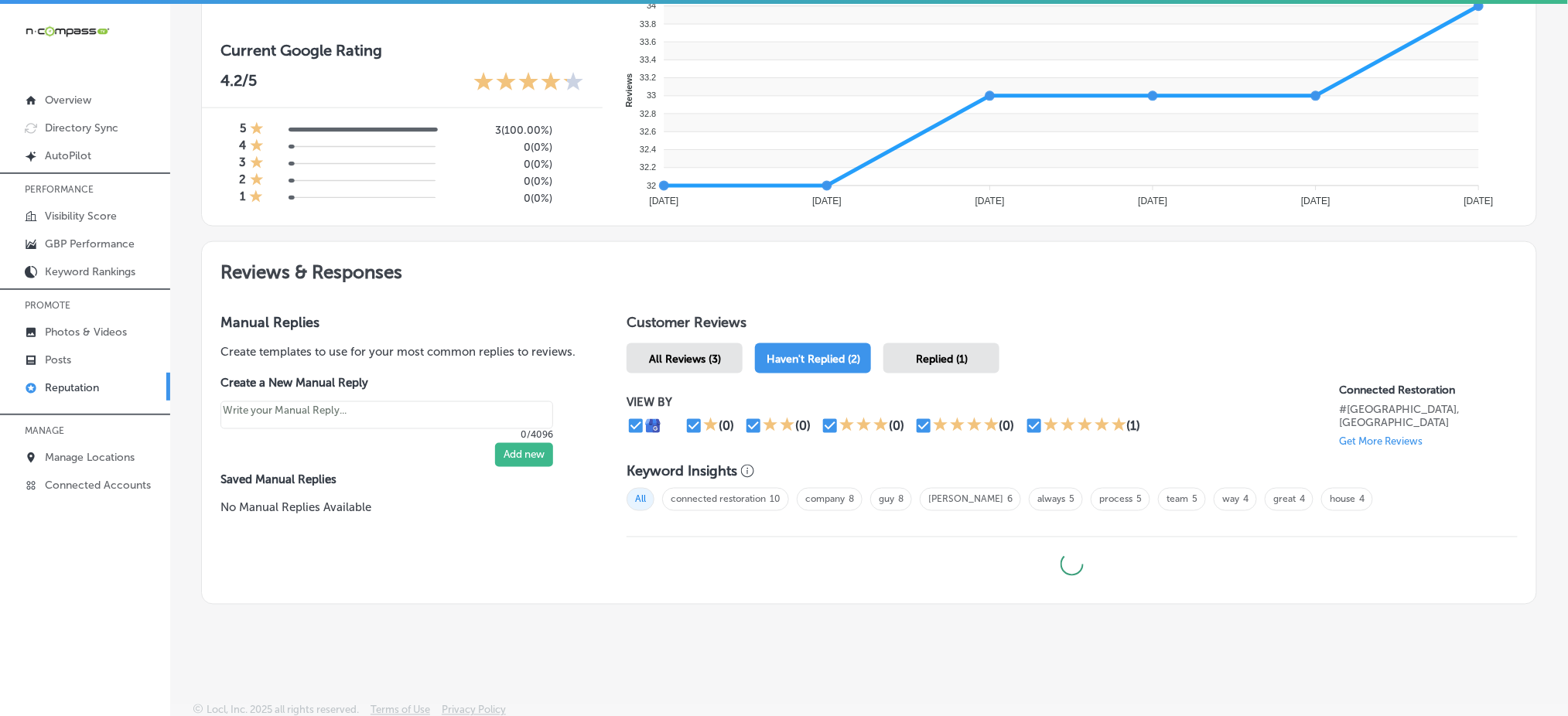
scroll to position [3, 0]
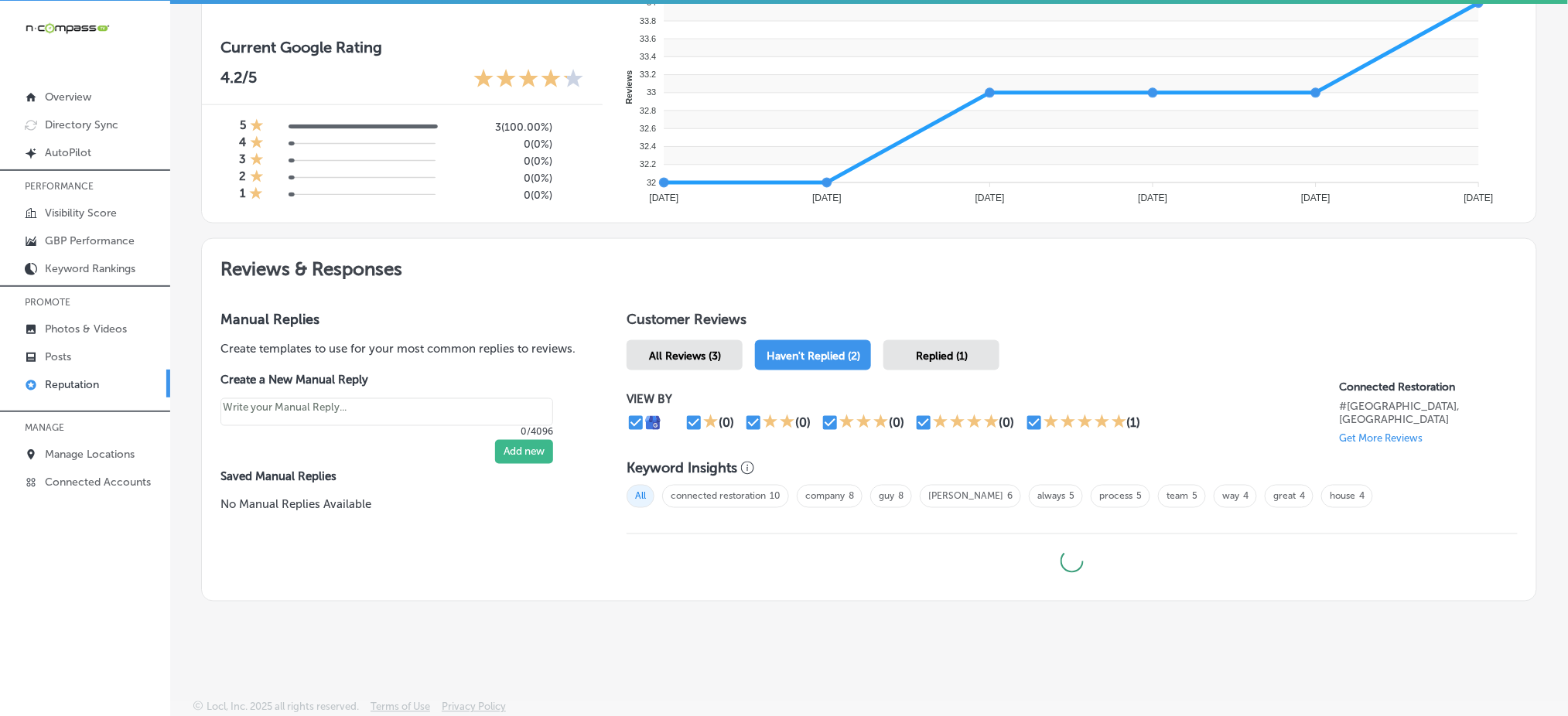
type textarea "x"
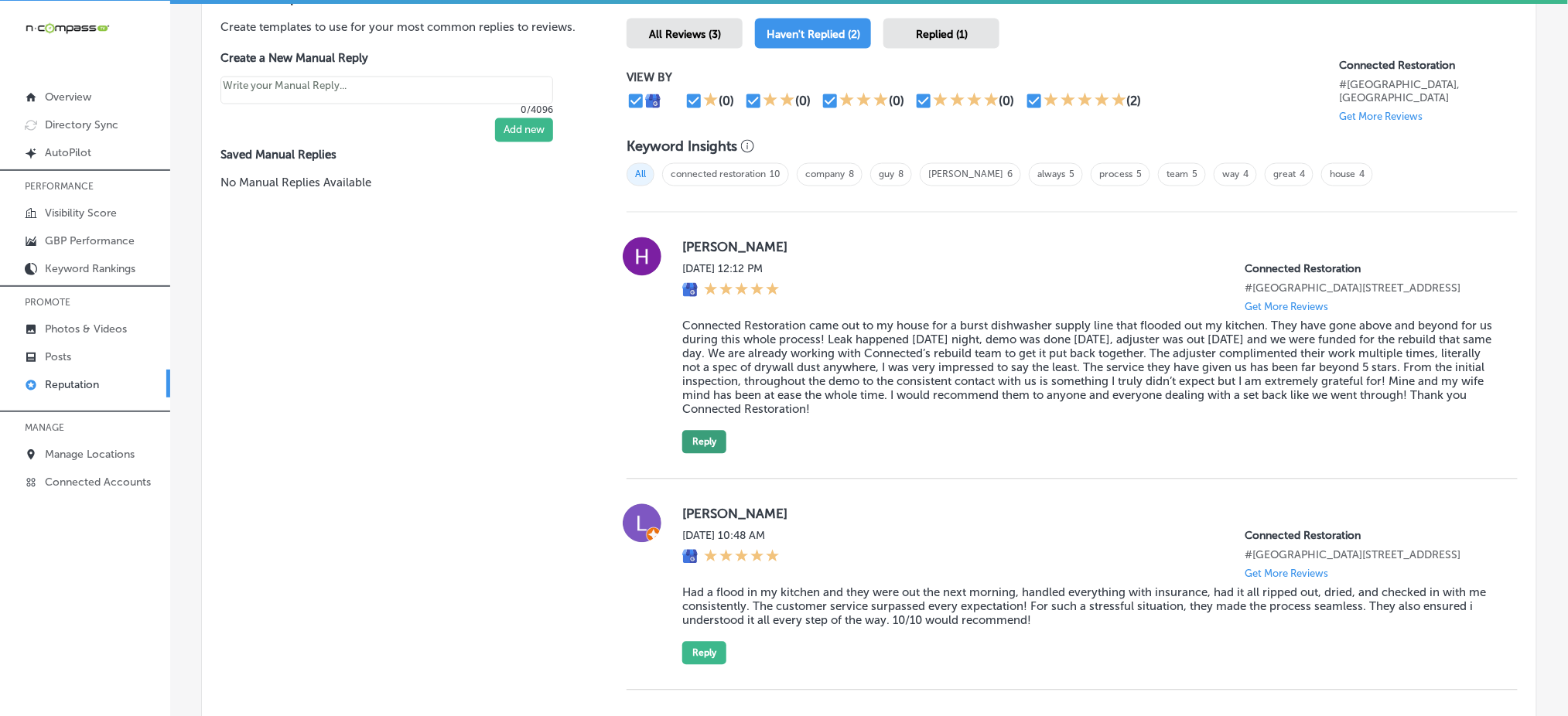
scroll to position [972, 0]
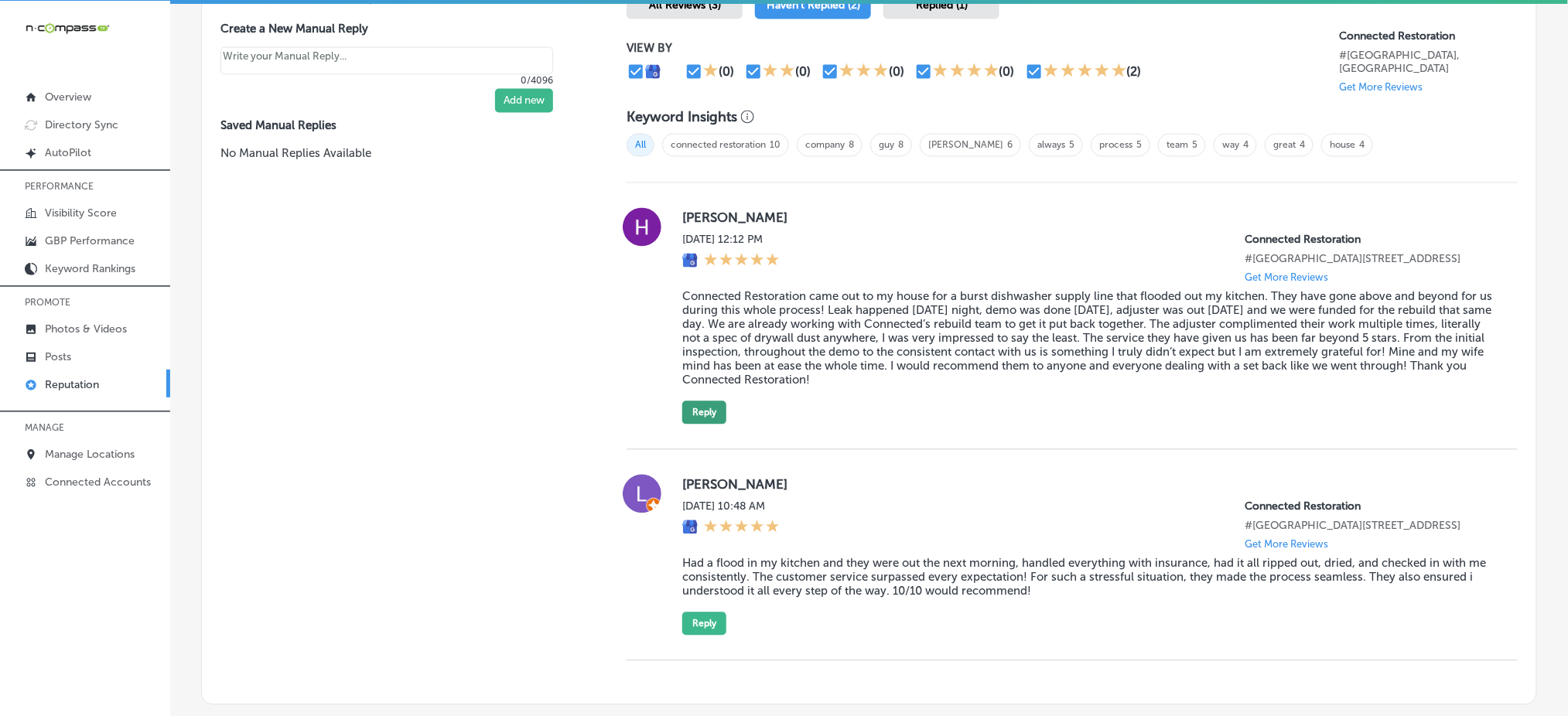
click at [698, 404] on button "Reply" at bounding box center [704, 413] width 44 height 24
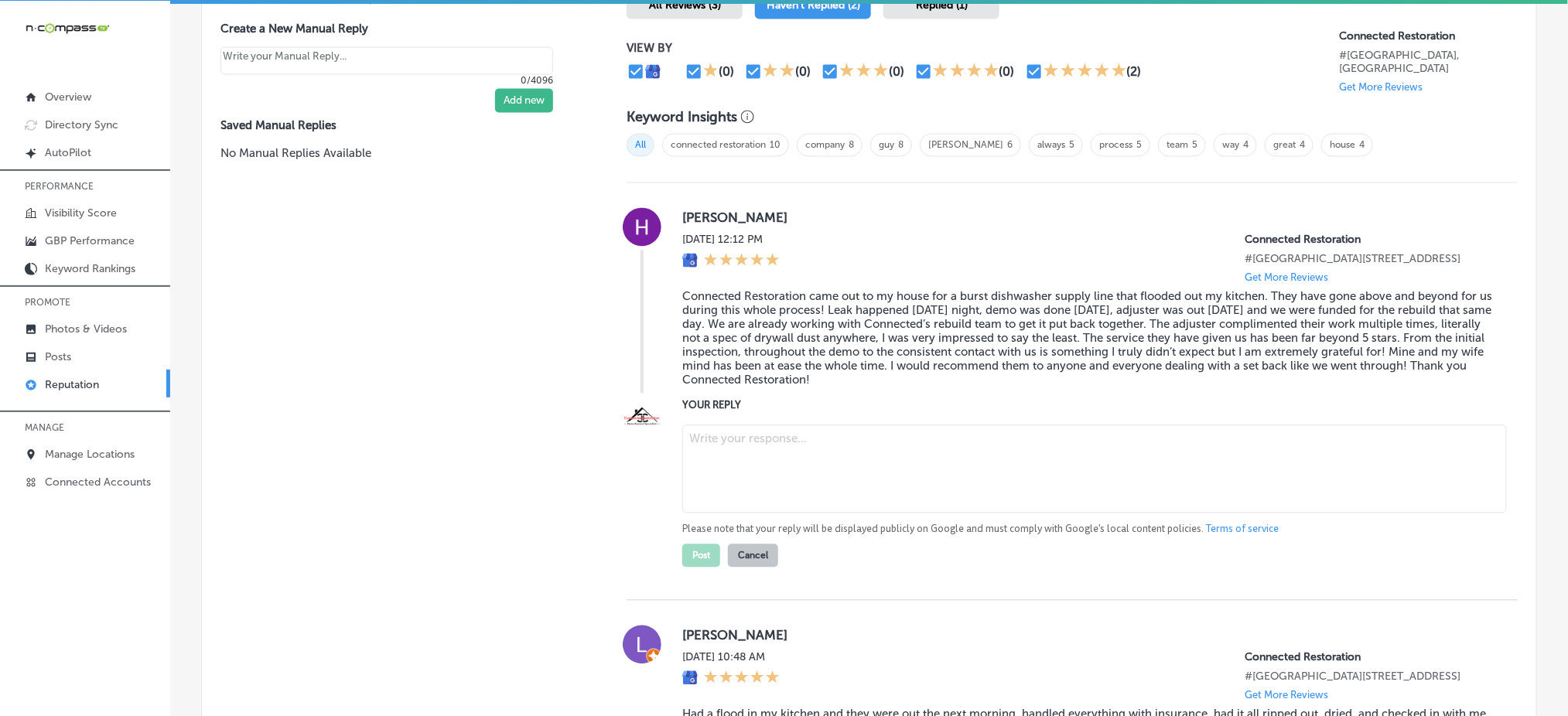
click at [868, 515] on div "Please note that your reply will be displayed publicly on Google and must compl…" at bounding box center [1087, 494] width 810 height 149
click at [869, 481] on textarea at bounding box center [1094, 469] width 825 height 88
paste textarea "Thank you, [PERSON_NAME]! We're so happy to hear that our team at Connected Res…"
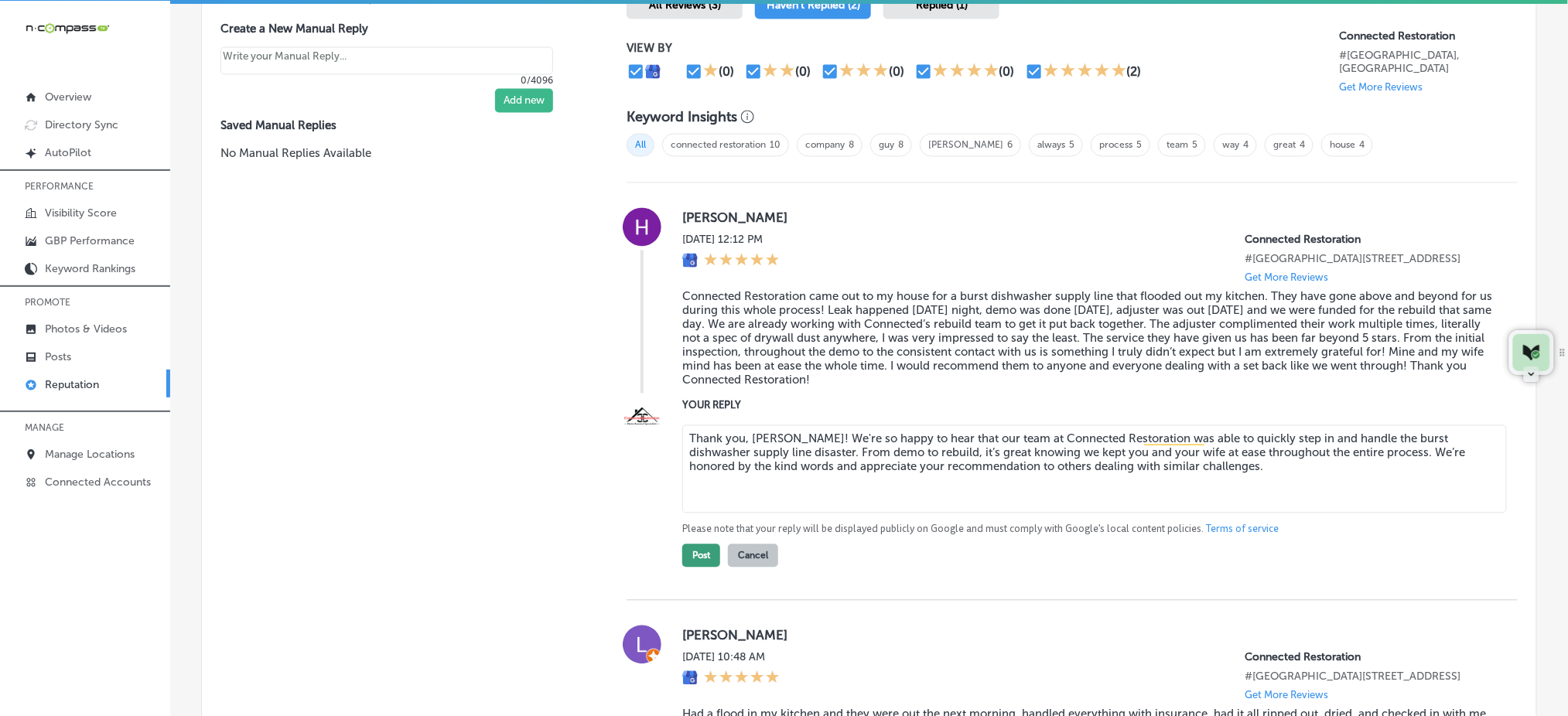
type textarea "Thank you, [PERSON_NAME]! We're so happy to hear that our team at Connected Res…"
click at [698, 545] on button "Post" at bounding box center [701, 556] width 38 height 24
type textarea "x"
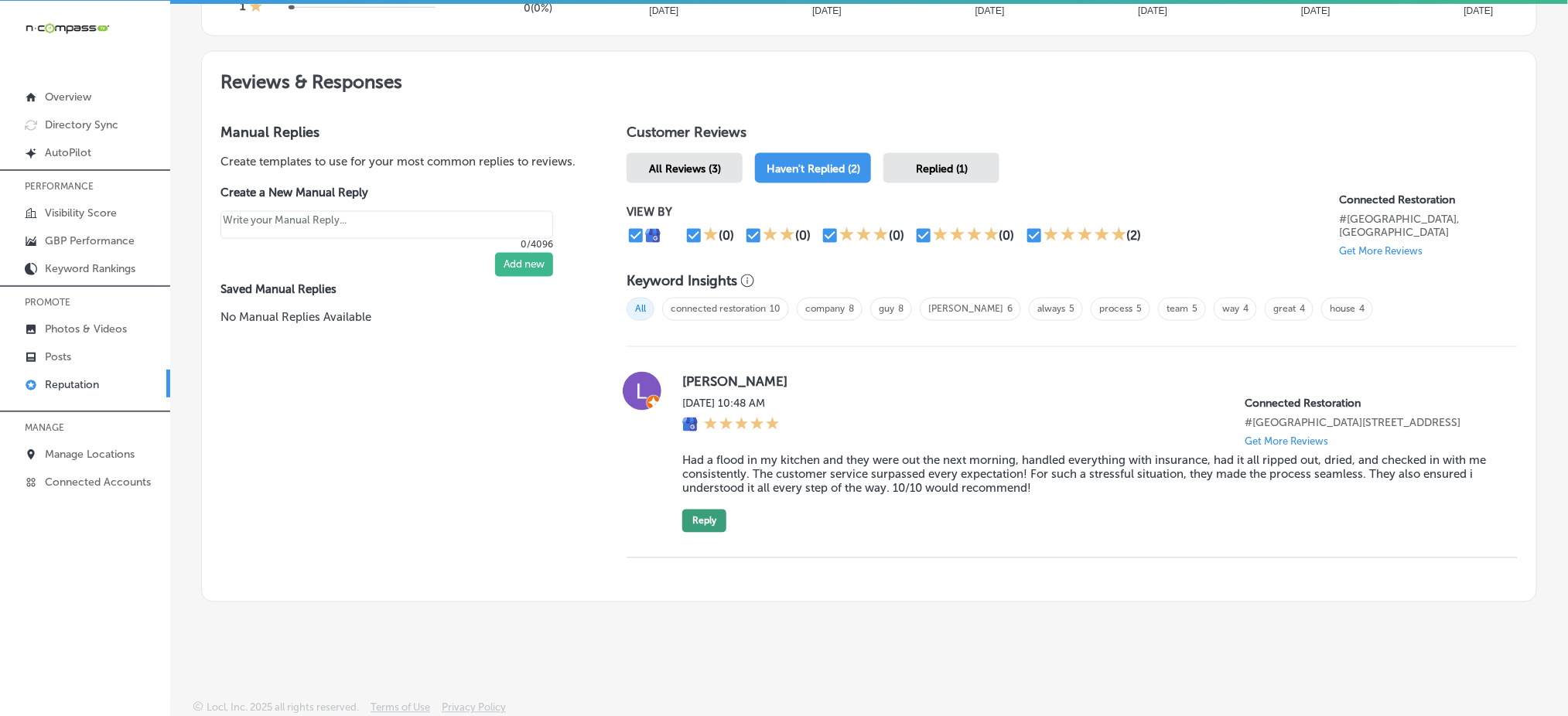
click at [710, 515] on button "Reply" at bounding box center [704, 522] width 44 height 24
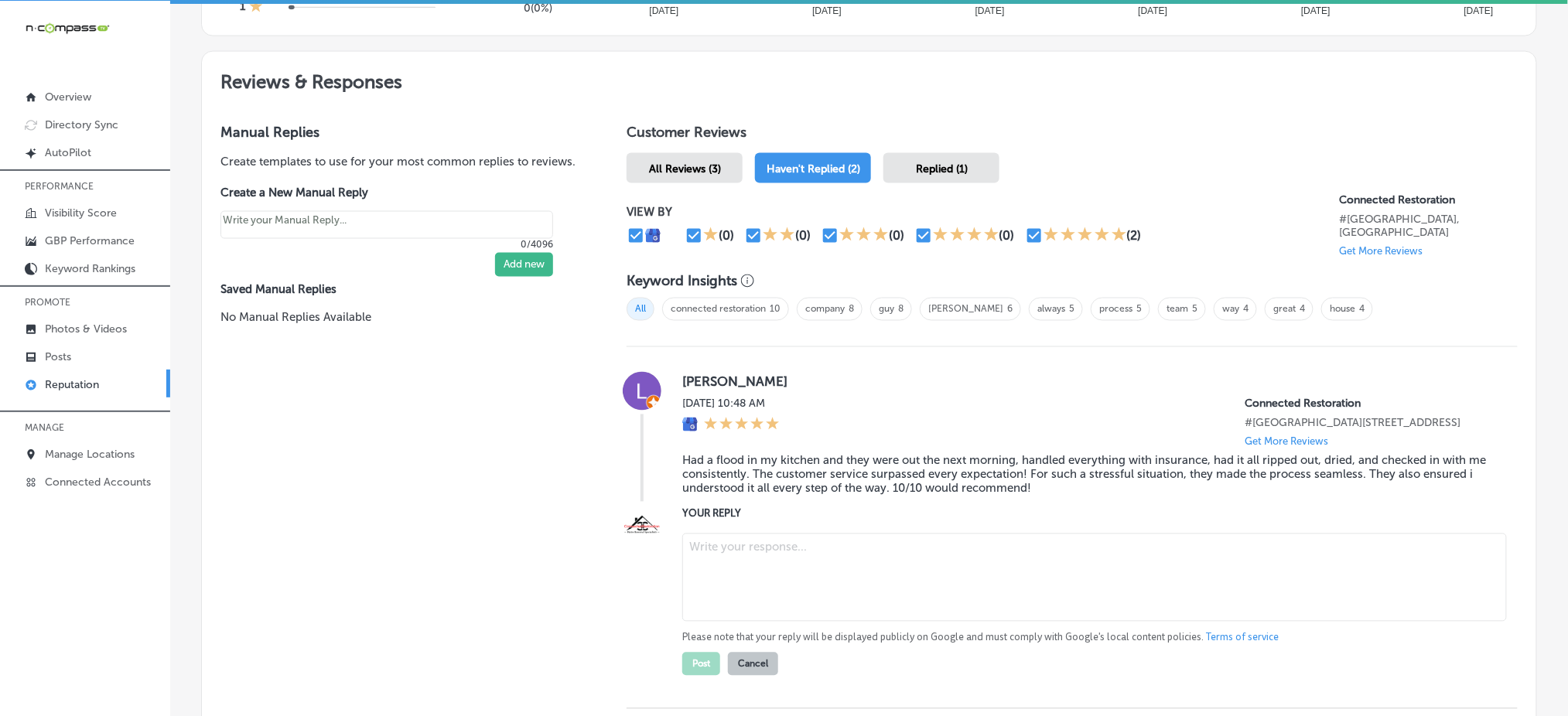
click at [818, 584] on textarea at bounding box center [1094, 577] width 825 height 88
paste textarea "Thank you so much, [PERSON_NAME]! We’re glad to know that Connected Restoration…"
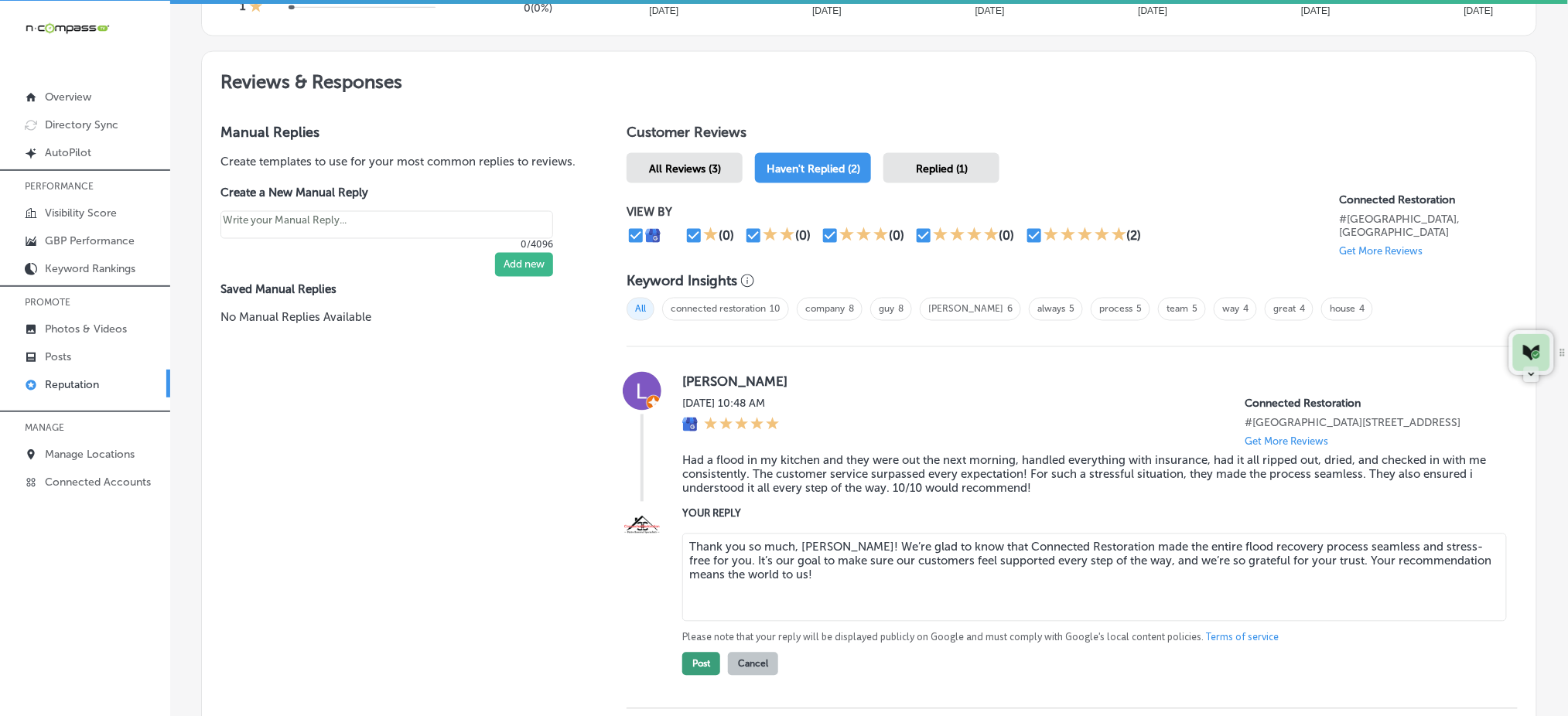
type textarea "Thank you so much, [PERSON_NAME]! We’re glad to know that Connected Restoration…"
click at [694, 669] on button "Post" at bounding box center [701, 664] width 38 height 24
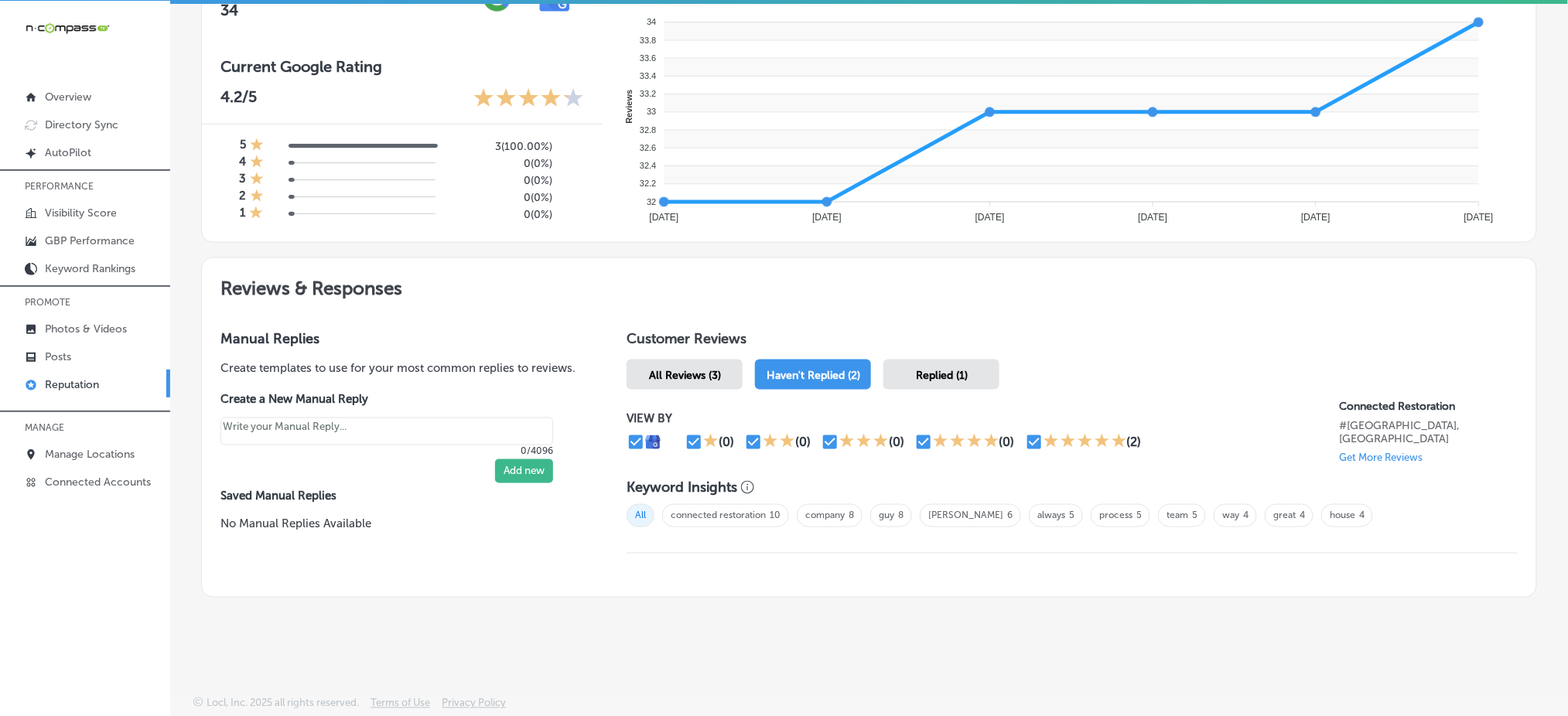
scroll to position [597, 0]
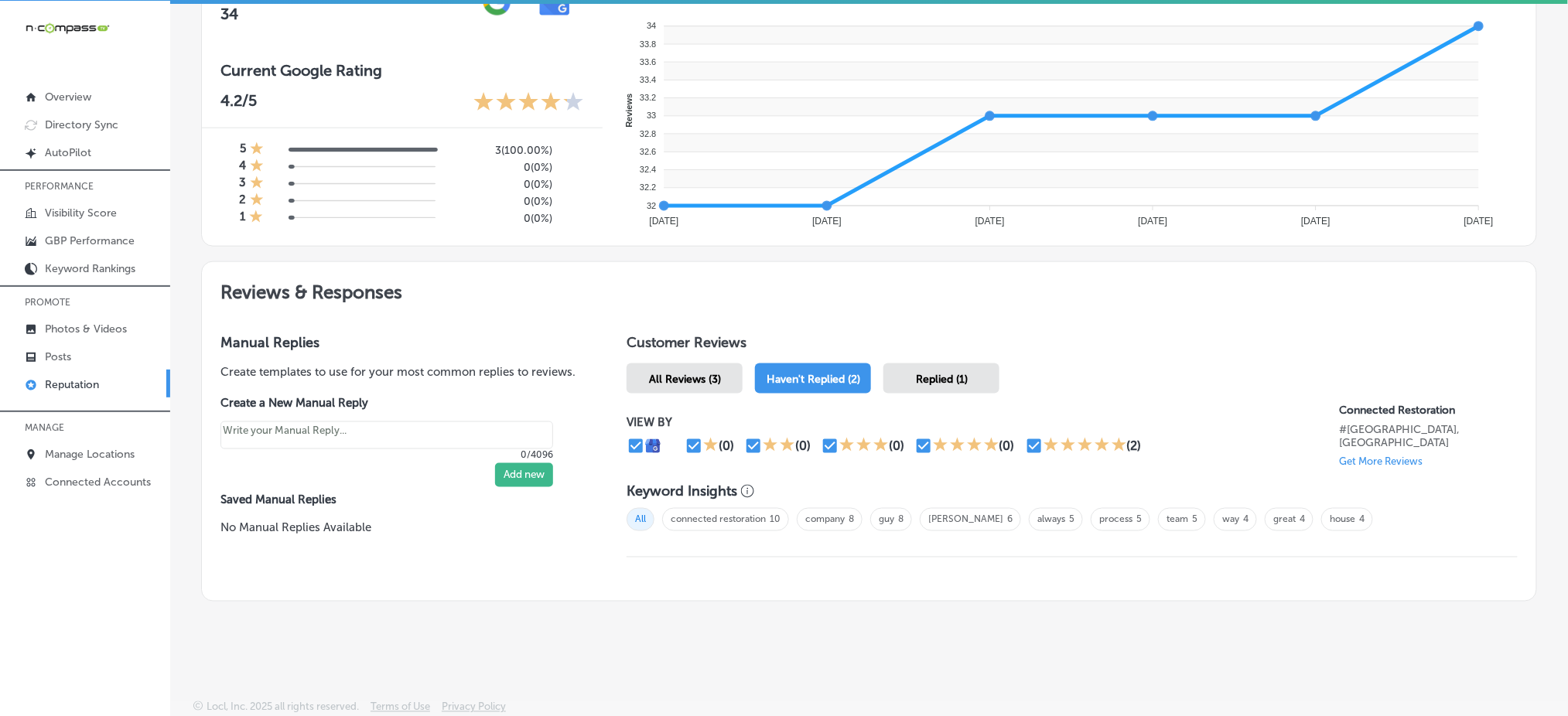
click at [522, 396] on form "Create a New Manual Reply 0/4096 Add new" at bounding box center [387, 441] width 333 height 92
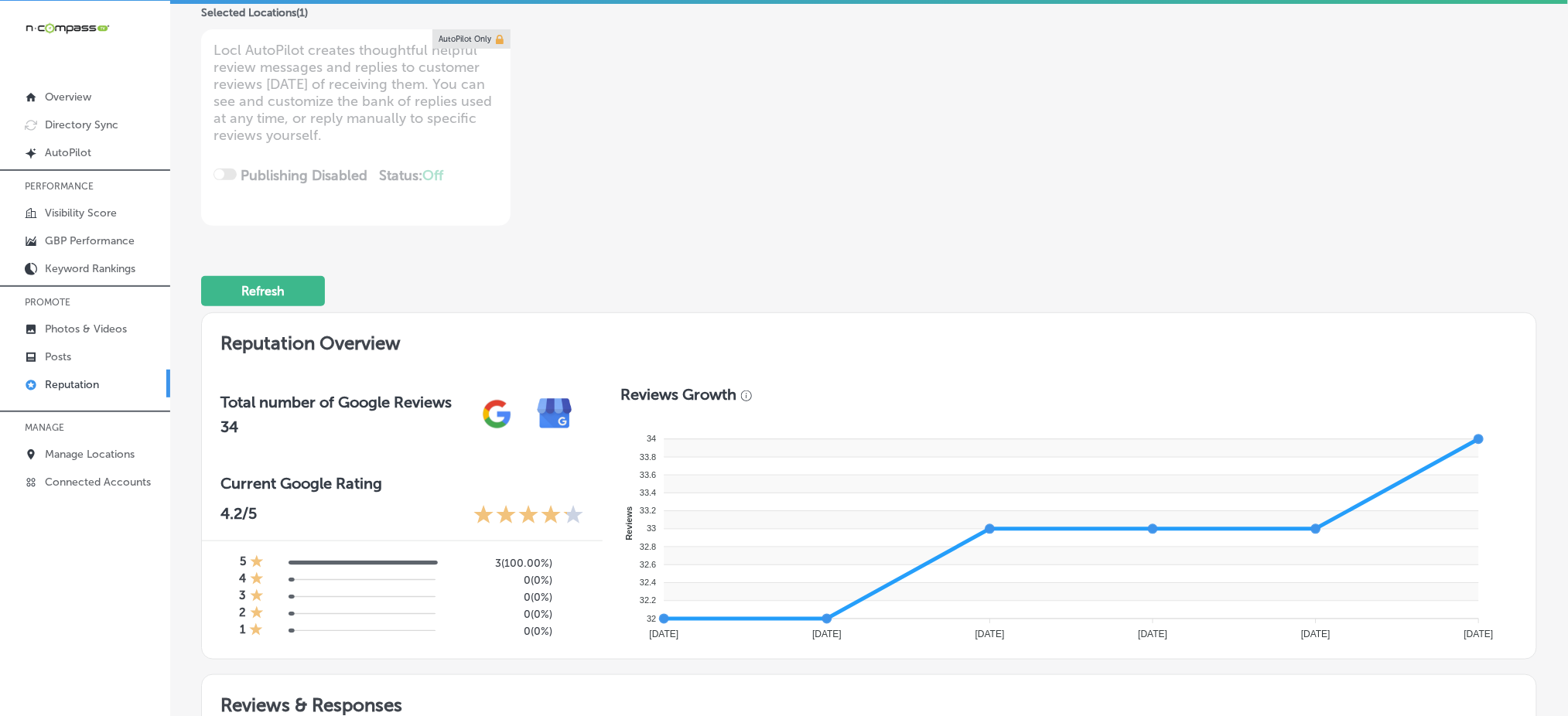
scroll to position [0, 0]
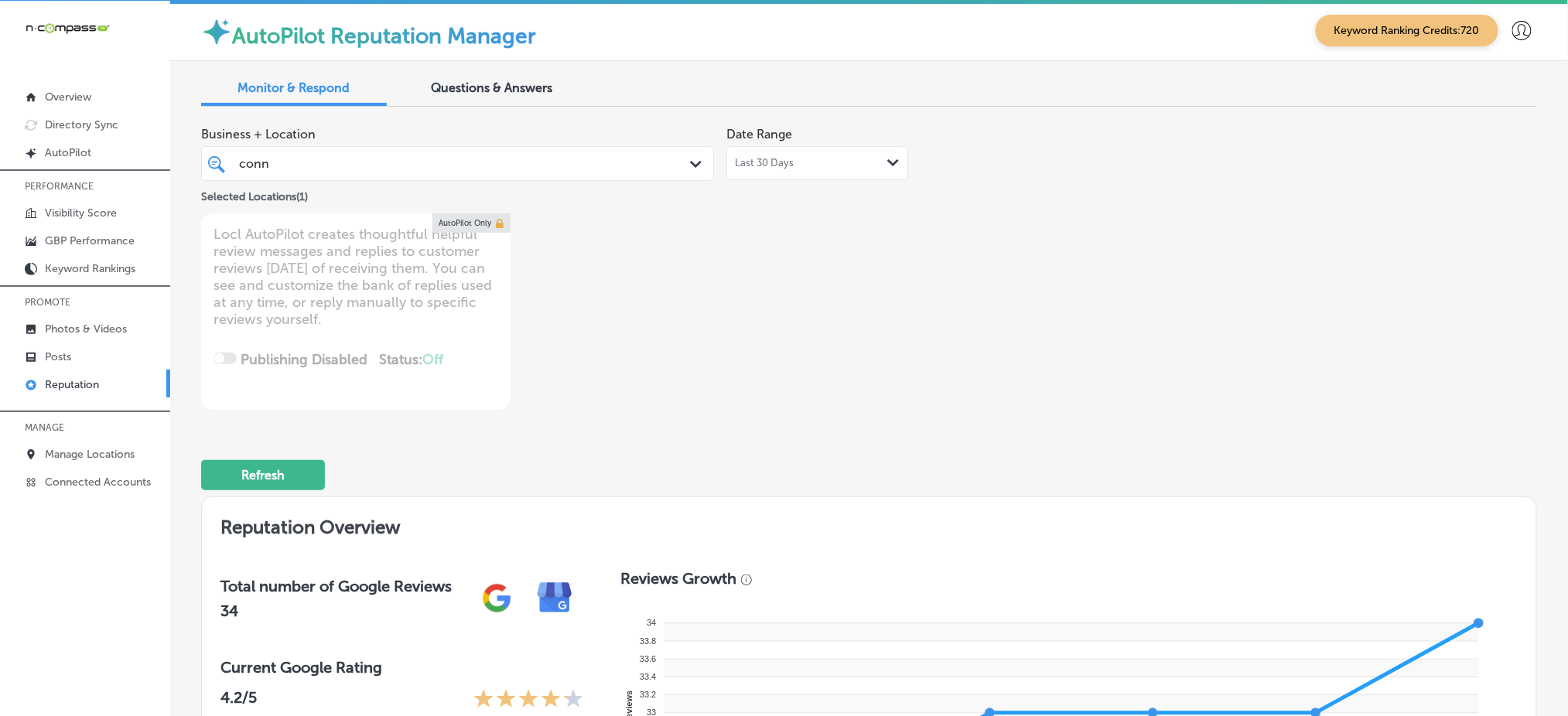
click at [443, 170] on div "conn conn" at bounding box center [436, 163] width 396 height 21
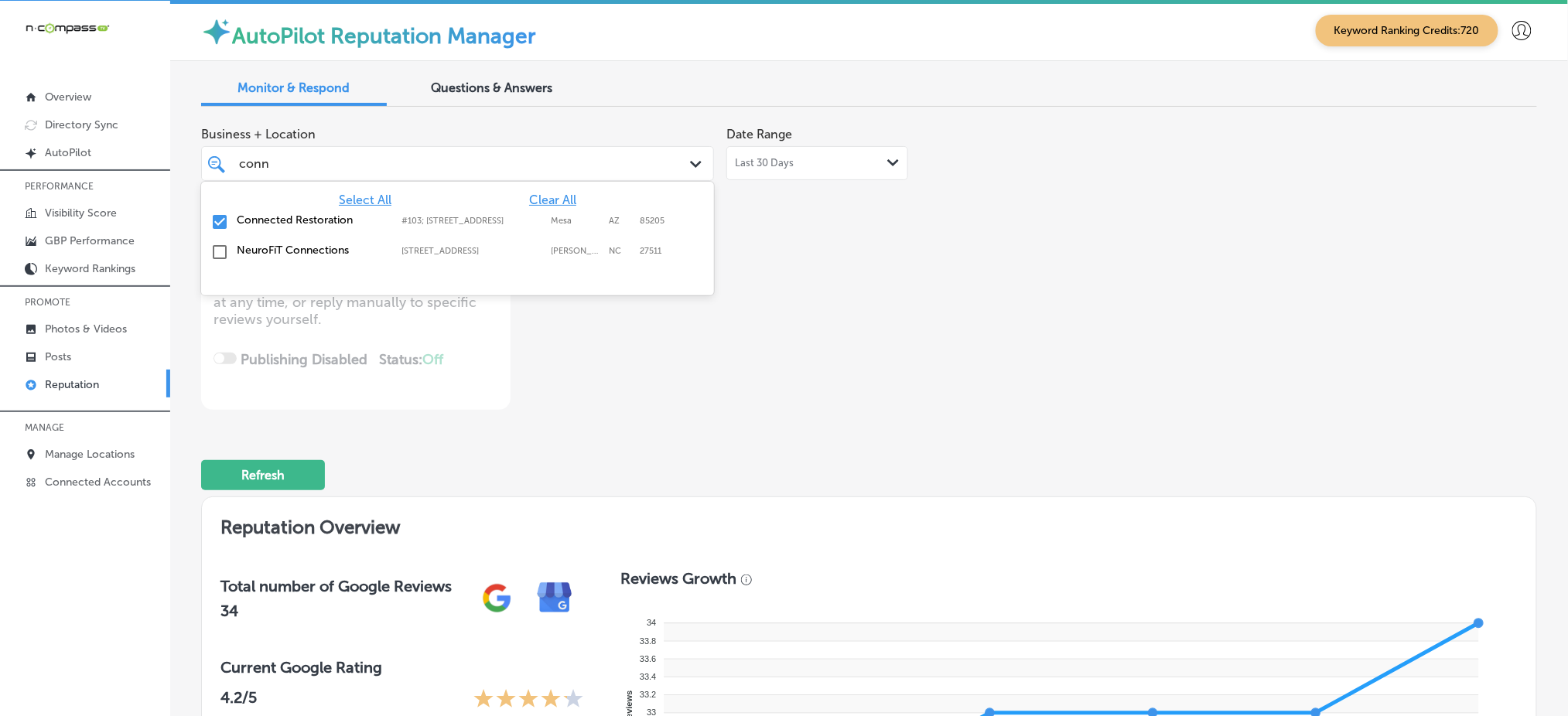
click at [536, 199] on span "Clear All" at bounding box center [553, 200] width 47 height 15
type textarea "x"
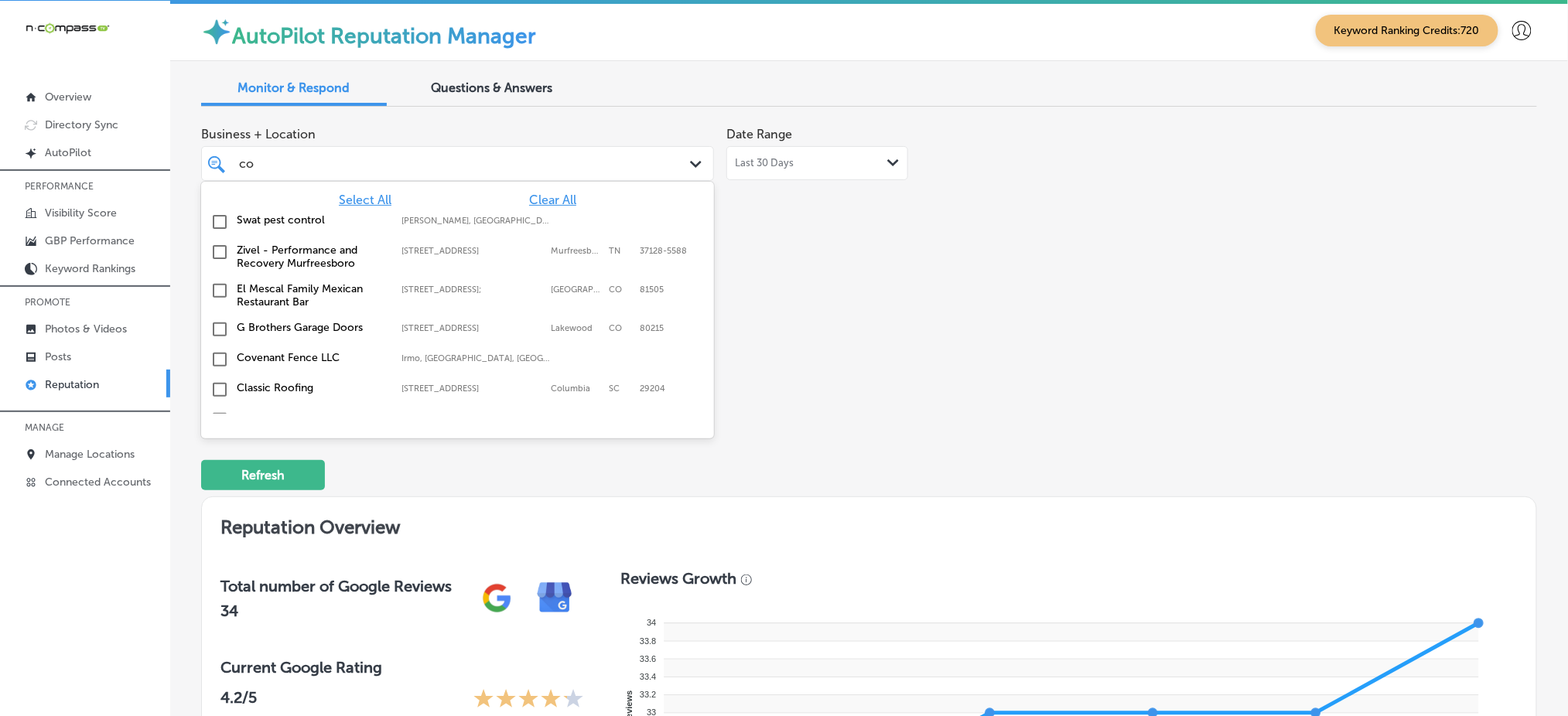
type input "c"
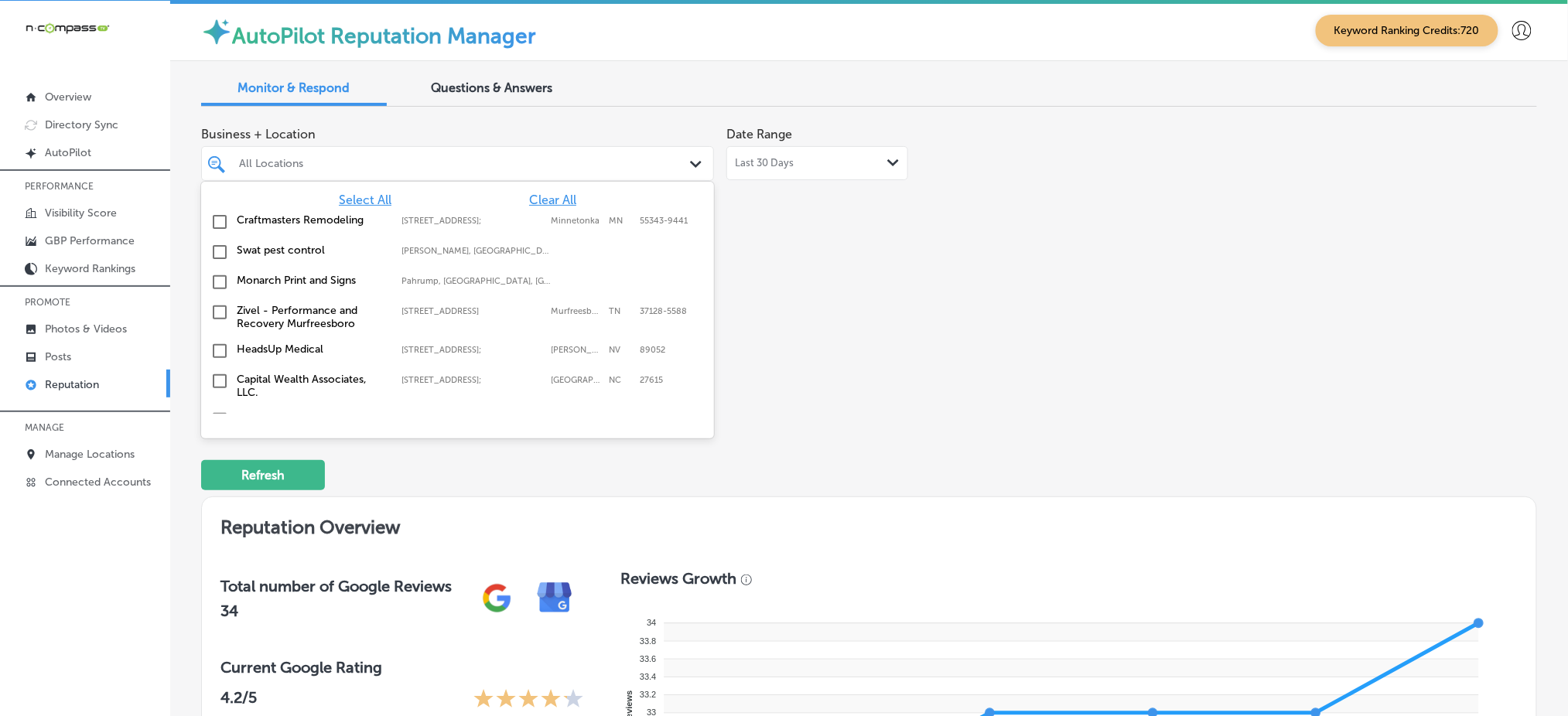
click at [362, 199] on span "Select All" at bounding box center [365, 200] width 53 height 15
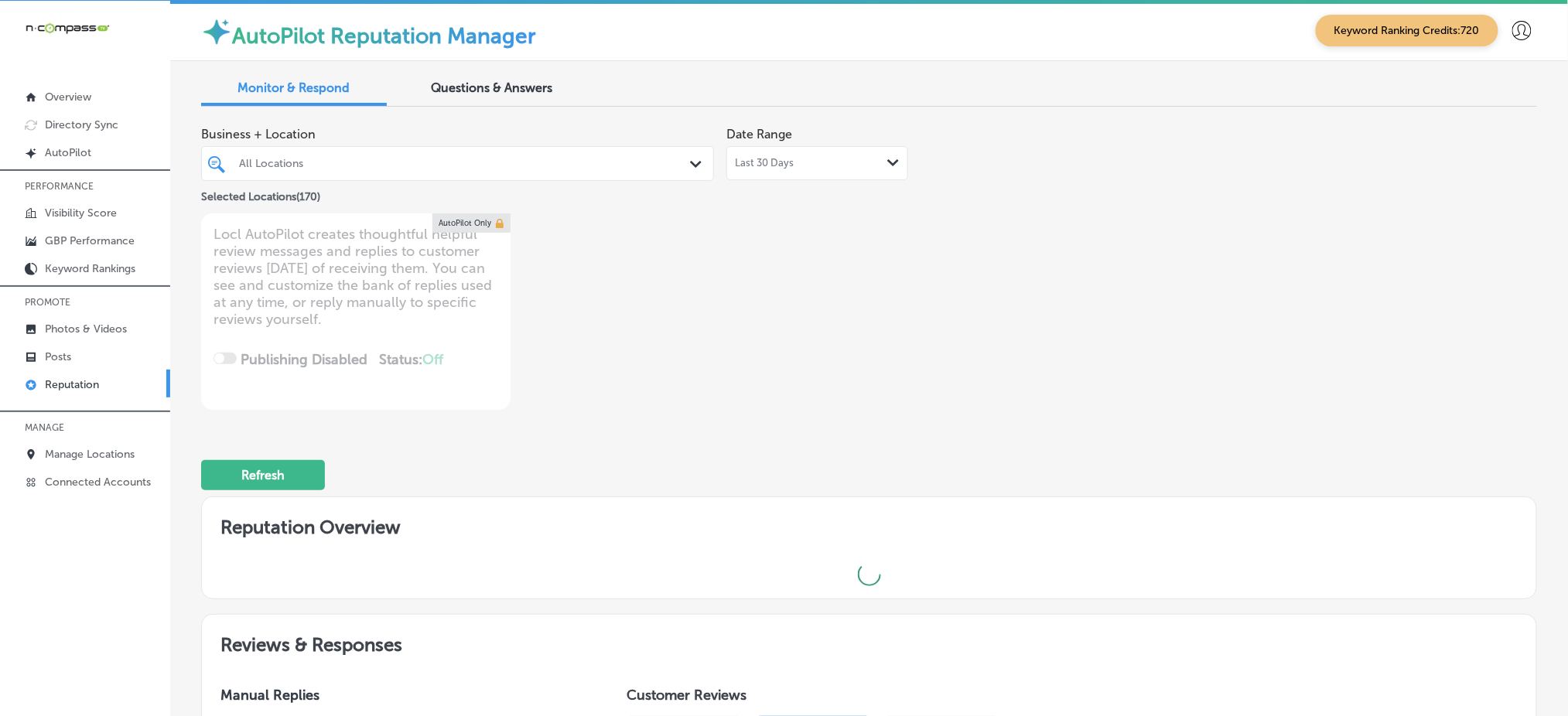
click at [1016, 428] on div "Refresh" at bounding box center [869, 468] width 1336 height 81
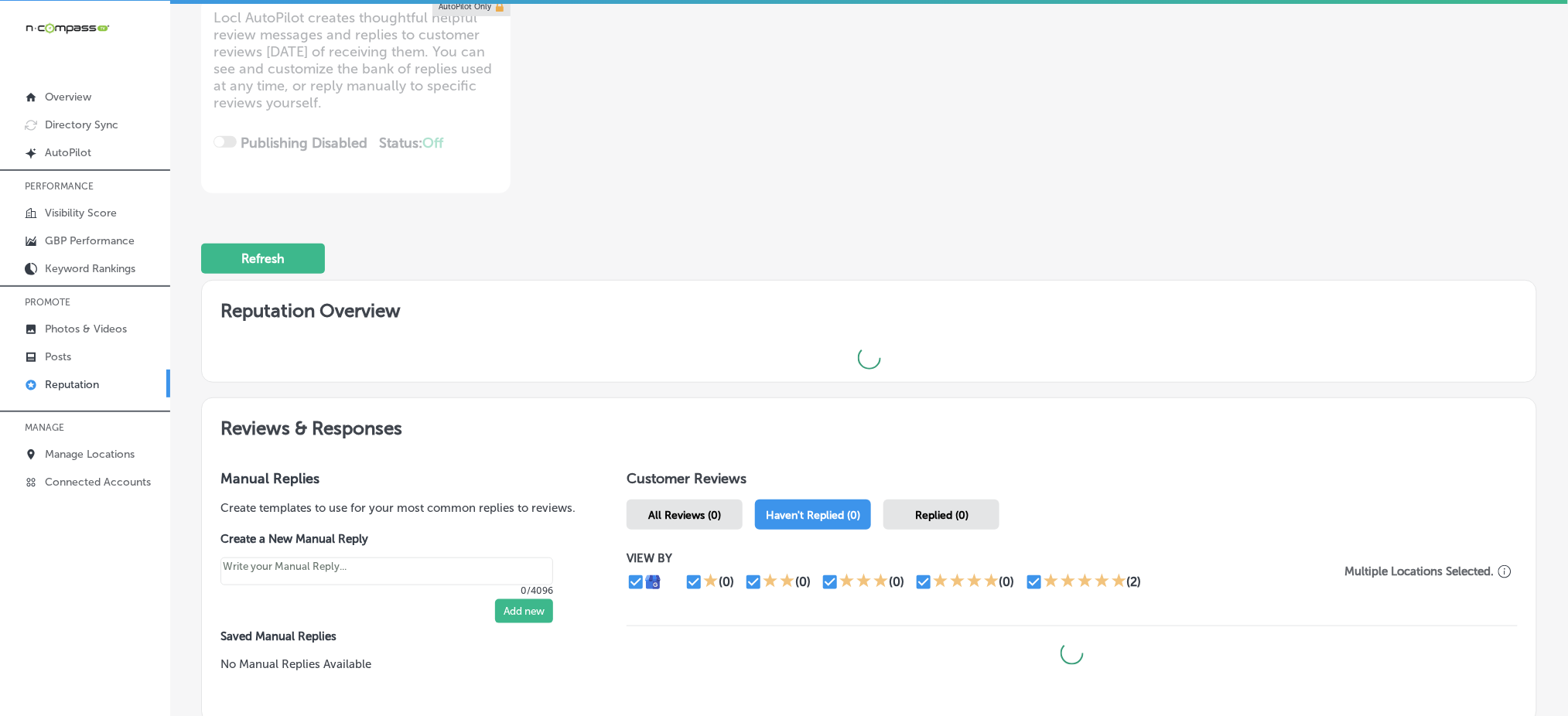
scroll to position [307, 0]
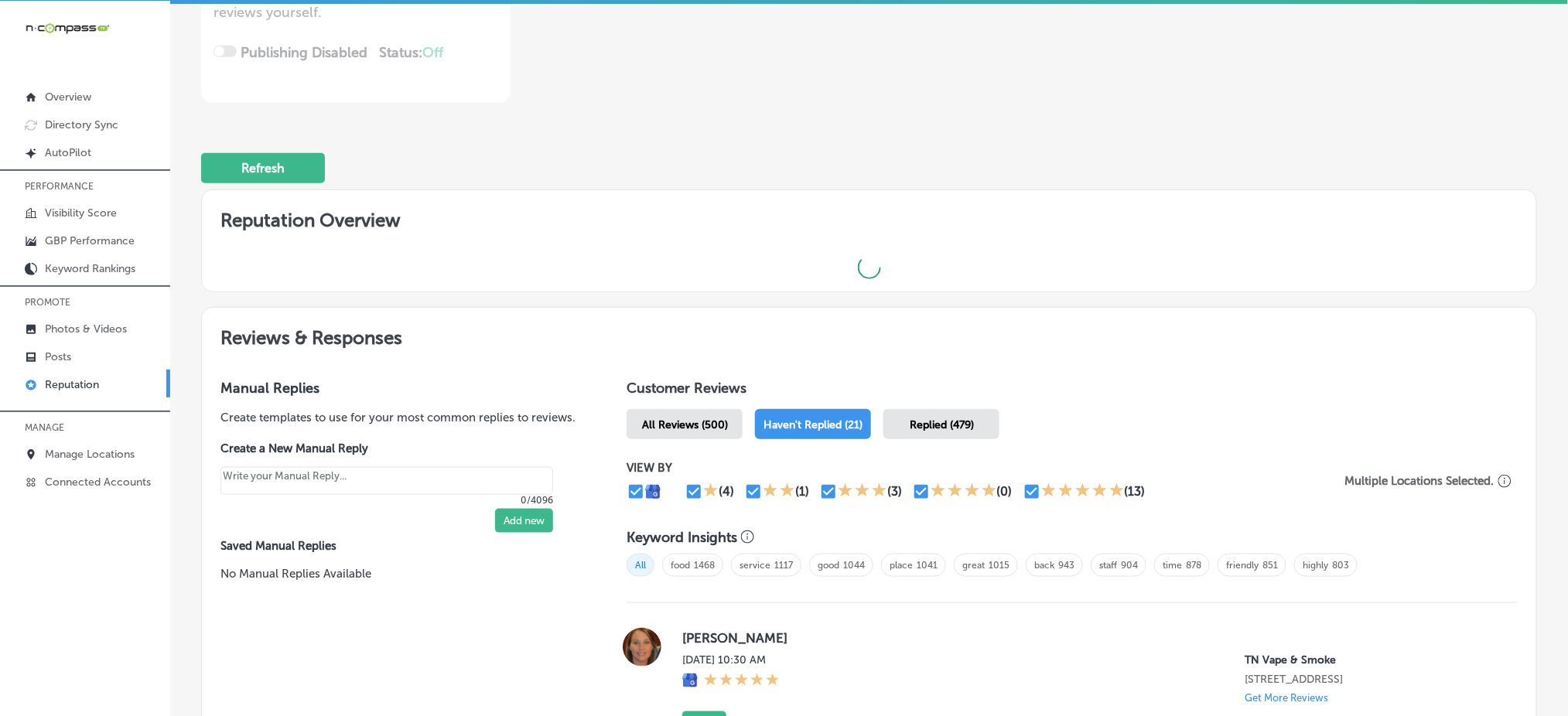
type textarea "x"
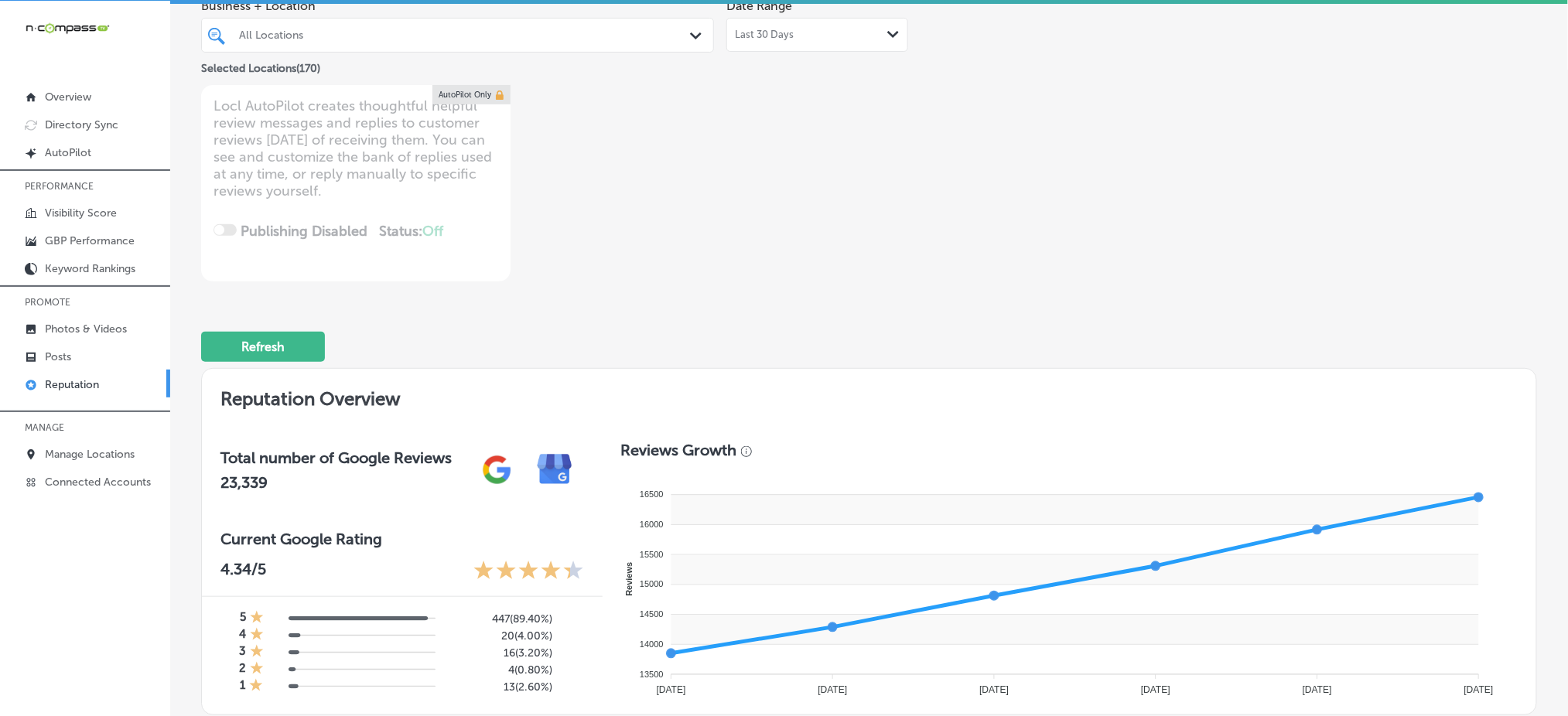
scroll to position [0, 0]
